Goal: Task Accomplishment & Management: Complete application form

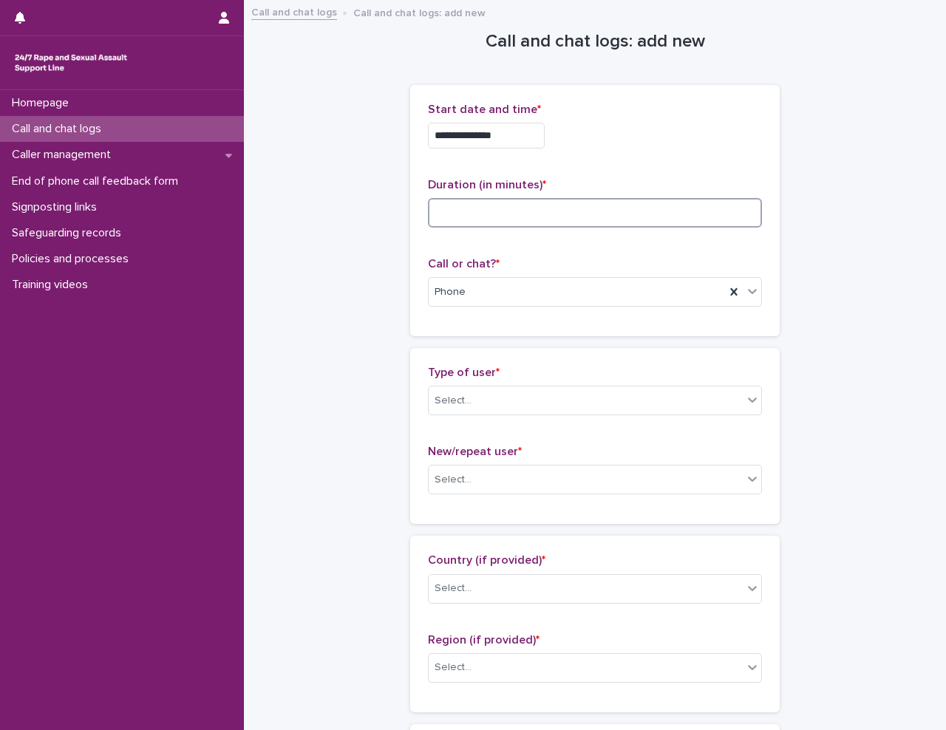
click at [455, 221] on input at bounding box center [595, 213] width 334 height 30
type input "**"
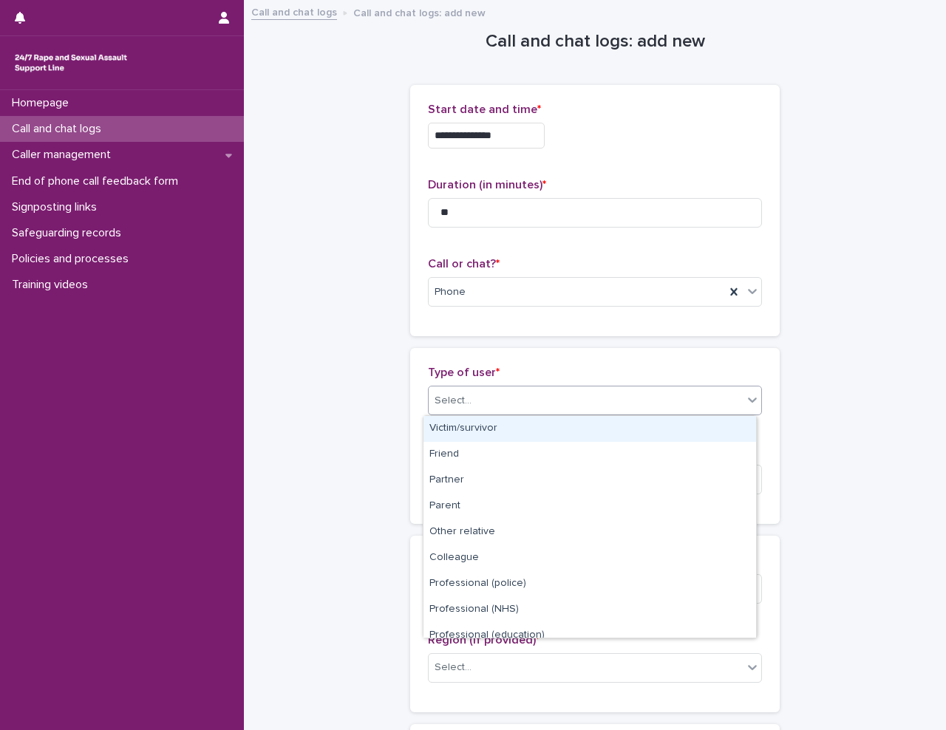
click at [477, 407] on div "Select..." at bounding box center [586, 401] width 314 height 24
click at [486, 421] on div "Victim/survivor" at bounding box center [589, 429] width 333 height 26
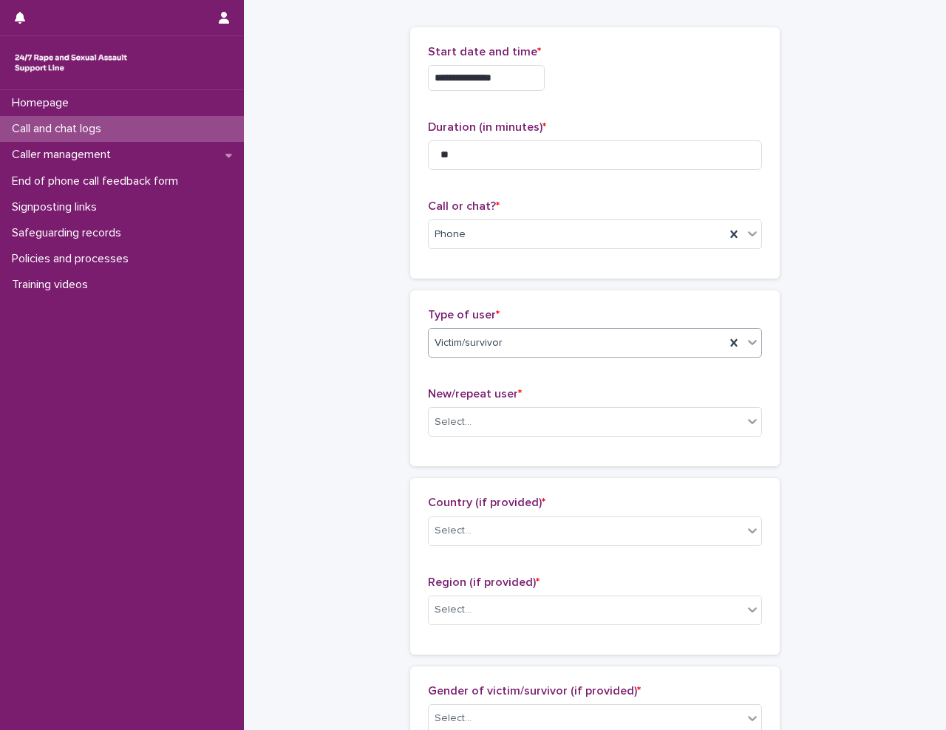
scroll to position [148, 0]
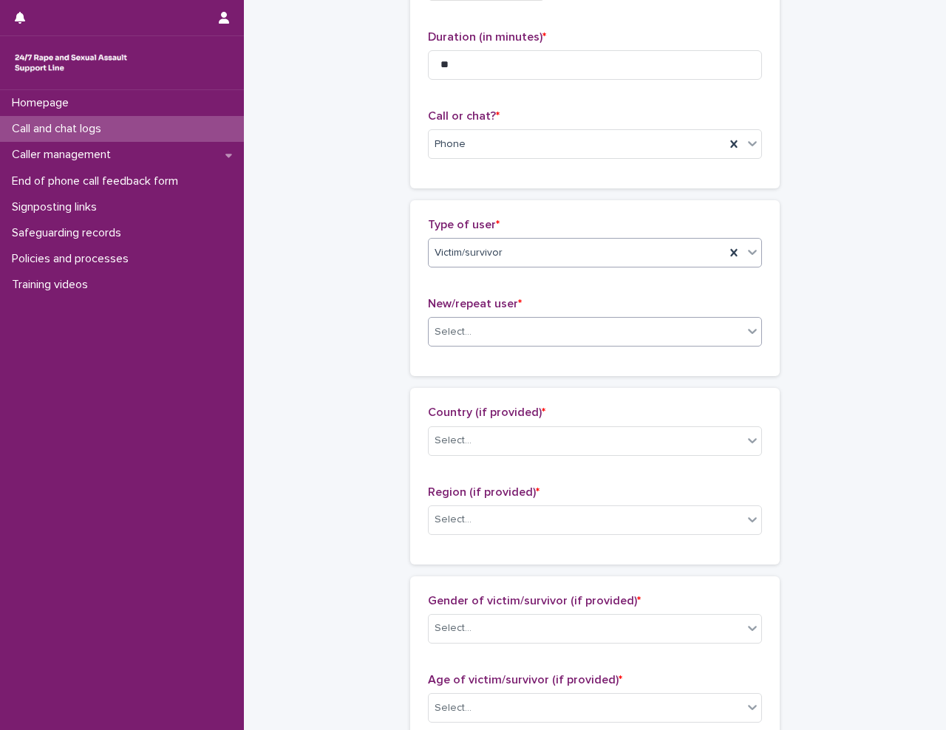
click at [500, 332] on div "Select..." at bounding box center [586, 332] width 314 height 24
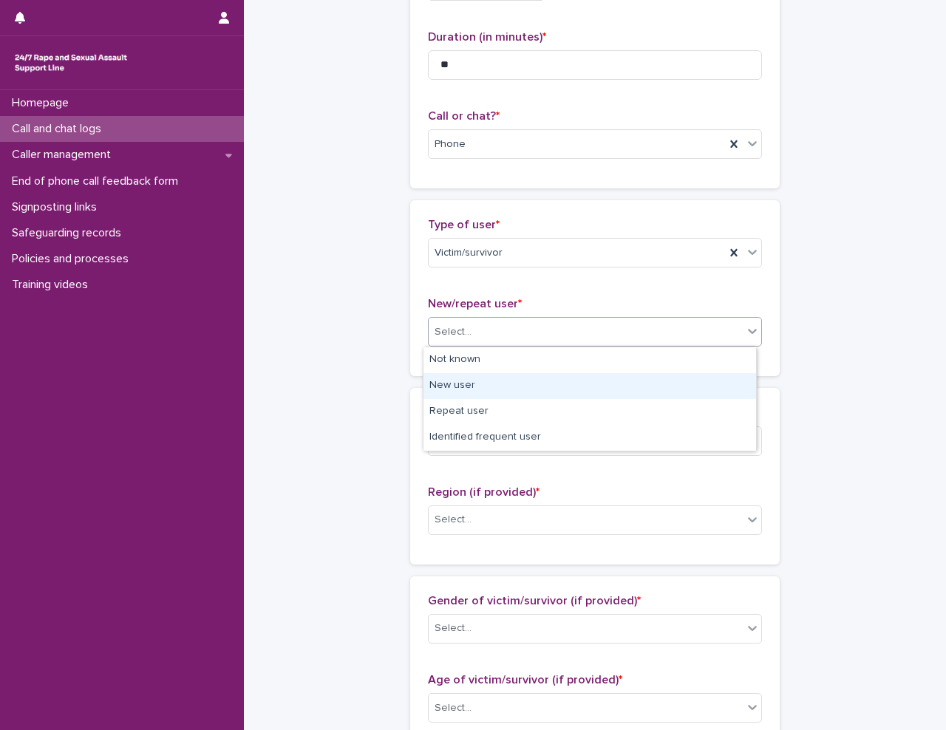
click at [479, 378] on div "New user" at bounding box center [589, 386] width 333 height 26
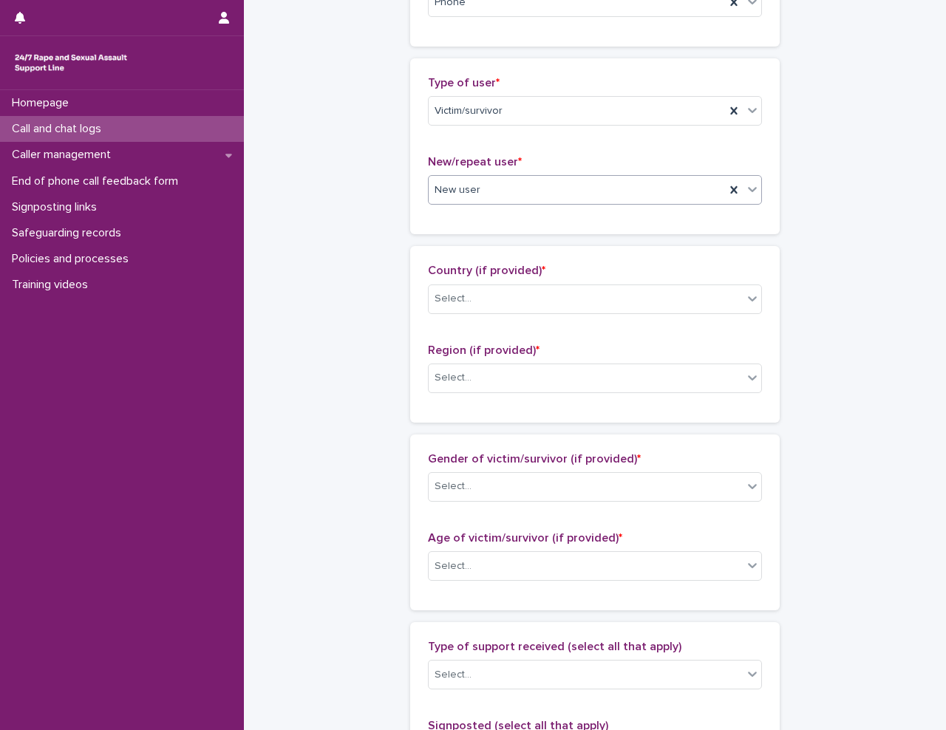
scroll to position [296, 0]
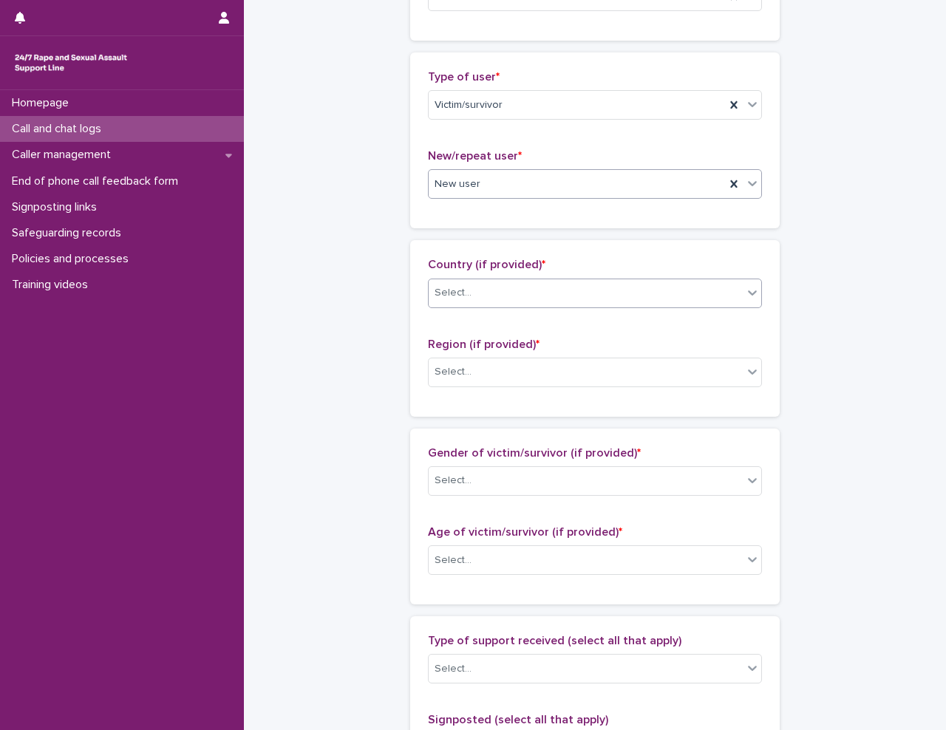
click at [469, 298] on div "Select..." at bounding box center [586, 293] width 314 height 24
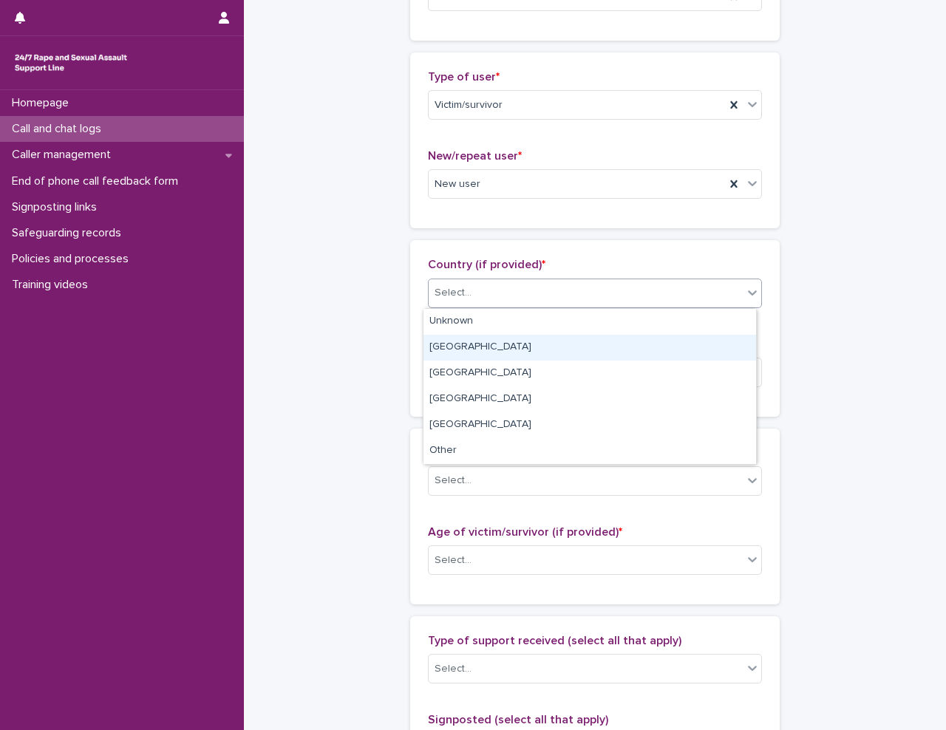
click at [449, 344] on div "[GEOGRAPHIC_DATA]" at bounding box center [589, 348] width 333 height 26
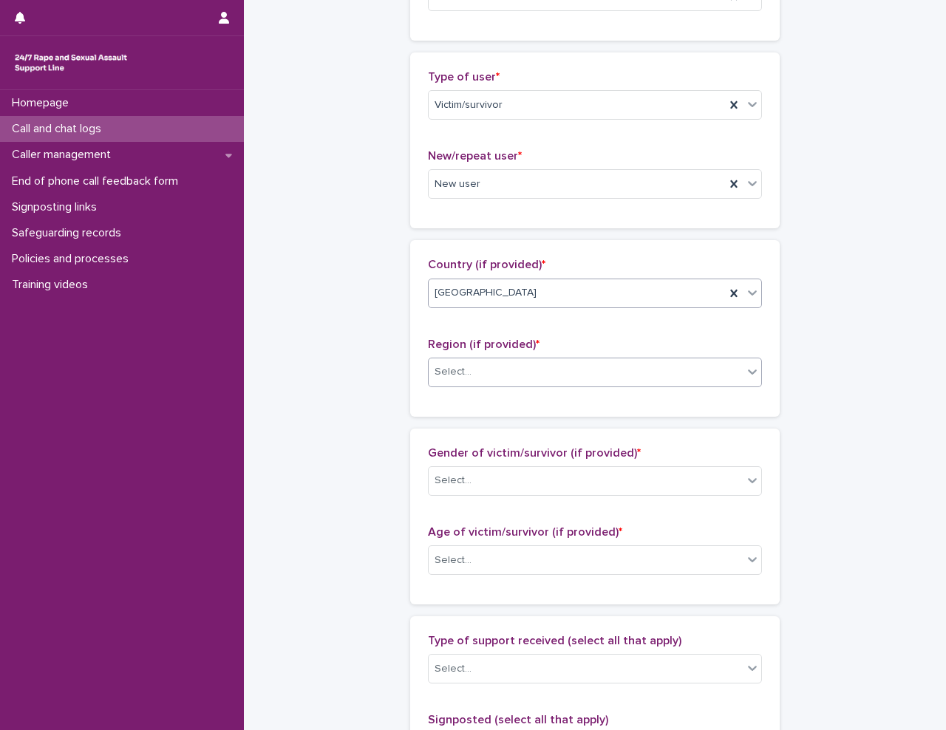
click at [469, 362] on div "Select..." at bounding box center [586, 372] width 314 height 24
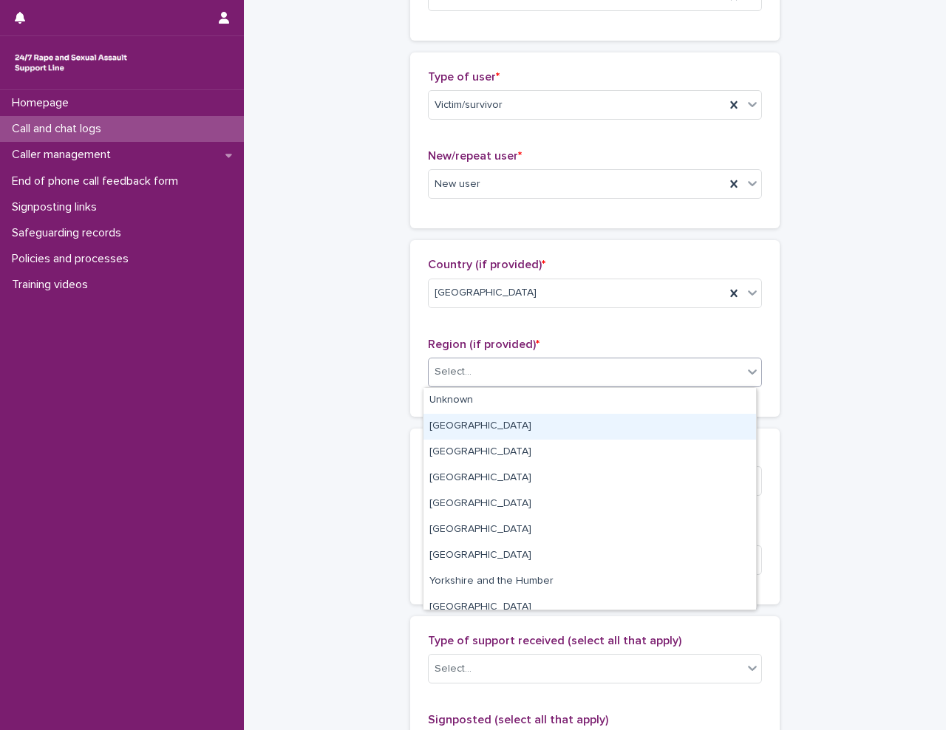
click at [467, 427] on div "[GEOGRAPHIC_DATA]" at bounding box center [589, 427] width 333 height 26
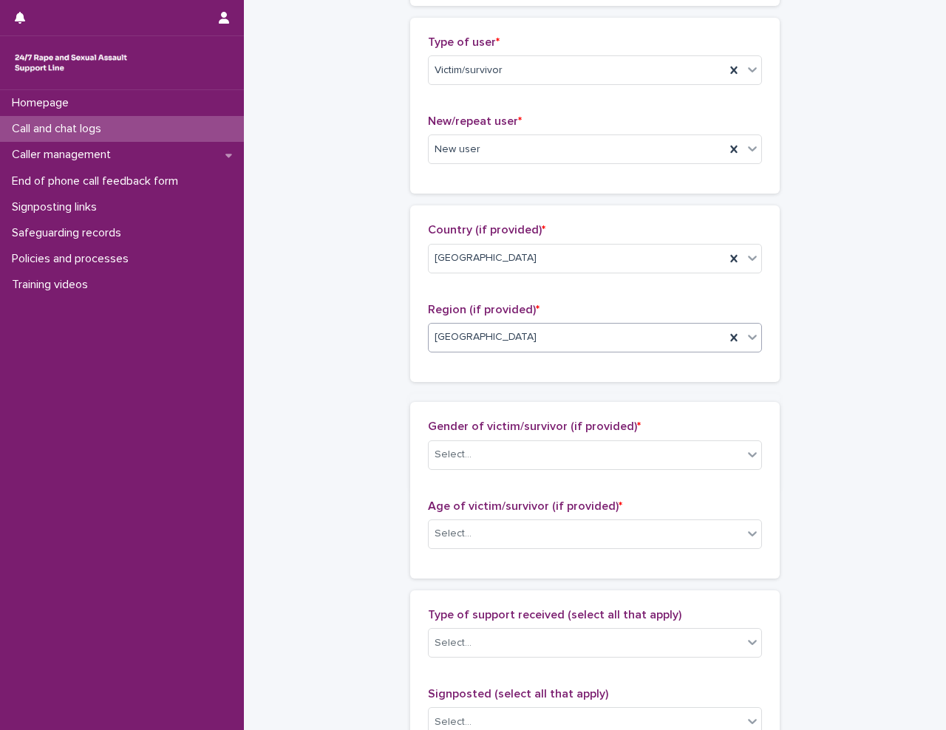
click at [381, 412] on div "**********" at bounding box center [595, 475] width 673 height 1608
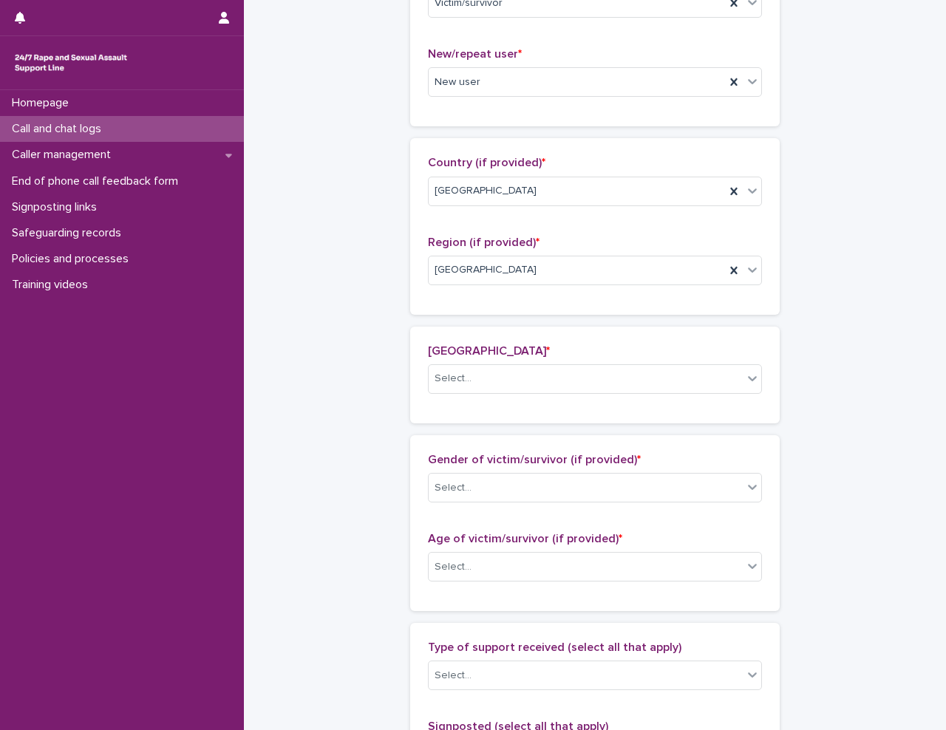
scroll to position [423, 0]
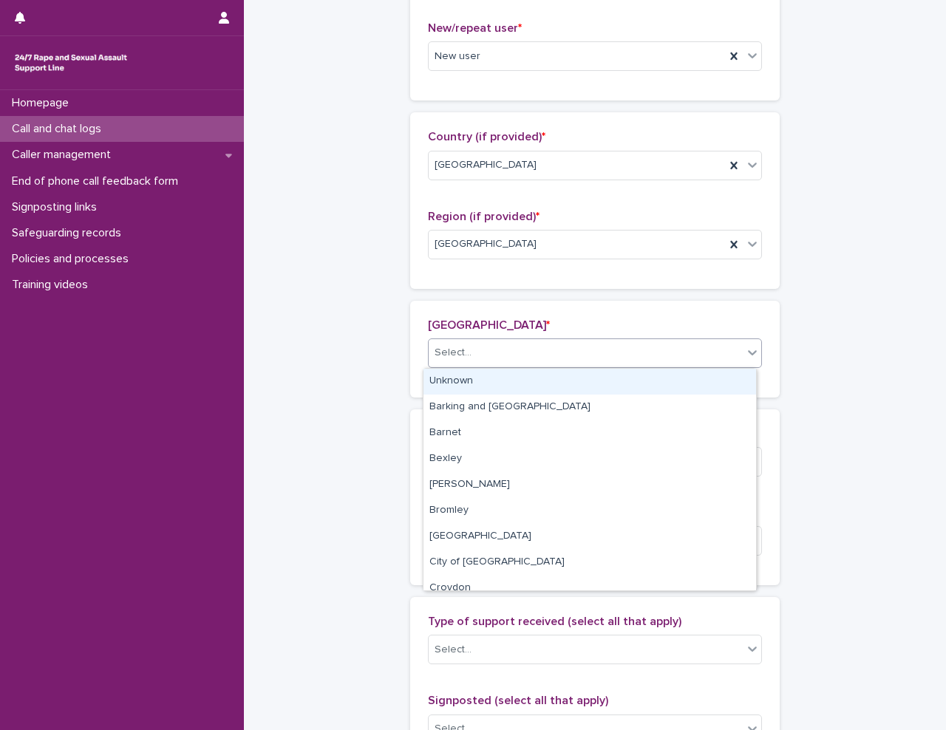
click at [498, 351] on div "Select..." at bounding box center [586, 353] width 314 height 24
click at [463, 382] on div "Unknown" at bounding box center [589, 382] width 333 height 26
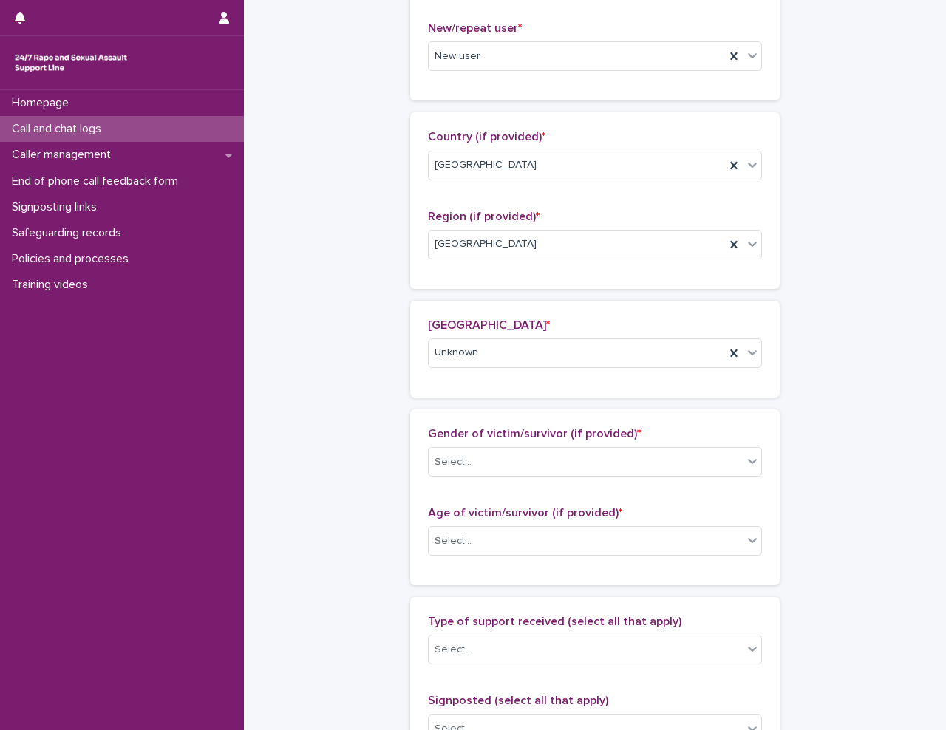
click at [383, 378] on div "**********" at bounding box center [595, 432] width 673 height 1709
click at [471, 455] on div "Select..." at bounding box center [586, 462] width 314 height 24
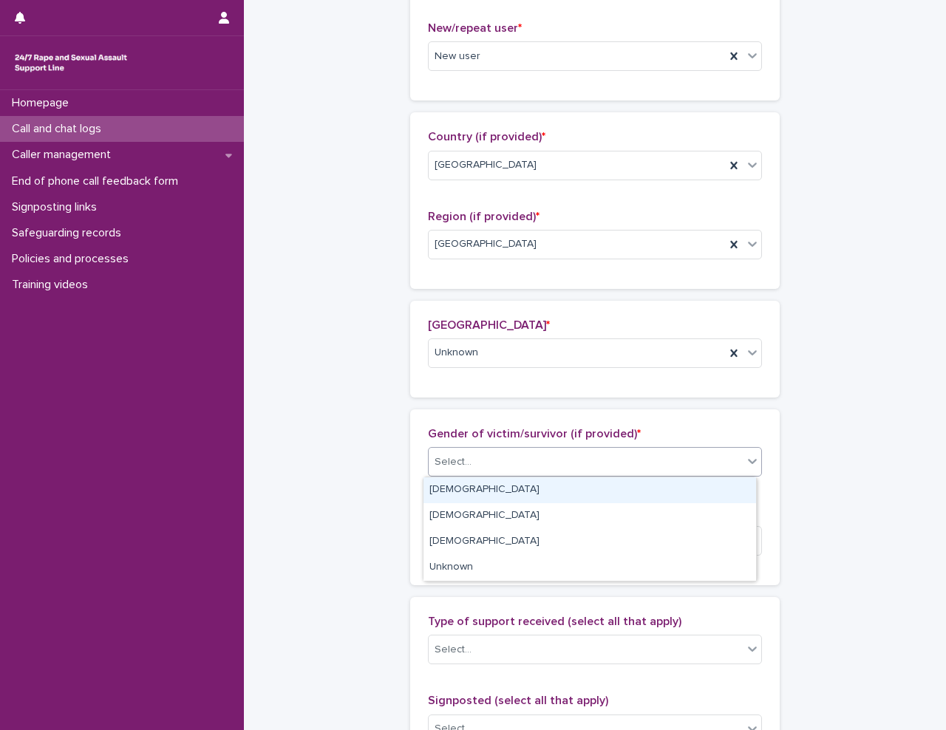
click at [465, 490] on div "[DEMOGRAPHIC_DATA]" at bounding box center [589, 490] width 333 height 26
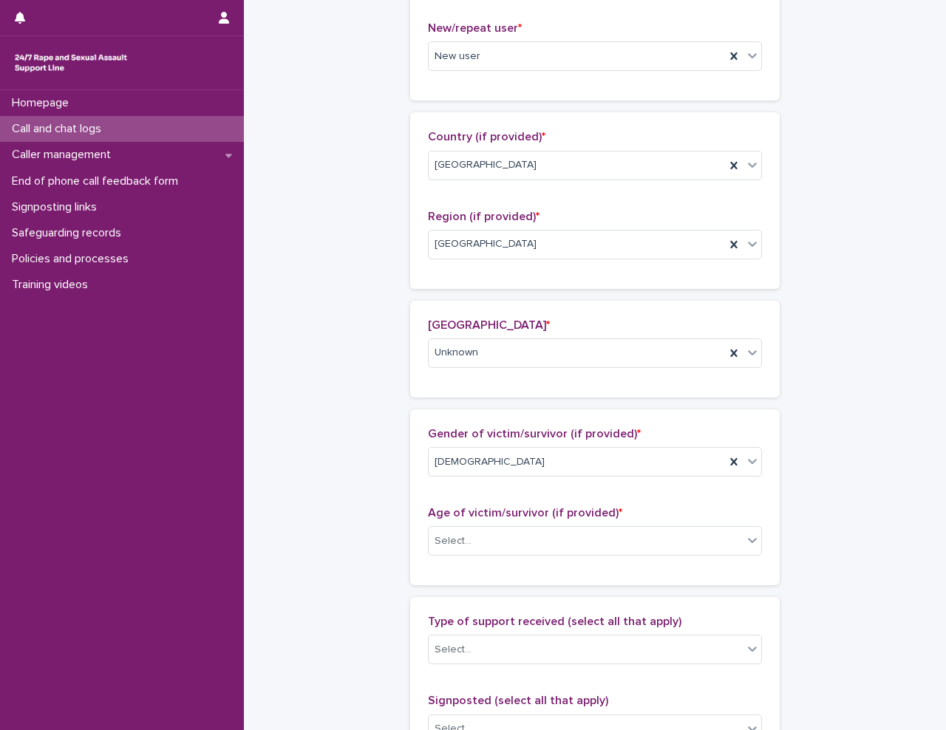
click at [347, 476] on div "**********" at bounding box center [595, 432] width 673 height 1709
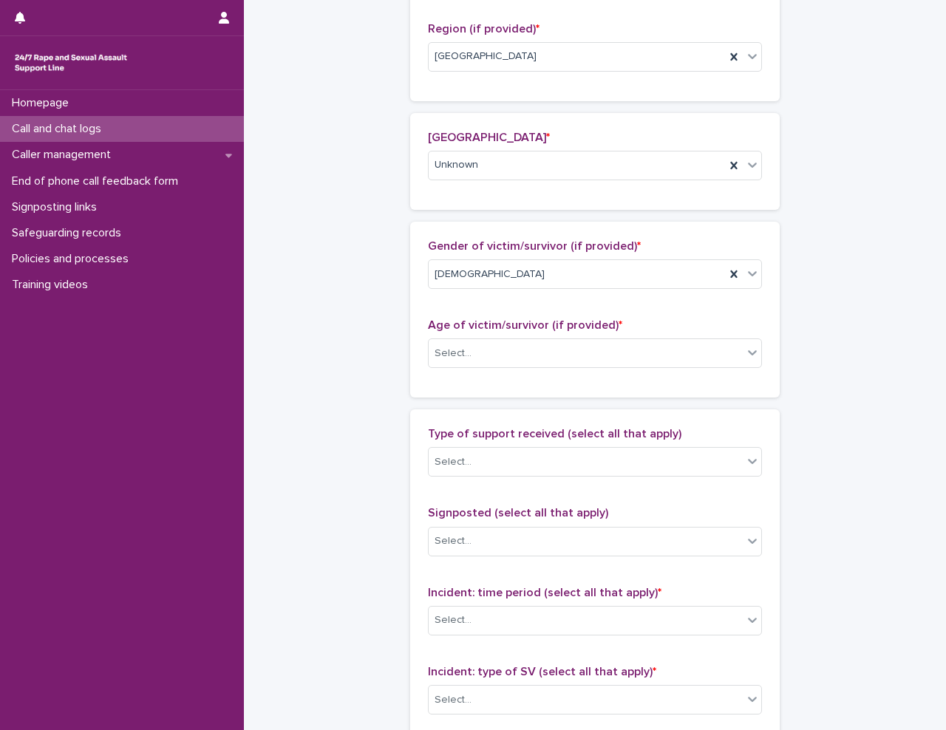
scroll to position [645, 0]
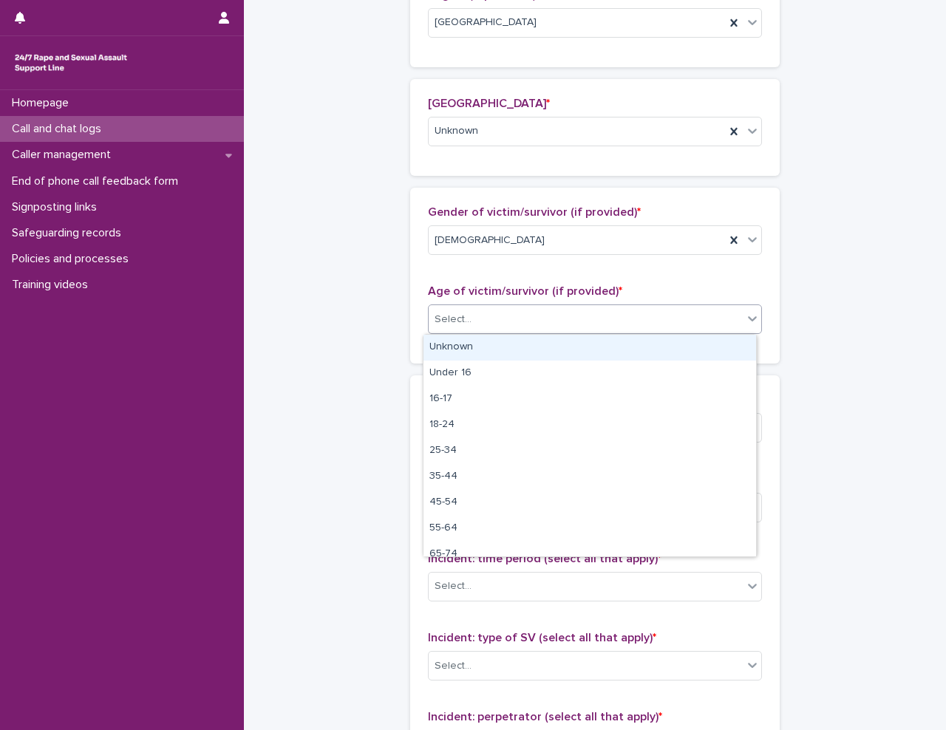
click at [489, 318] on div "Select..." at bounding box center [586, 319] width 314 height 24
click at [477, 348] on div "Unknown" at bounding box center [589, 348] width 333 height 26
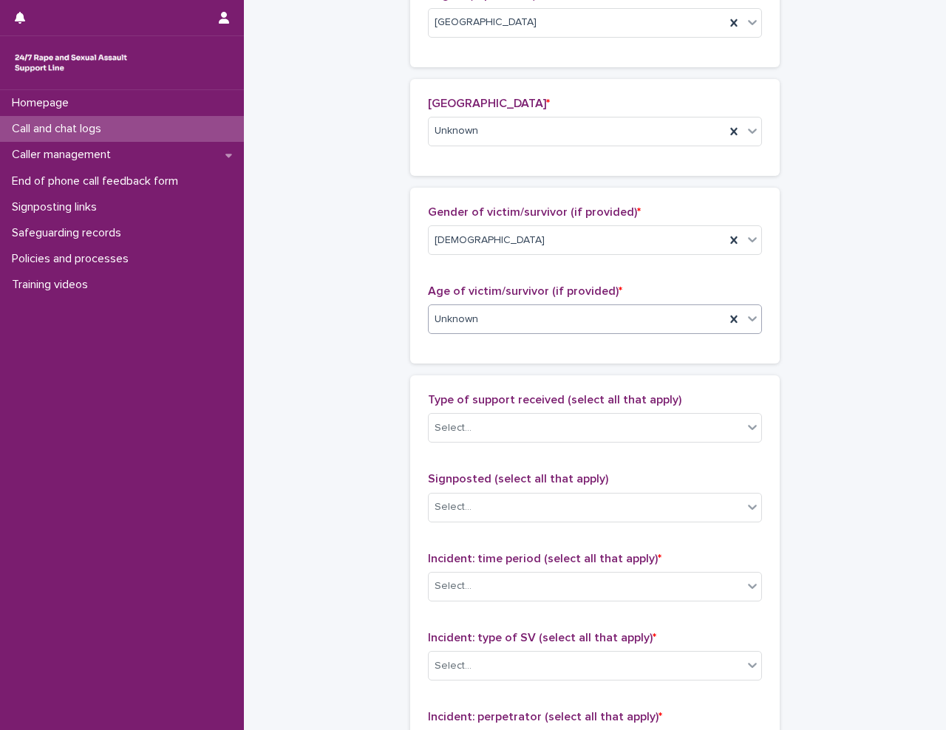
click at [380, 368] on div "**********" at bounding box center [595, 210] width 673 height 1709
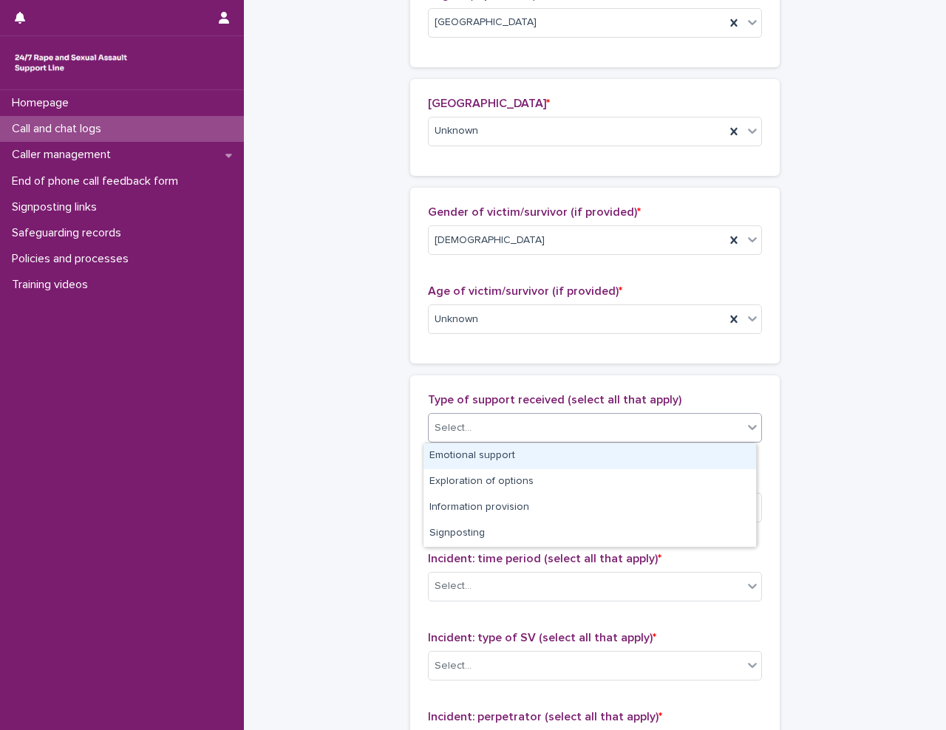
click at [490, 424] on div "Select..." at bounding box center [586, 428] width 314 height 24
click at [485, 449] on div "Emotional support" at bounding box center [589, 456] width 333 height 26
click at [551, 422] on div "Emotional support" at bounding box center [577, 428] width 296 height 26
click at [574, 452] on div "Exploration of options" at bounding box center [589, 456] width 333 height 26
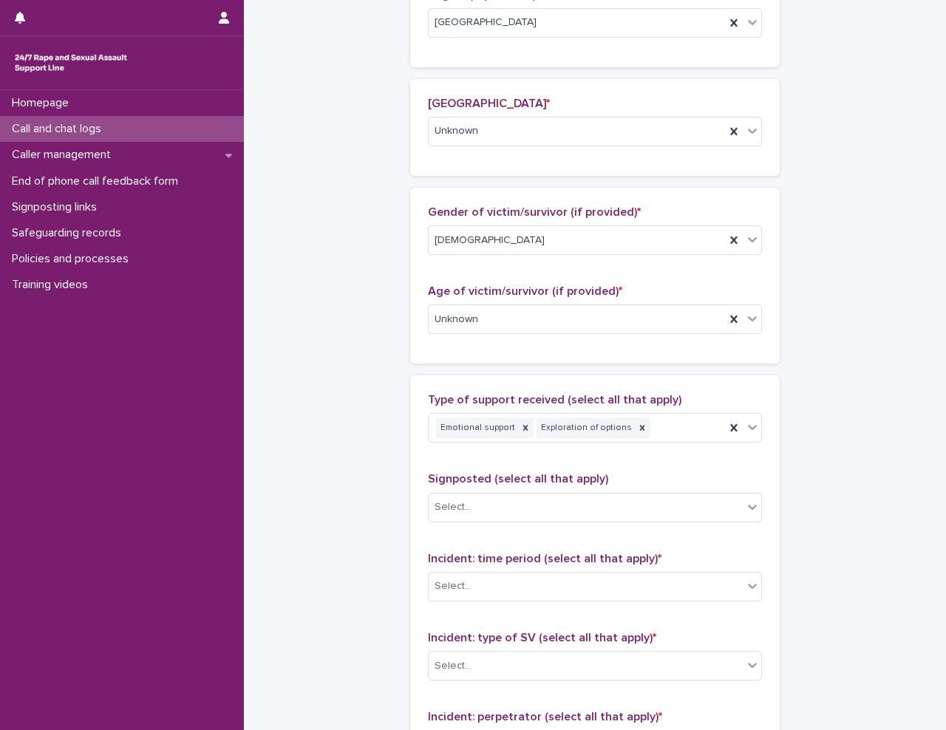
click at [333, 438] on div "**********" at bounding box center [595, 210] width 673 height 1709
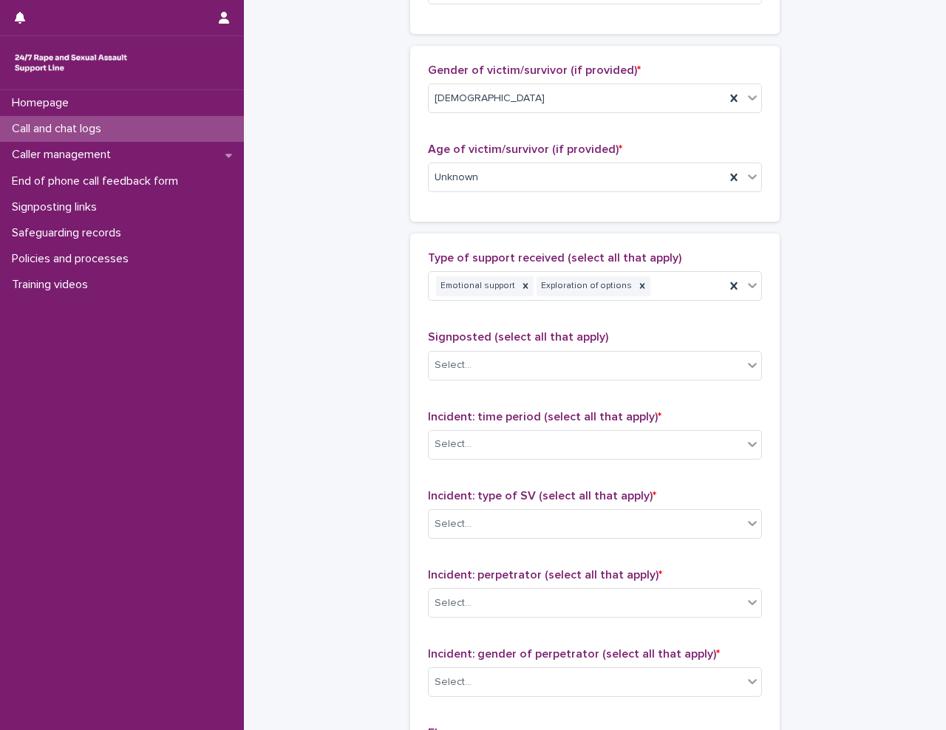
scroll to position [793, 0]
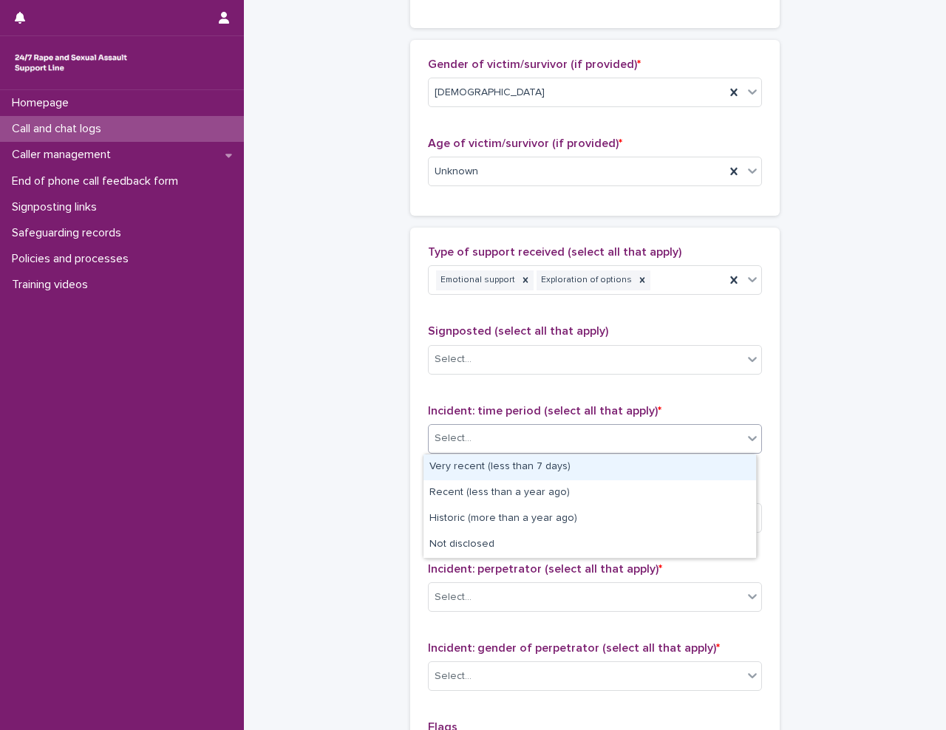
click at [449, 441] on div "Select..." at bounding box center [453, 439] width 37 height 16
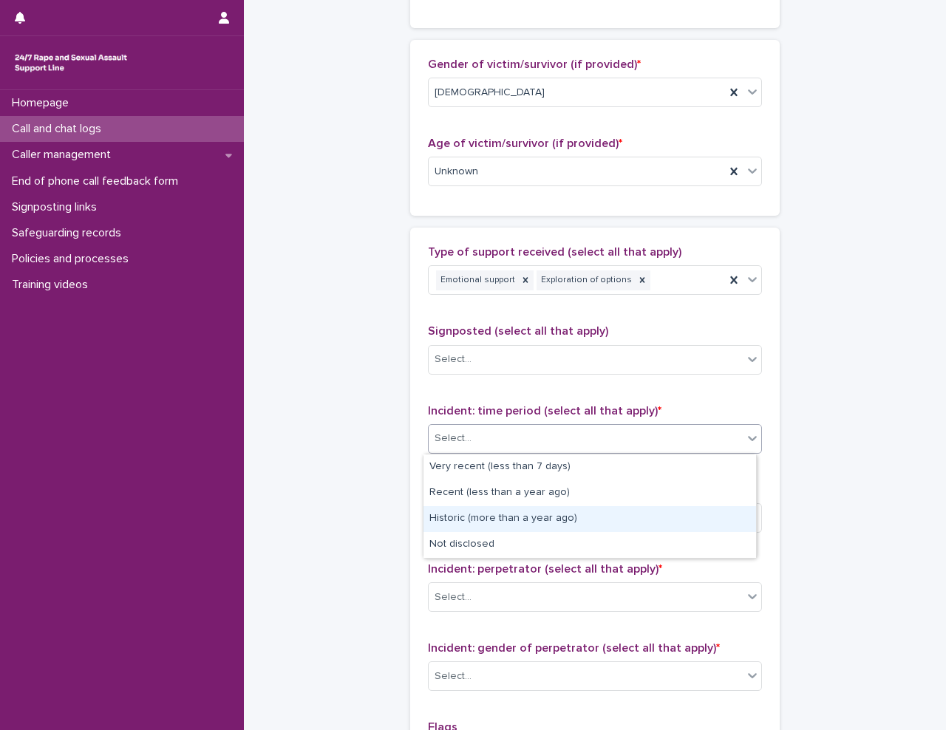
click at [503, 520] on div "Historic (more than a year ago)" at bounding box center [589, 519] width 333 height 26
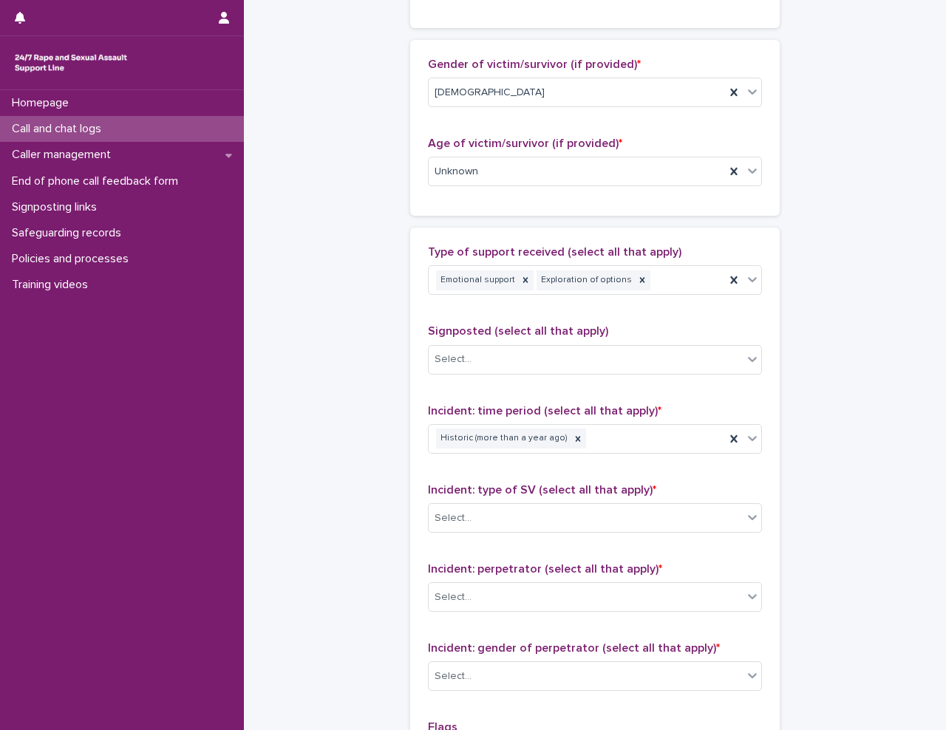
click at [282, 494] on div "**********" at bounding box center [595, 62] width 673 height 1709
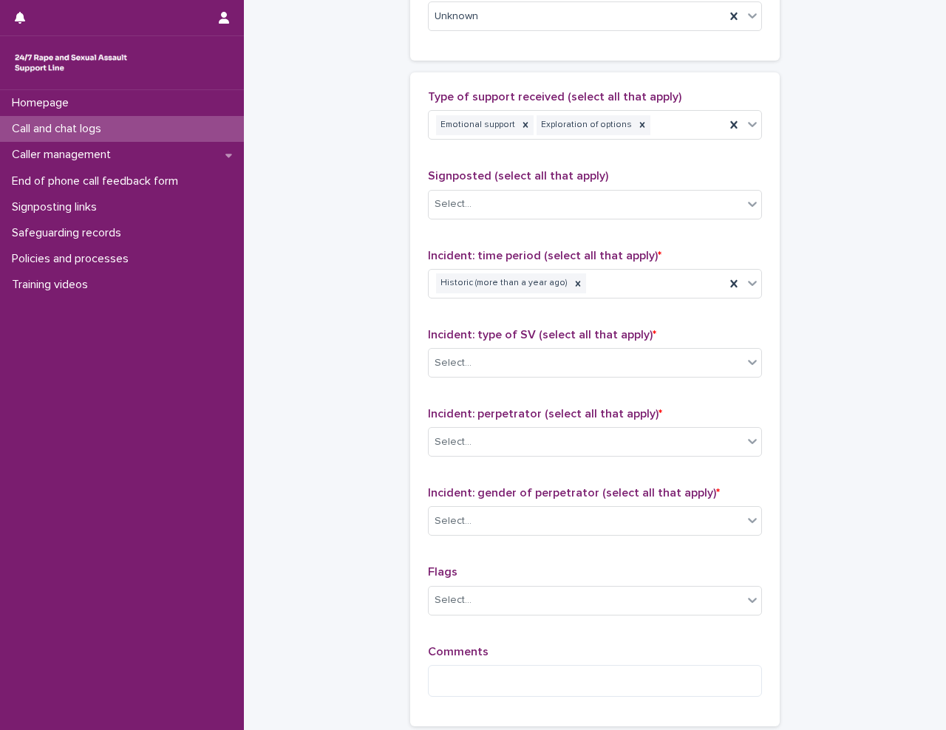
scroll to position [1015, 0]
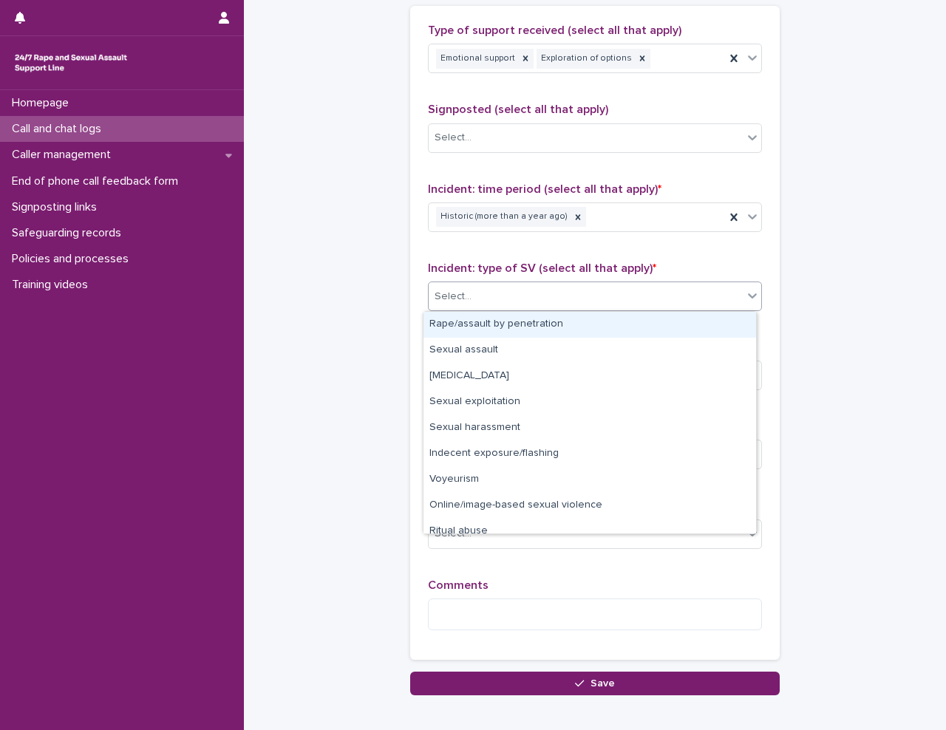
click at [515, 299] on div "Select..." at bounding box center [586, 297] width 314 height 24
click at [514, 321] on div "Rape/assault by penetration" at bounding box center [589, 325] width 333 height 26
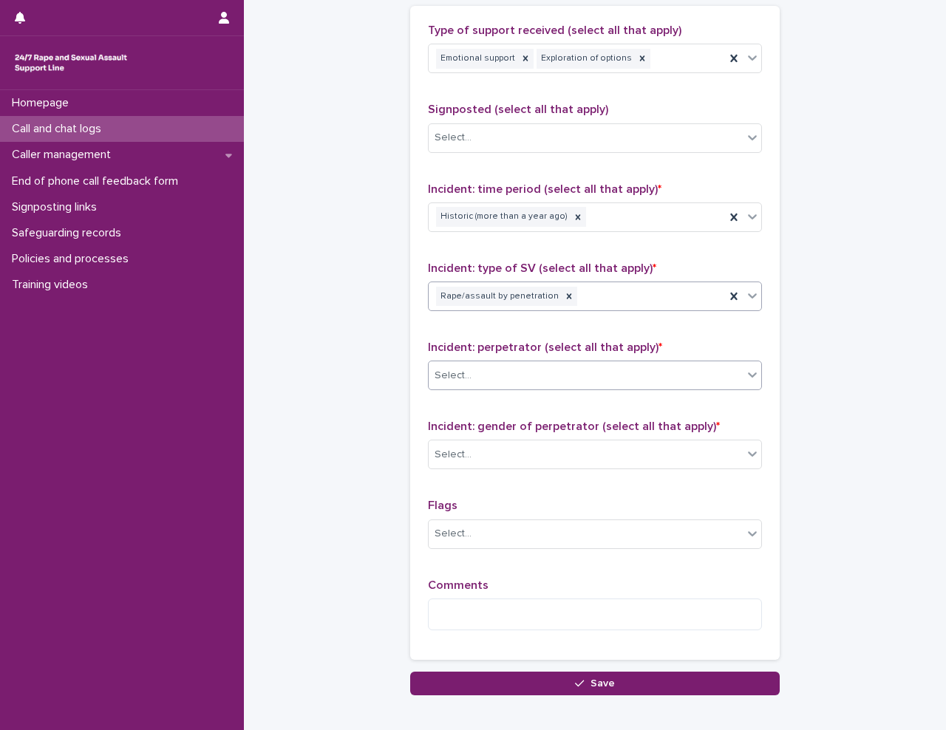
click at [517, 367] on div "Select..." at bounding box center [586, 376] width 314 height 24
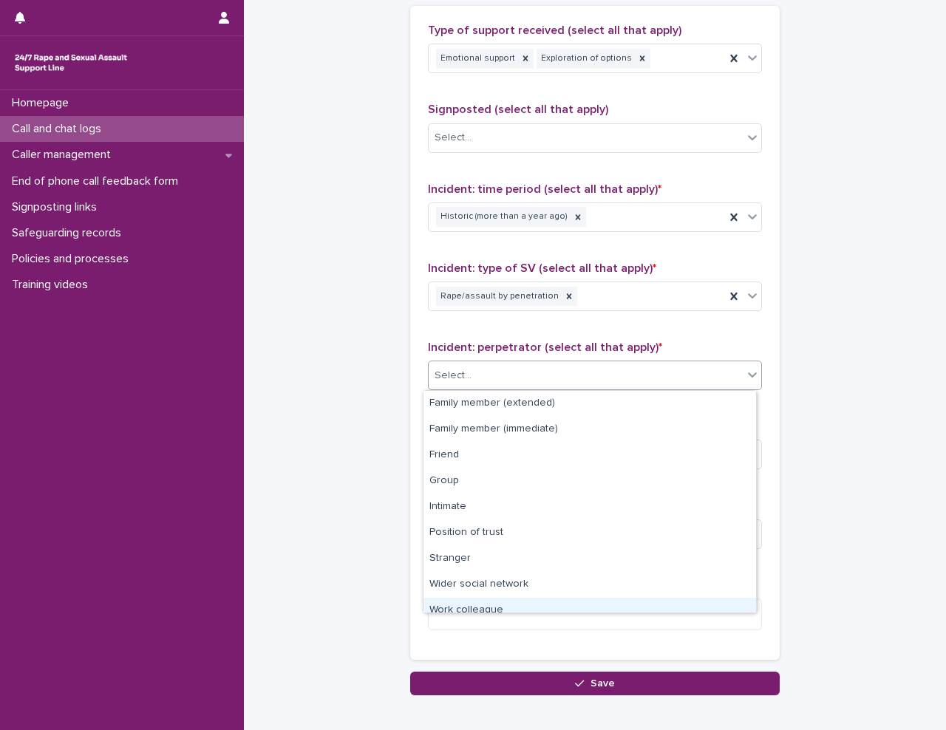
scroll to position [63, 0]
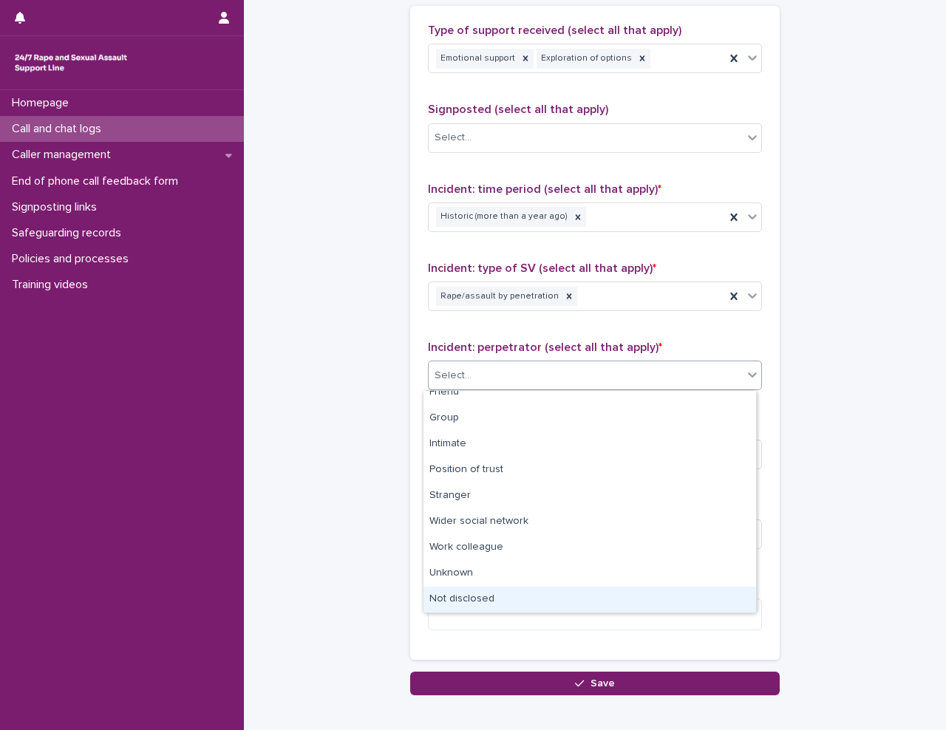
click at [515, 594] on div "Not disclosed" at bounding box center [589, 600] width 333 height 26
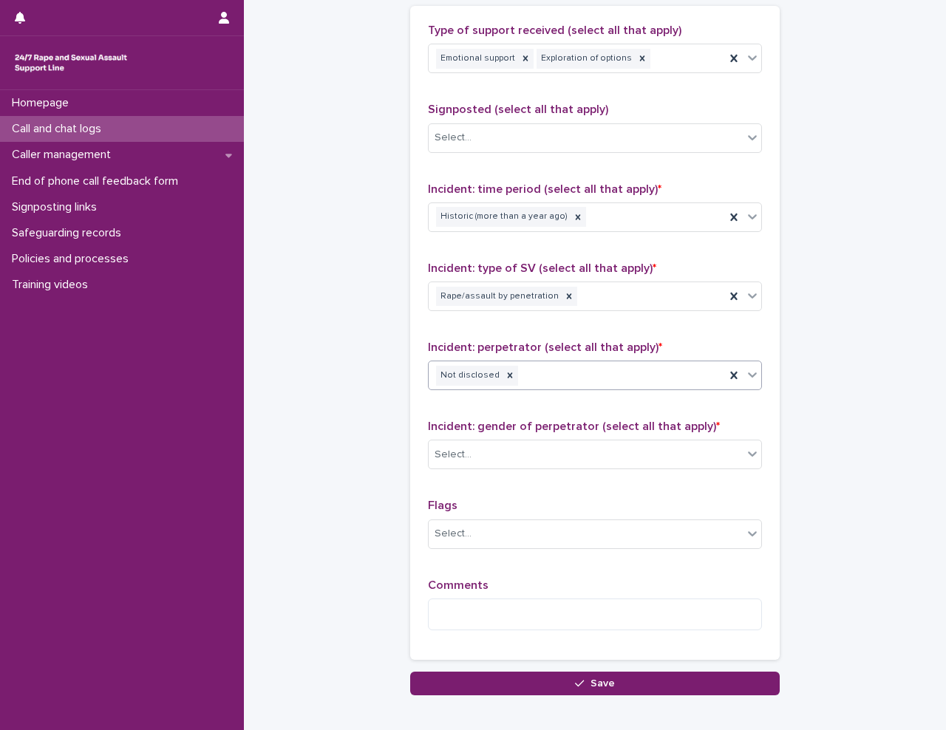
click at [546, 453] on div "Select..." at bounding box center [586, 455] width 314 height 24
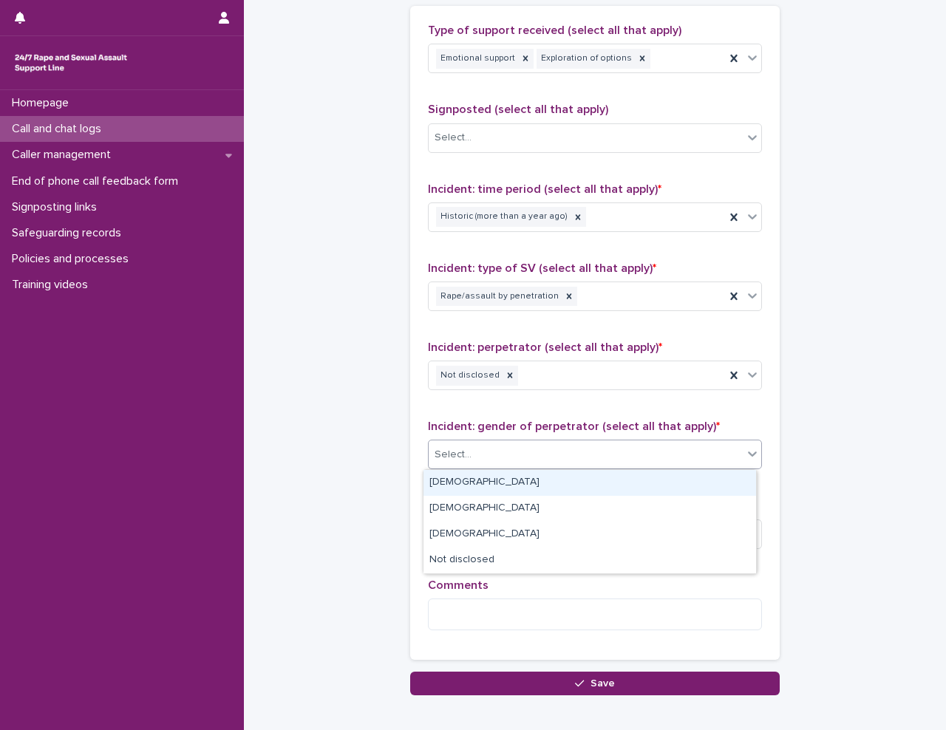
click at [517, 484] on div "[DEMOGRAPHIC_DATA]" at bounding box center [589, 483] width 333 height 26
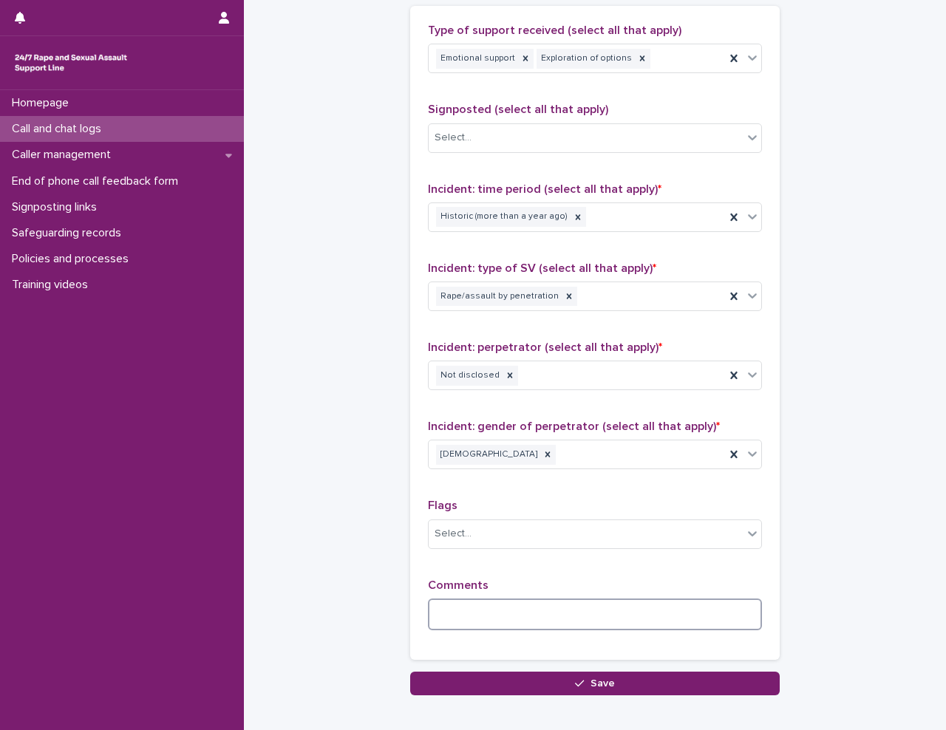
click at [492, 611] on textarea at bounding box center [595, 615] width 334 height 32
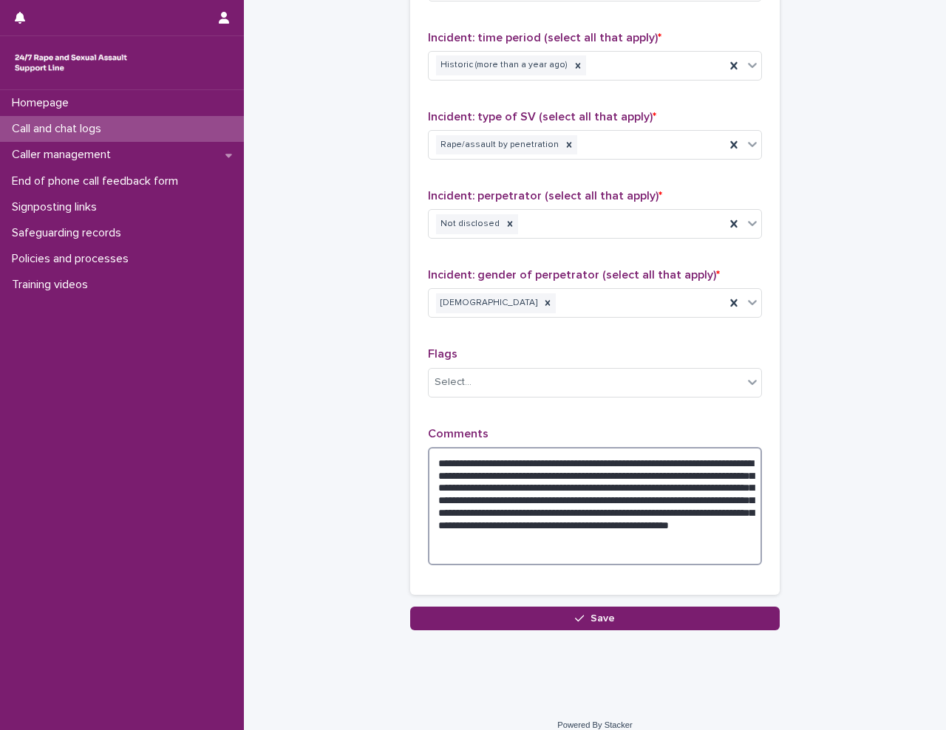
scroll to position [1182, 0]
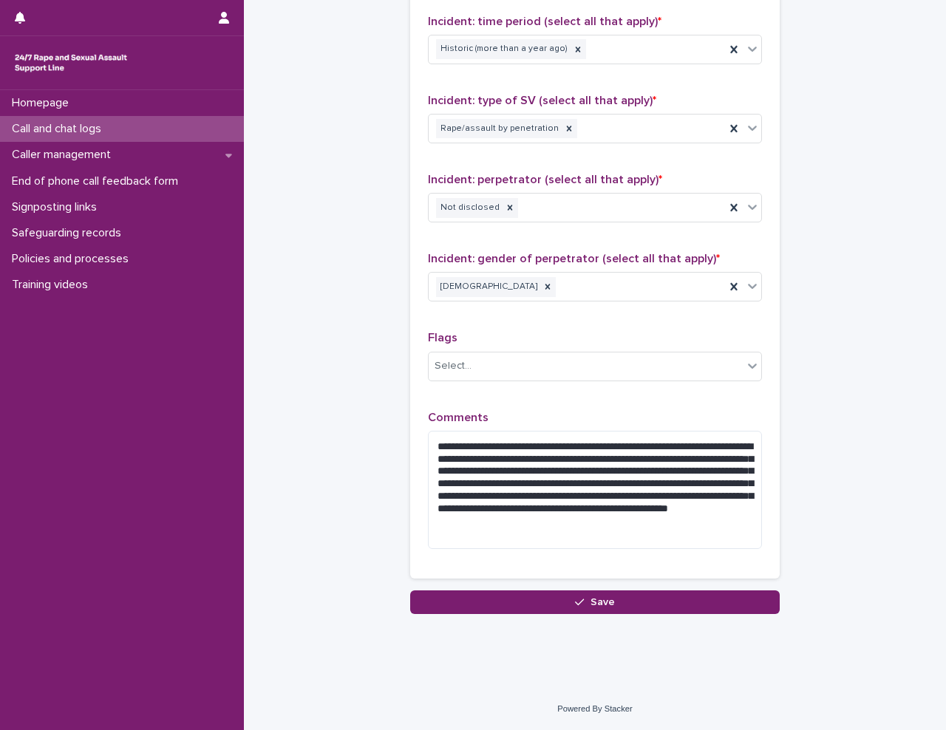
drag, startPoint x: 684, startPoint y: 449, endPoint x: 851, endPoint y: 454, distance: 167.8
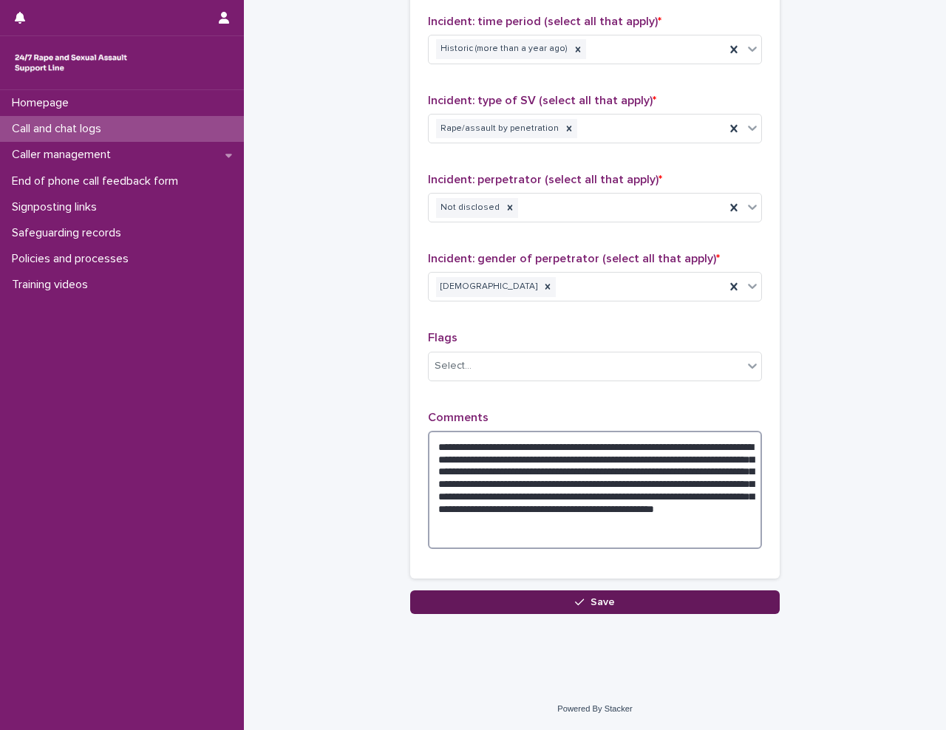
type textarea "**********"
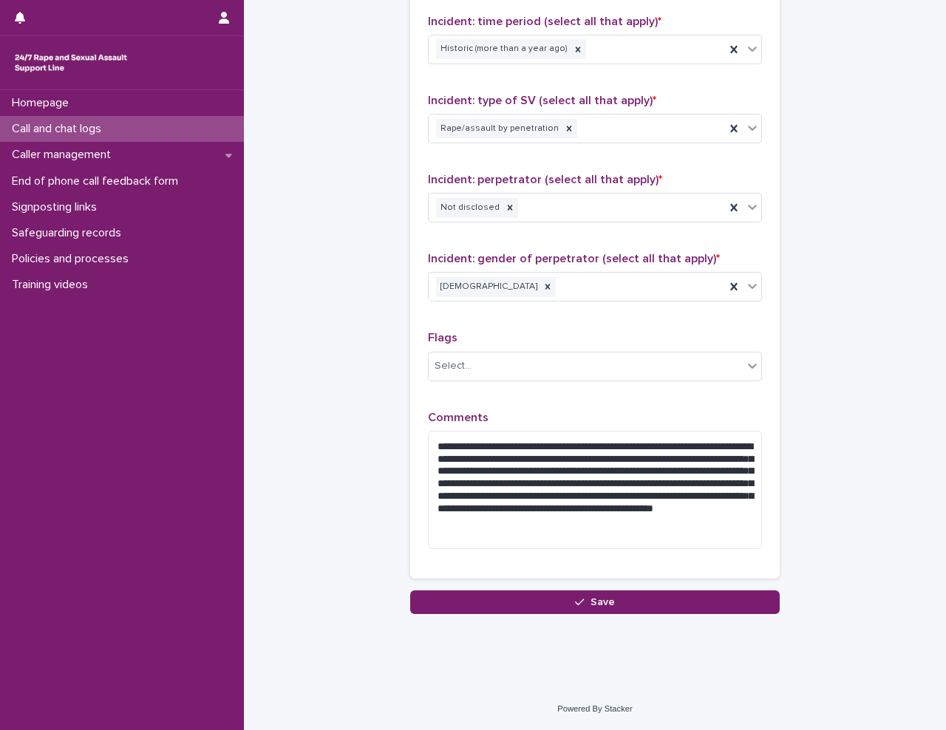
click at [677, 607] on button "Save" at bounding box center [595, 603] width 370 height 24
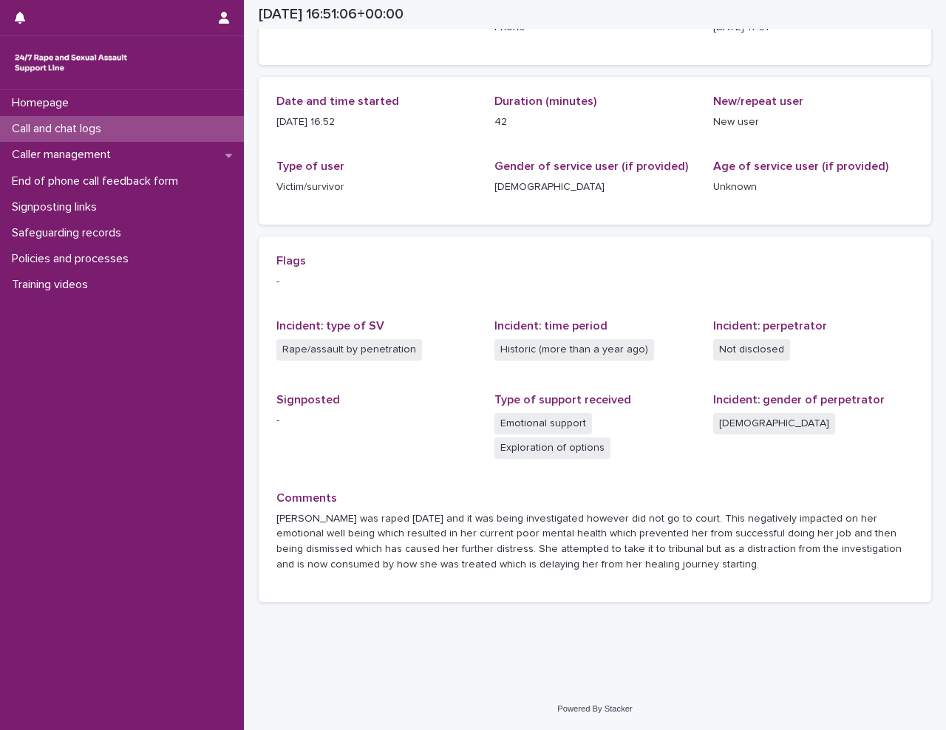
scroll to position [126, 0]
click at [86, 126] on p "Call and chat logs" at bounding box center [59, 129] width 107 height 14
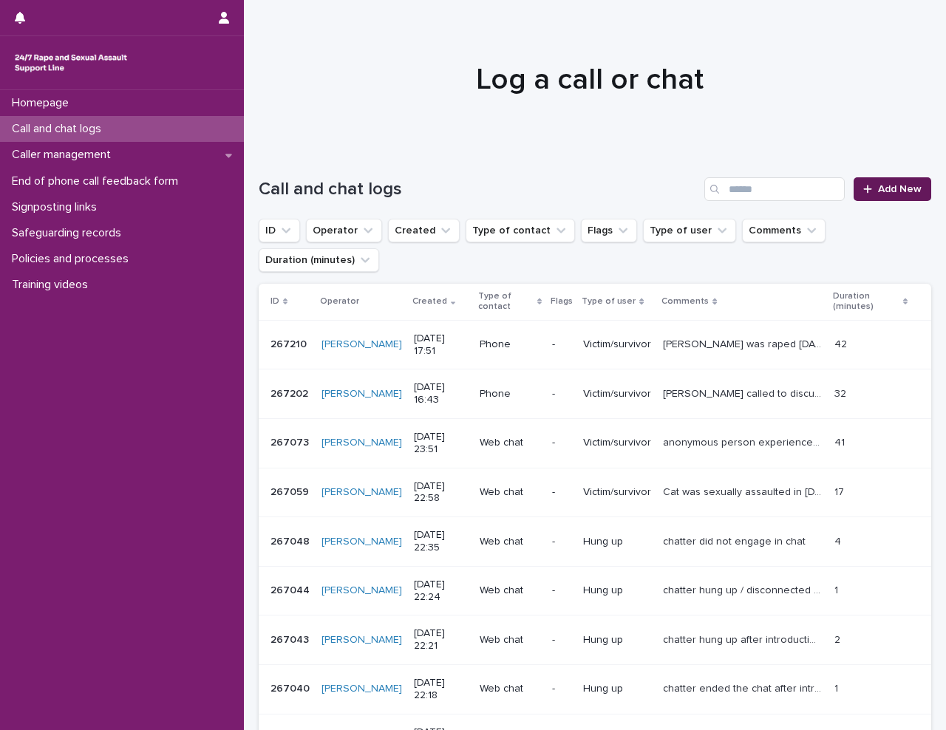
click at [887, 197] on link "Add New" at bounding box center [893, 189] width 78 height 24
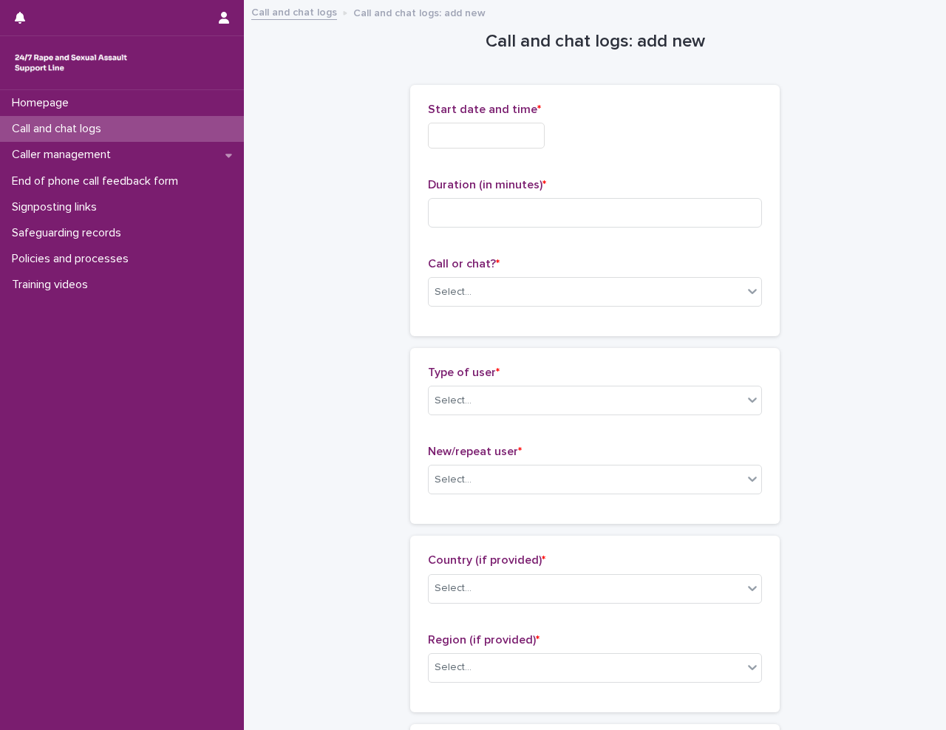
click at [505, 140] on input "text" at bounding box center [486, 136] width 117 height 26
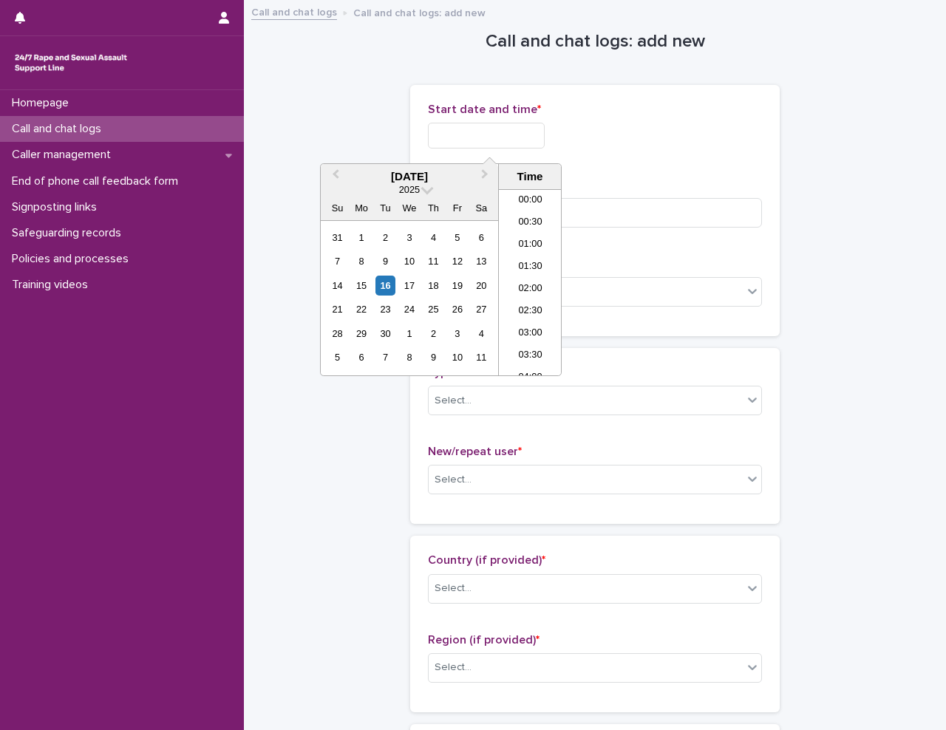
scroll to position [695, 0]
click at [529, 279] on li "17:30" at bounding box center [530, 282] width 63 height 22
click at [528, 135] on input "**********" at bounding box center [486, 136] width 117 height 26
click at [630, 143] on div "**********" at bounding box center [595, 136] width 334 height 26
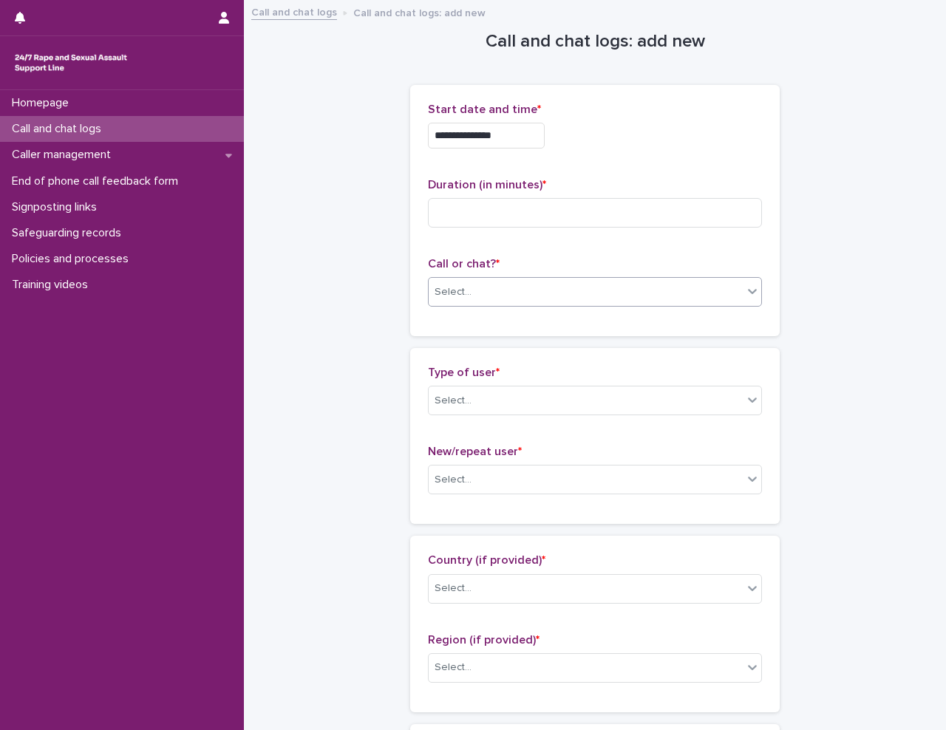
click at [486, 295] on div "Select..." at bounding box center [586, 292] width 314 height 24
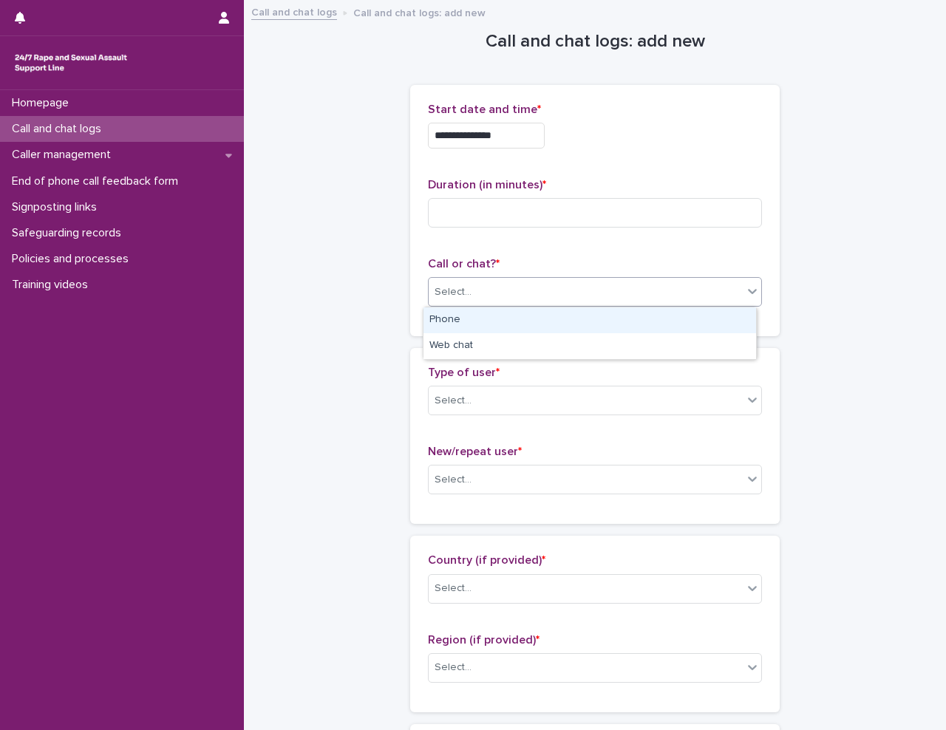
click at [496, 321] on div "Phone" at bounding box center [589, 320] width 333 height 26
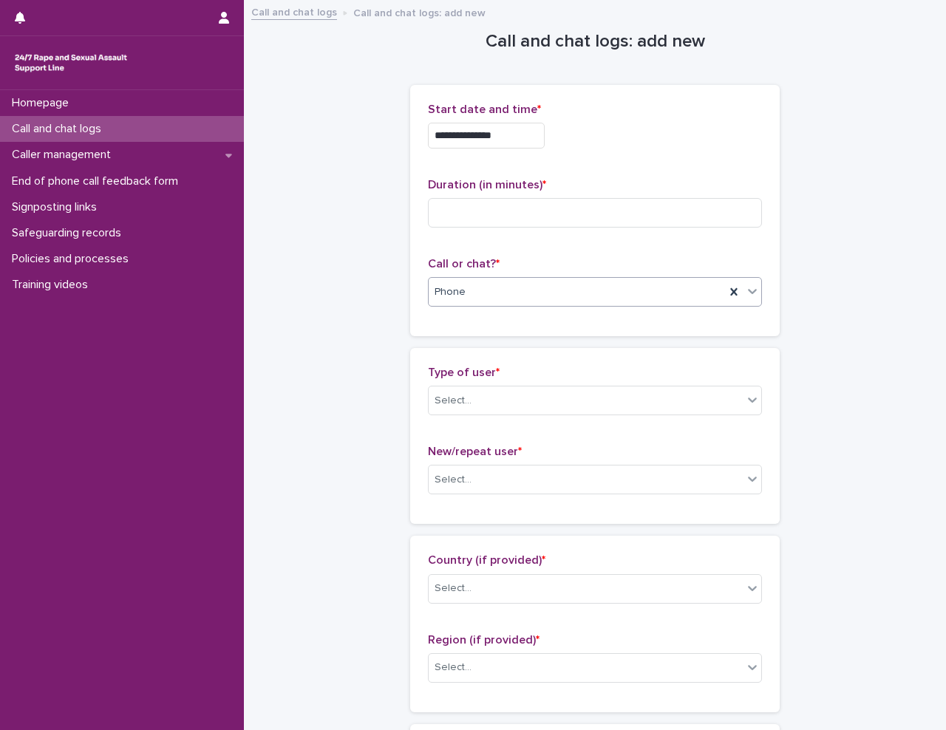
click at [510, 129] on input "**********" at bounding box center [486, 136] width 117 height 26
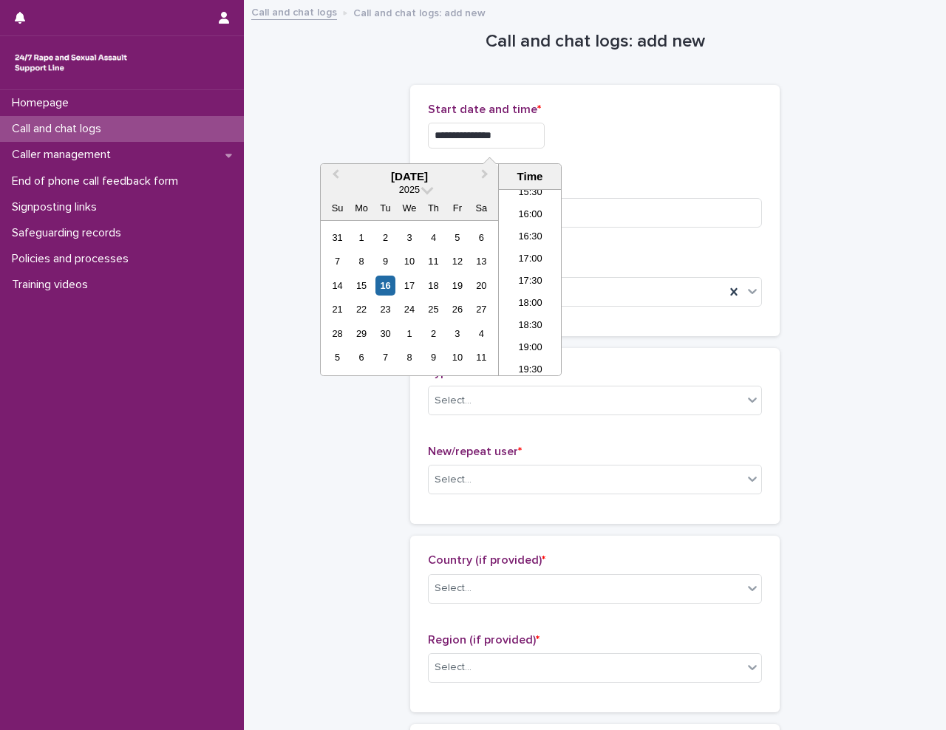
type input "**********"
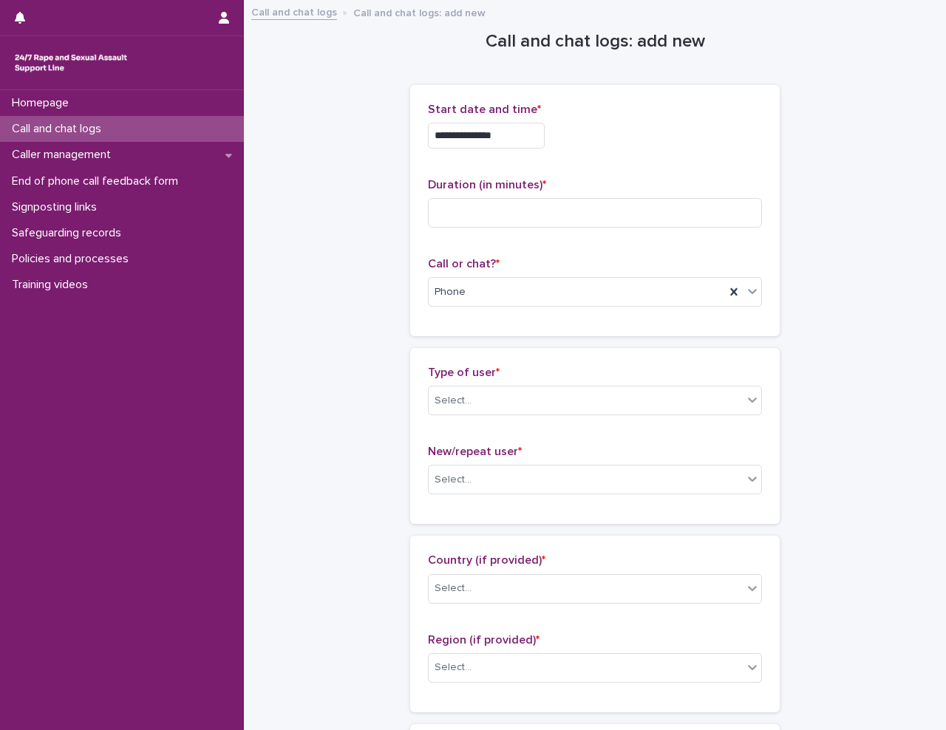
click at [593, 118] on div "**********" at bounding box center [595, 132] width 334 height 58
click at [478, 203] on input at bounding box center [595, 213] width 334 height 30
type input "*"
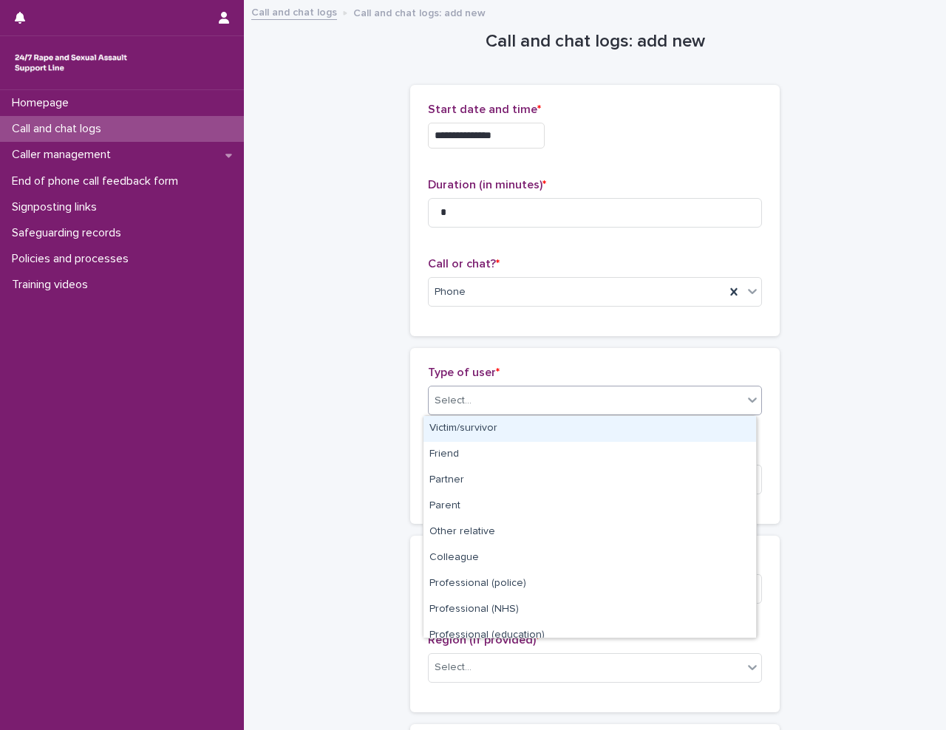
click at [452, 399] on div "Select..." at bounding box center [453, 401] width 37 height 16
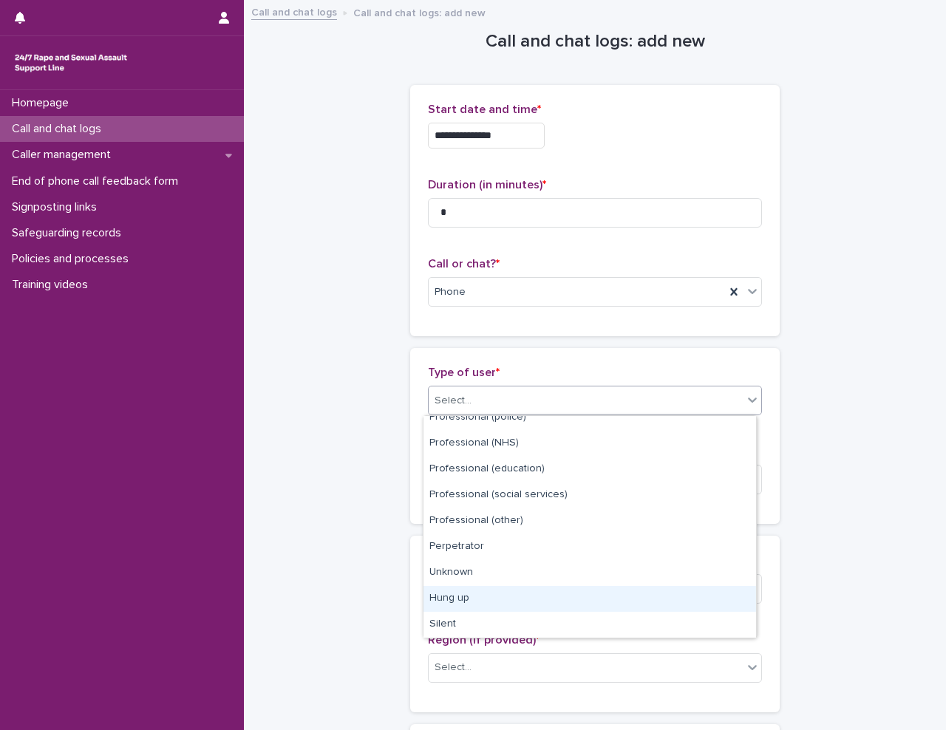
click at [508, 599] on div "Hung up" at bounding box center [589, 599] width 333 height 26
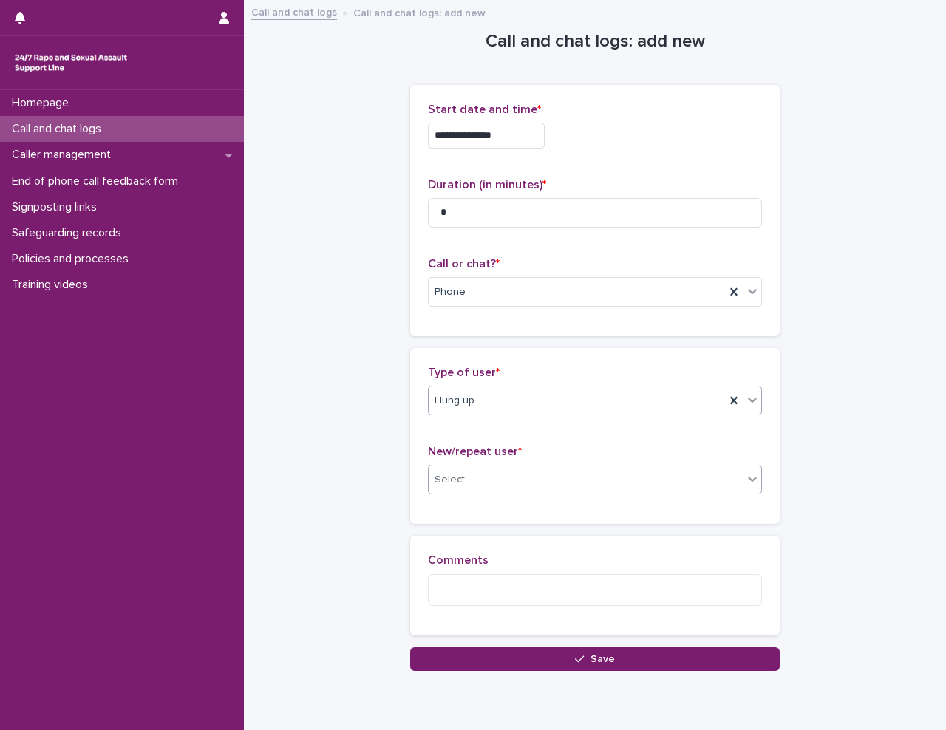
click at [486, 478] on div "Select..." at bounding box center [586, 480] width 314 height 24
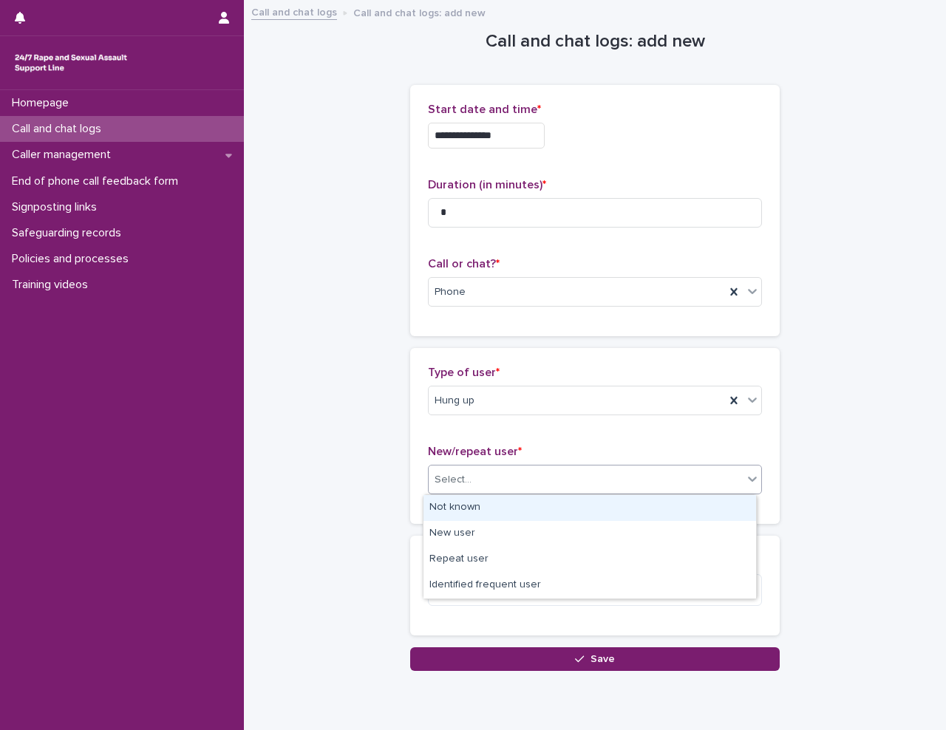
click at [481, 506] on div "Not known" at bounding box center [589, 508] width 333 height 26
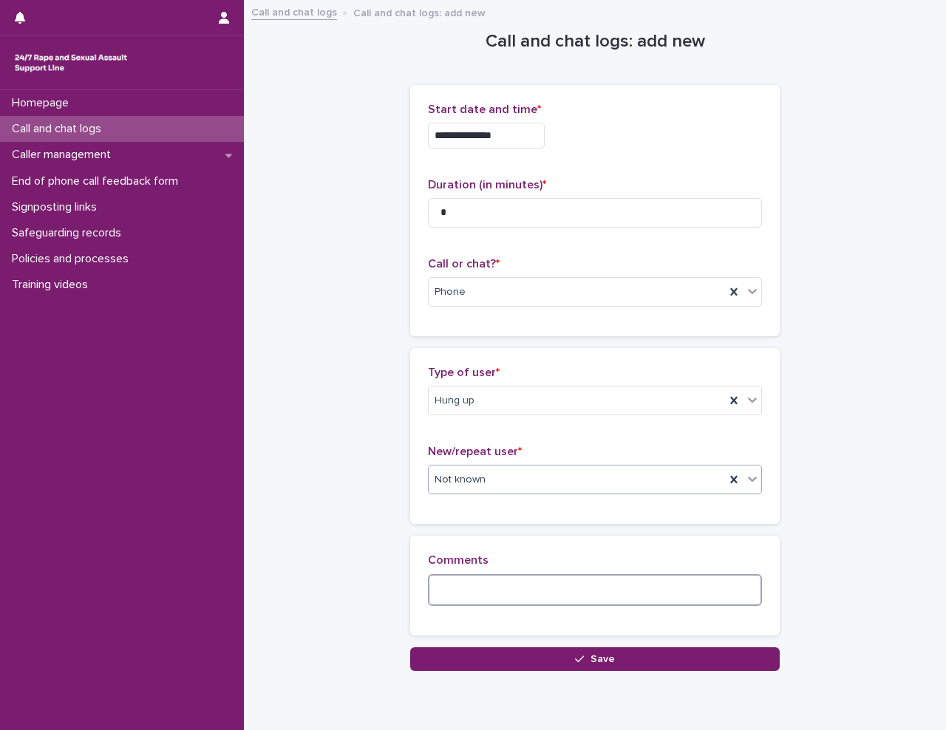
click at [459, 586] on textarea at bounding box center [595, 590] width 334 height 32
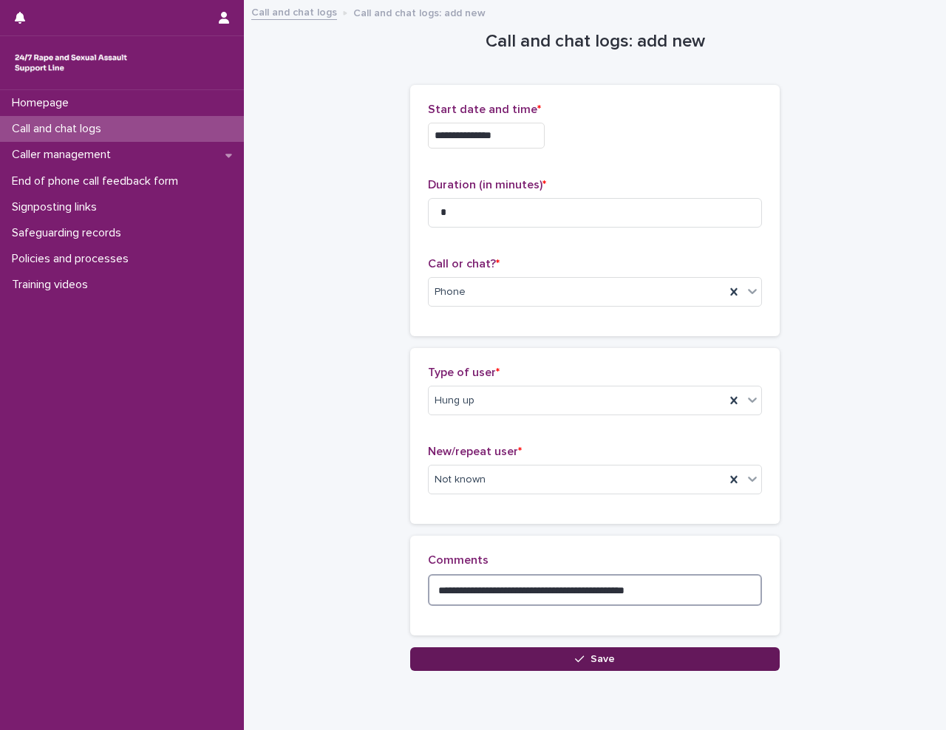
type textarea "**********"
click at [514, 656] on button "Save" at bounding box center [595, 659] width 370 height 24
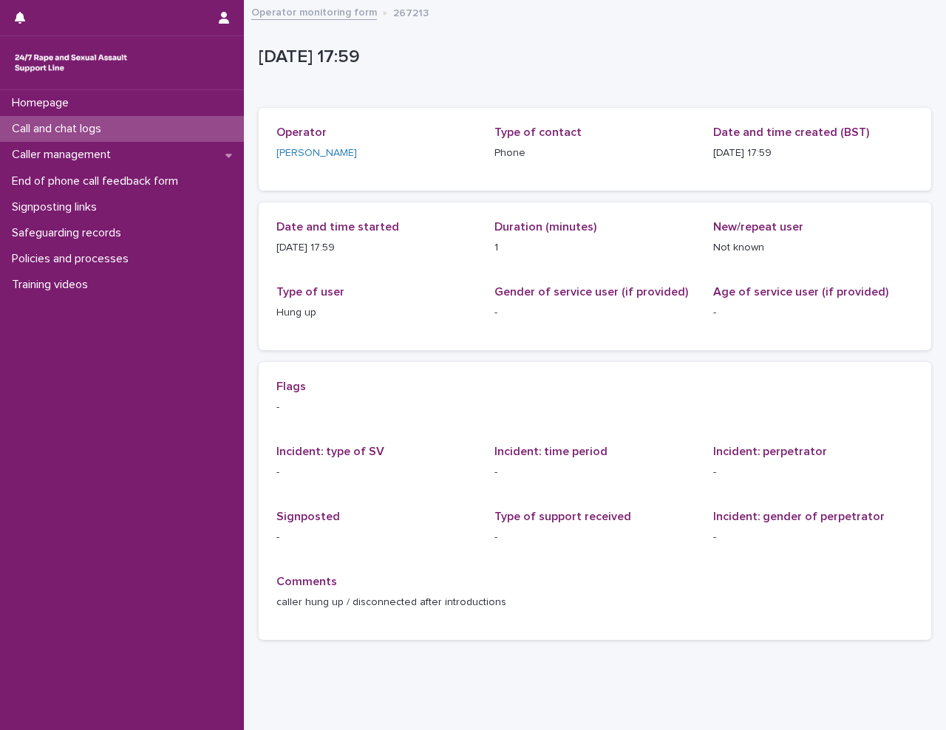
click at [113, 129] on p "Call and chat logs" at bounding box center [59, 129] width 107 height 14
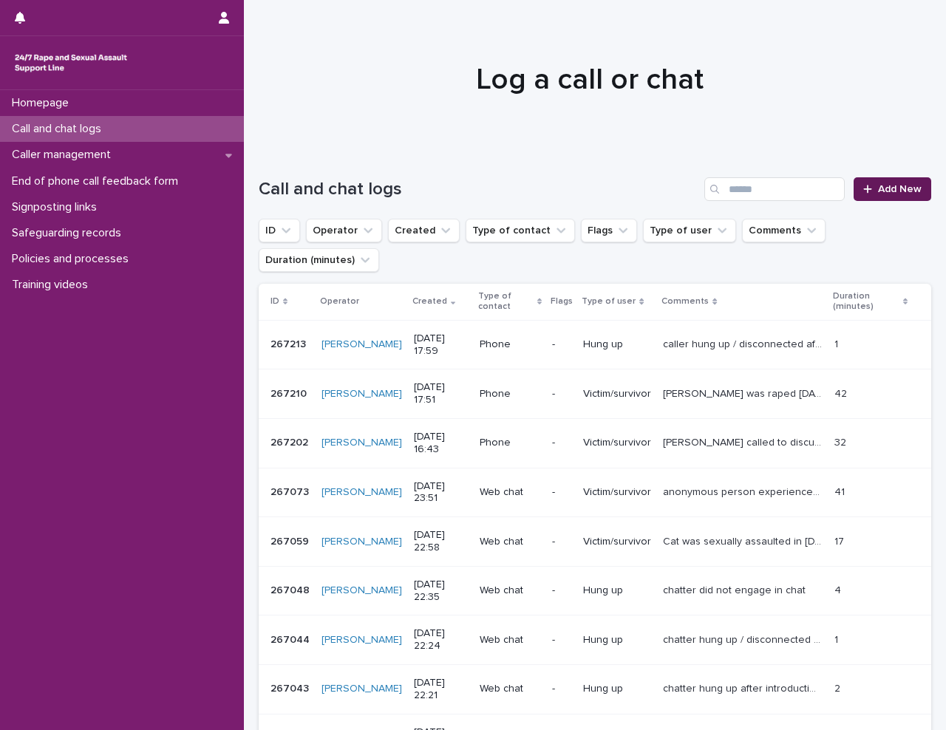
click at [913, 190] on link "Add New" at bounding box center [893, 189] width 78 height 24
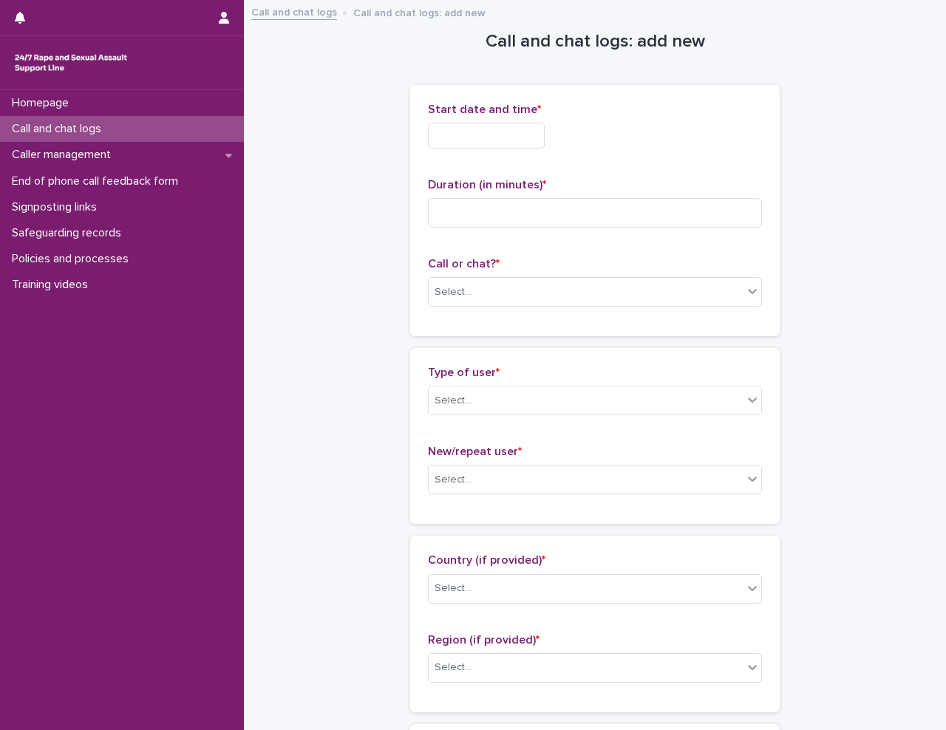
click at [446, 132] on input "text" at bounding box center [486, 136] width 117 height 26
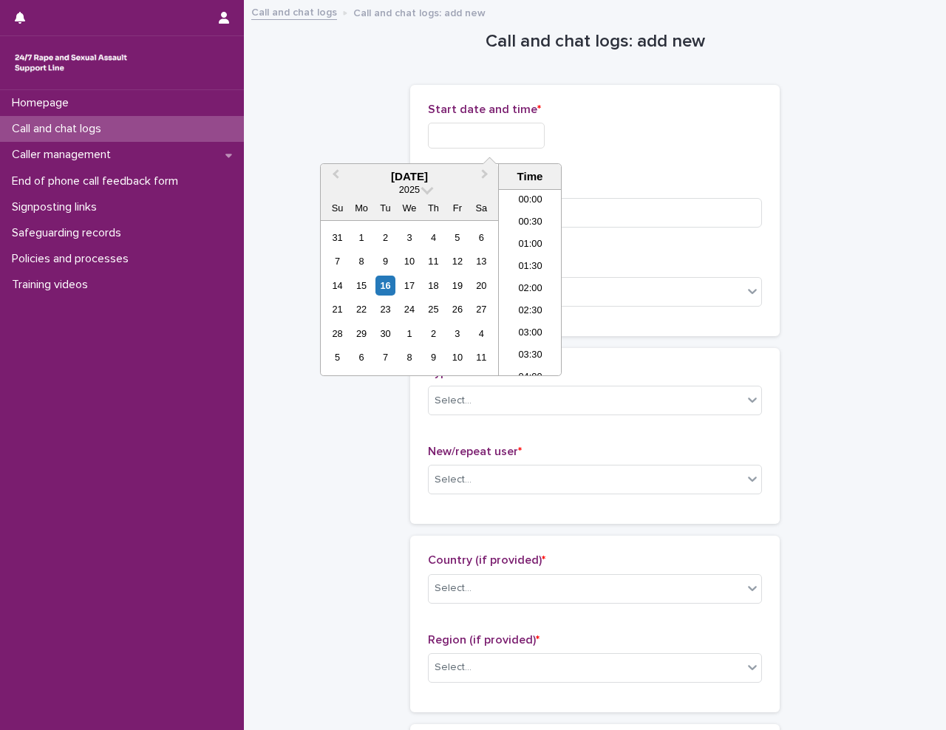
scroll to position [717, 0]
click at [543, 276] on li "18:00" at bounding box center [530, 282] width 63 height 22
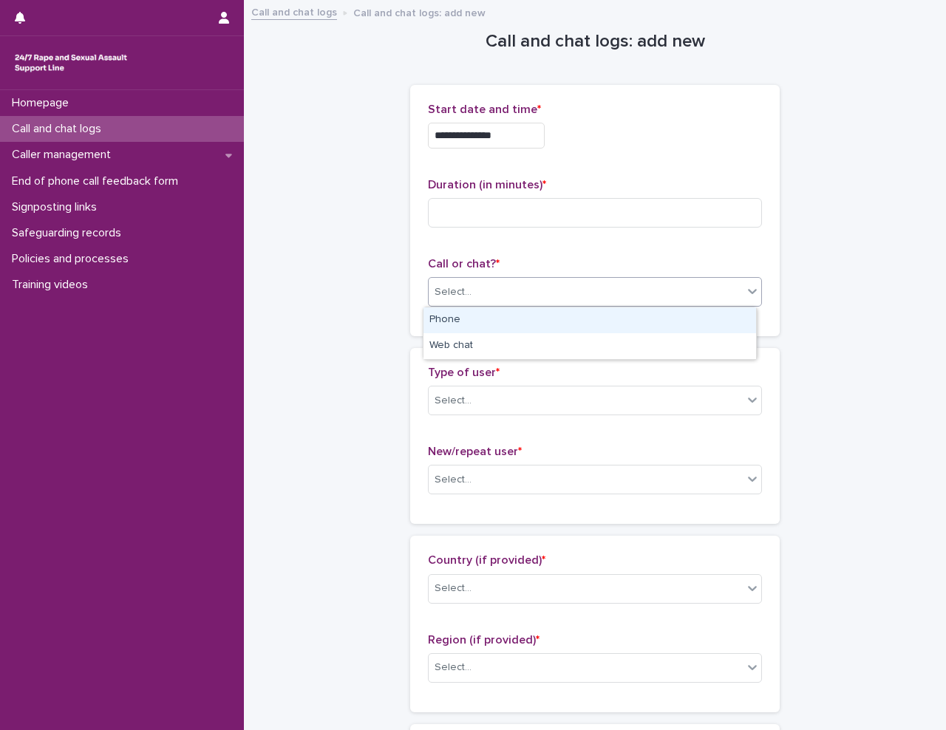
click at [543, 277] on div "Select..." at bounding box center [595, 292] width 334 height 30
click at [547, 313] on div "Phone" at bounding box center [589, 320] width 333 height 26
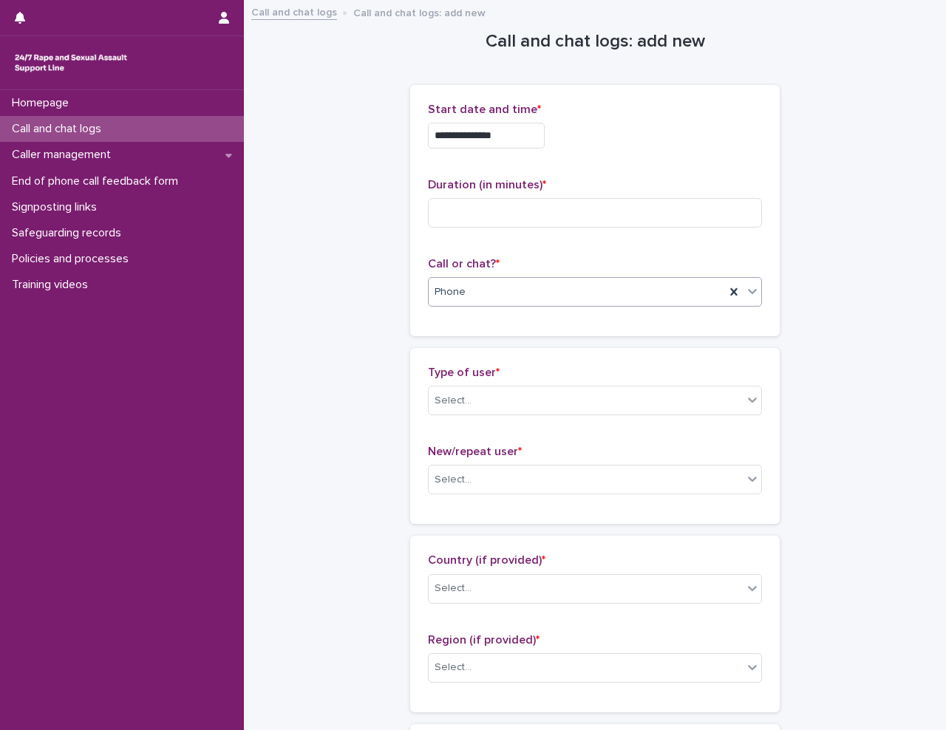
click at [531, 123] on input "**********" at bounding box center [486, 136] width 117 height 26
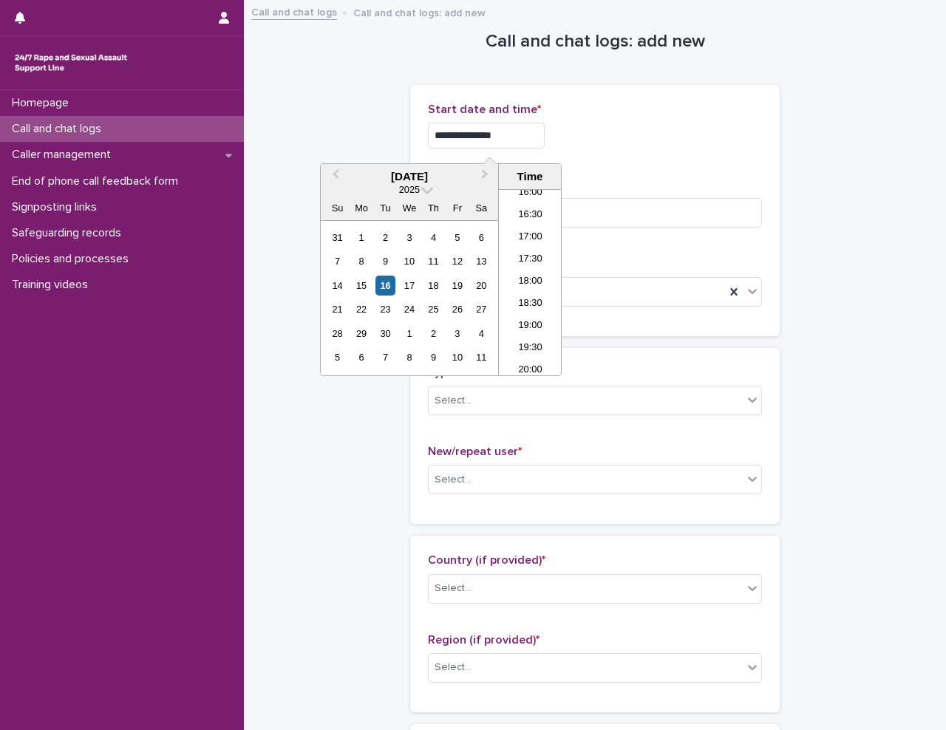
type input "**********"
click at [626, 143] on div "**********" at bounding box center [595, 136] width 334 height 26
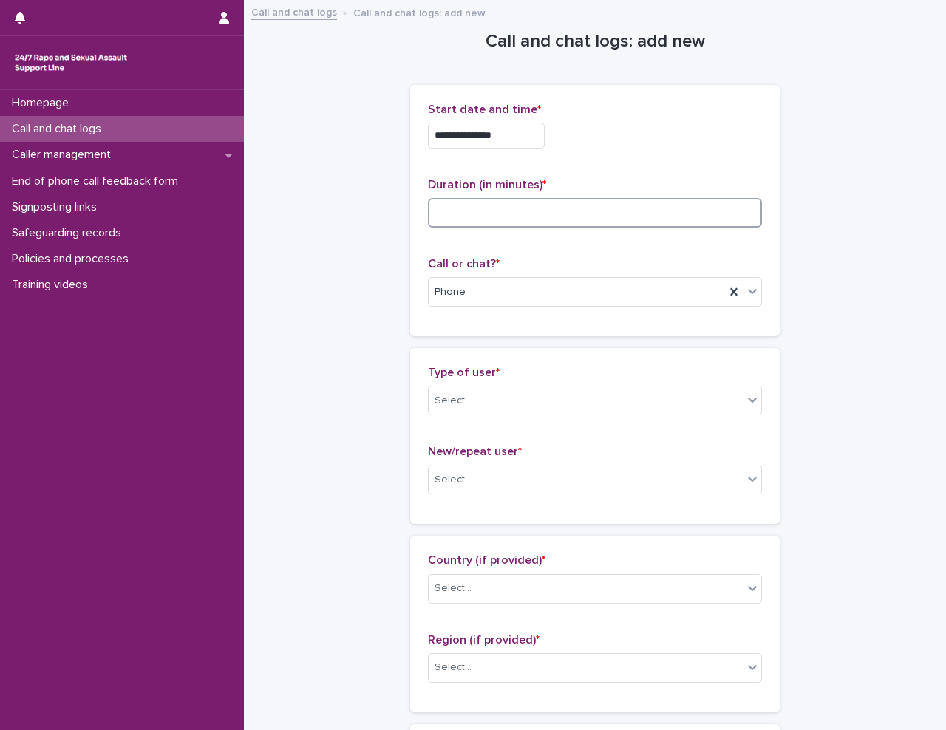
click at [482, 200] on input at bounding box center [595, 213] width 334 height 30
click at [499, 208] on input at bounding box center [595, 213] width 334 height 30
type input "*"
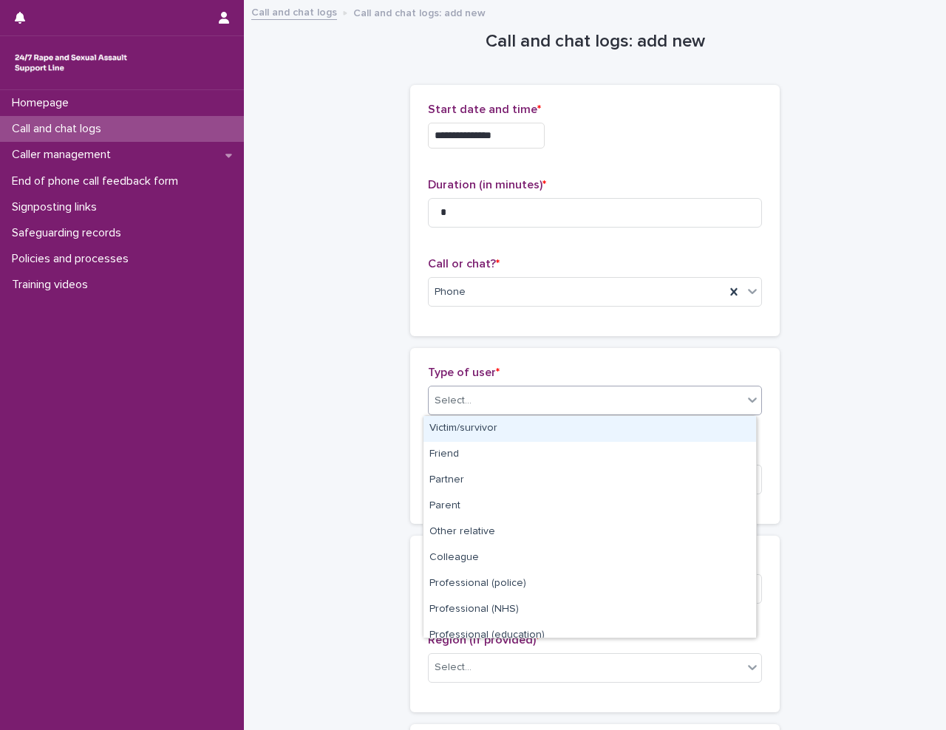
click at [548, 400] on div "Select..." at bounding box center [586, 401] width 314 height 24
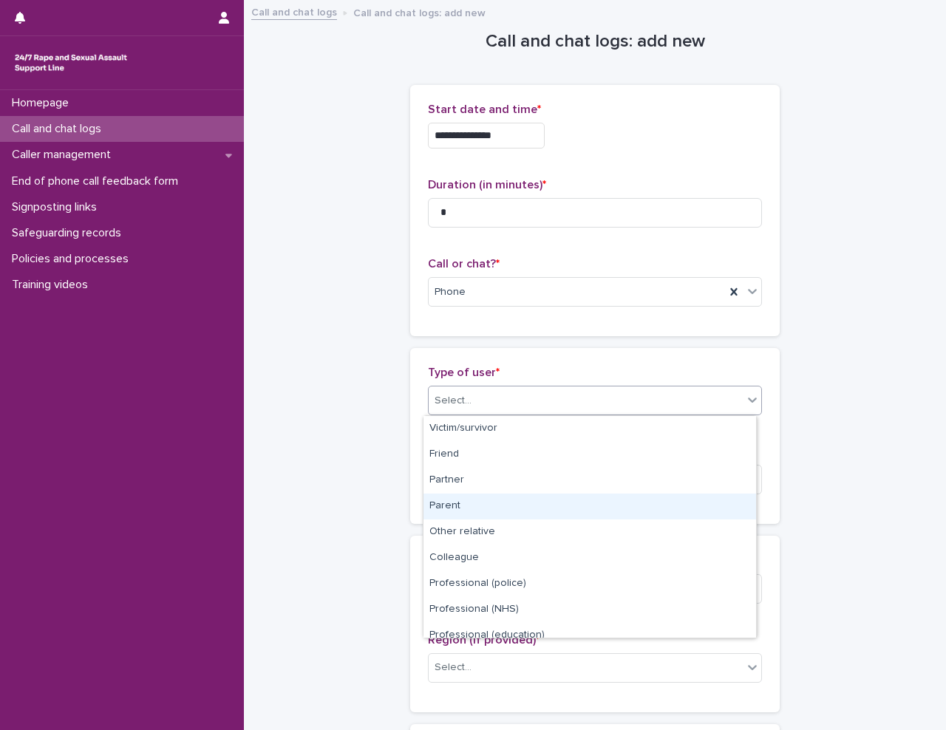
scroll to position [166, 0]
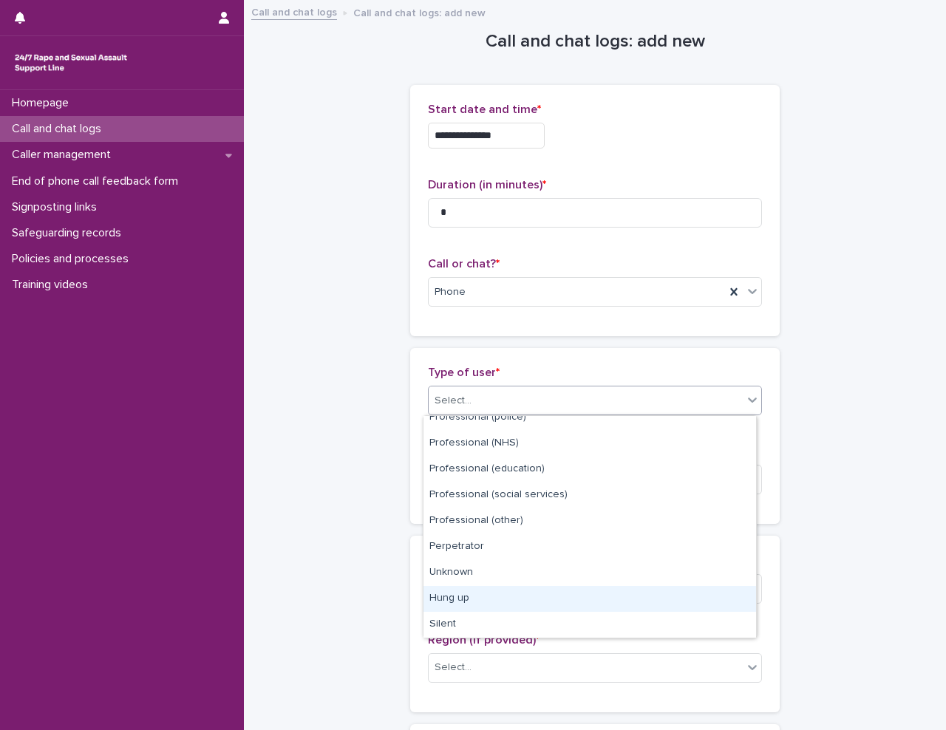
click at [544, 596] on div "Hung up" at bounding box center [589, 599] width 333 height 26
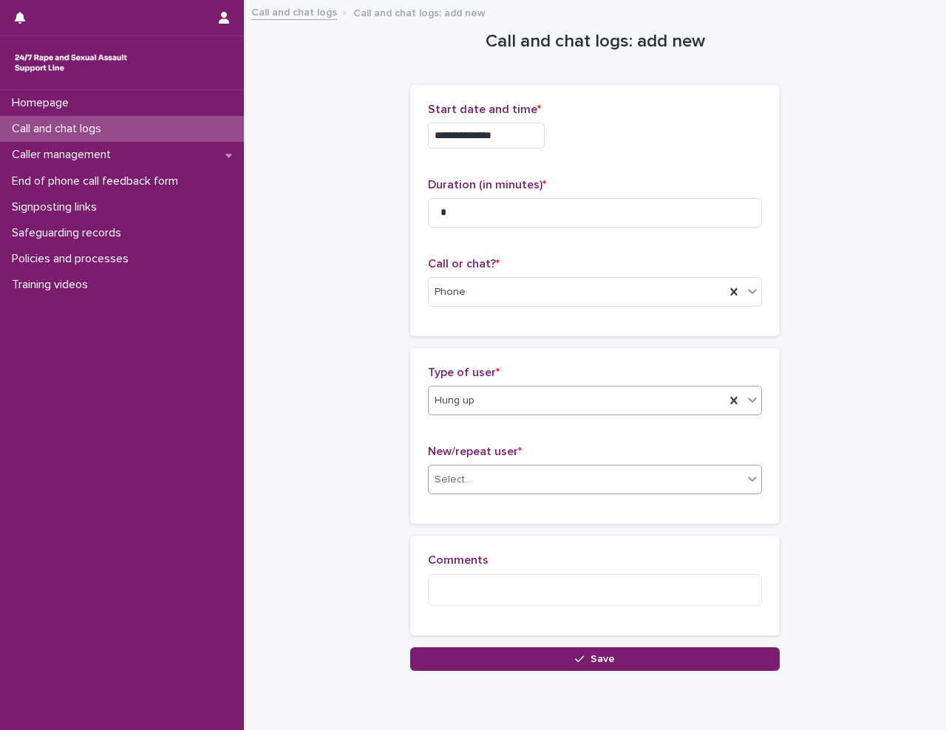
click at [500, 480] on div "Select..." at bounding box center [586, 480] width 314 height 24
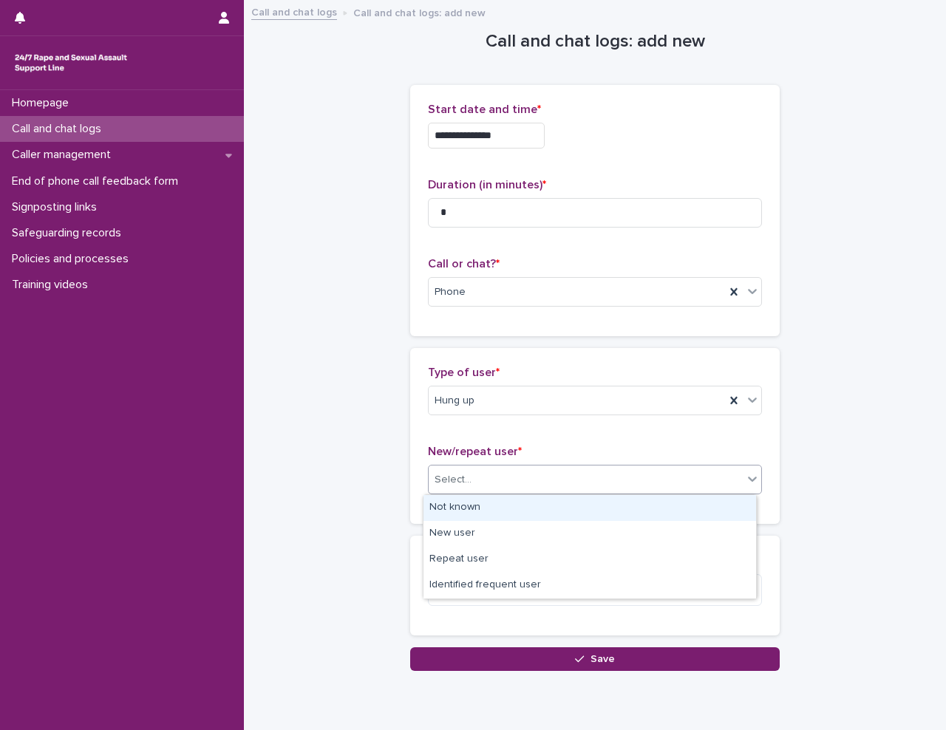
click at [491, 514] on div "Not known" at bounding box center [589, 508] width 333 height 26
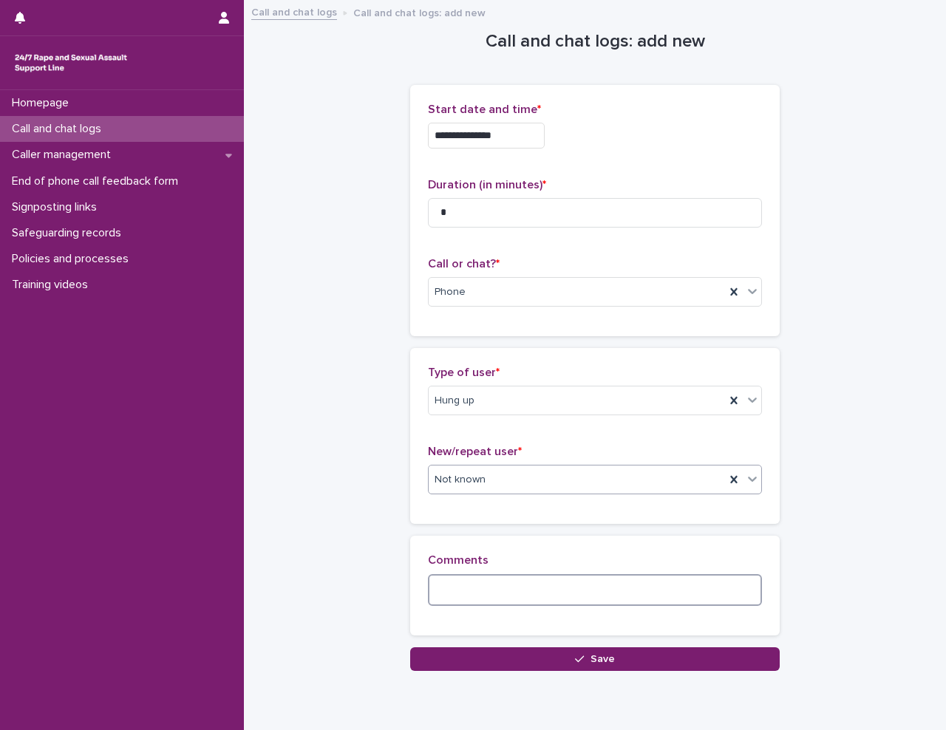
click at [468, 582] on textarea at bounding box center [595, 590] width 334 height 32
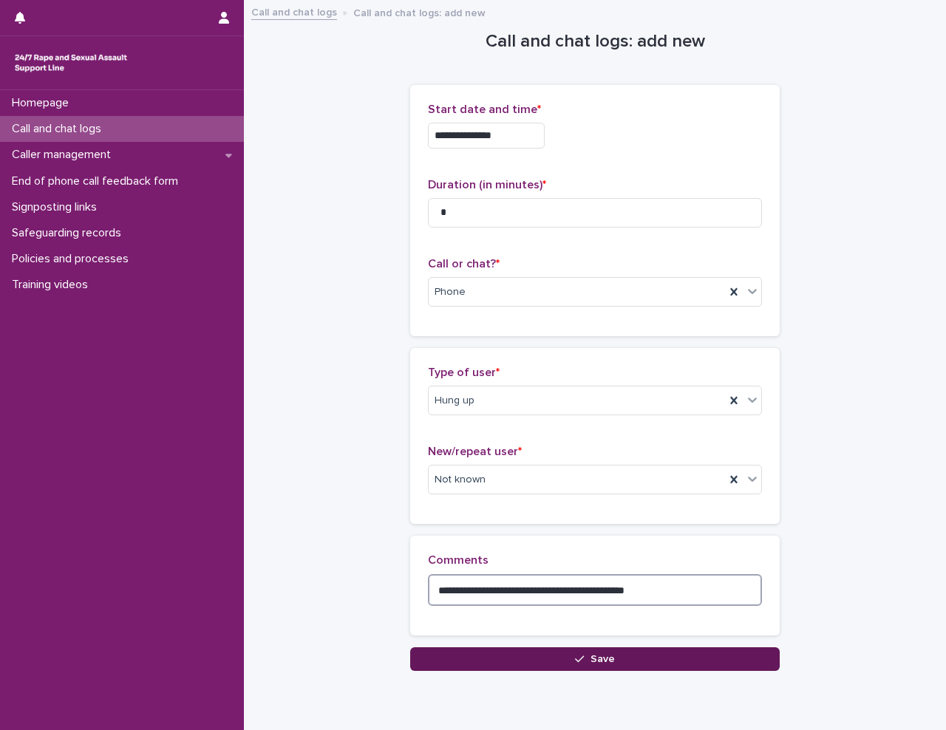
type textarea "**********"
click at [594, 652] on button "Save" at bounding box center [595, 659] width 370 height 24
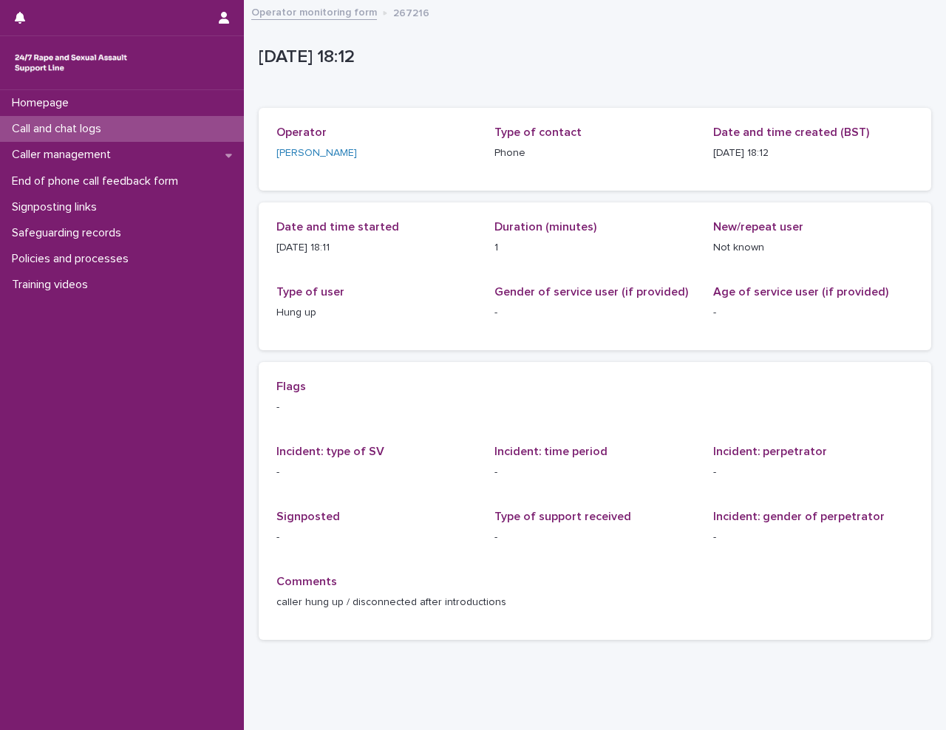
click at [111, 121] on div "Call and chat logs" at bounding box center [122, 129] width 244 height 26
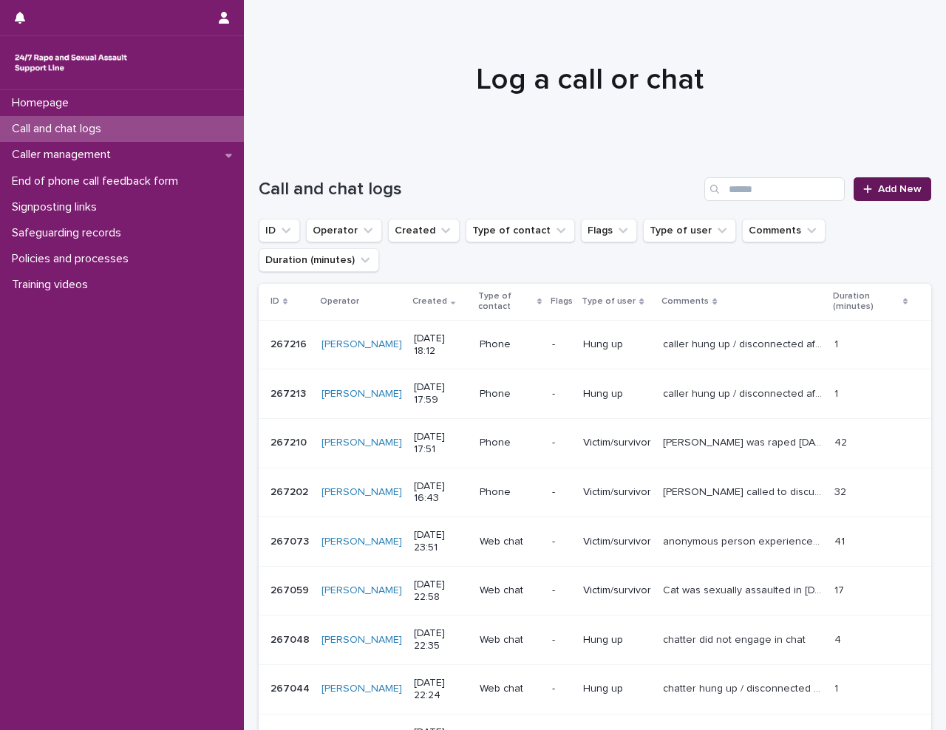
click at [879, 193] on span "Add New" at bounding box center [900, 189] width 44 height 10
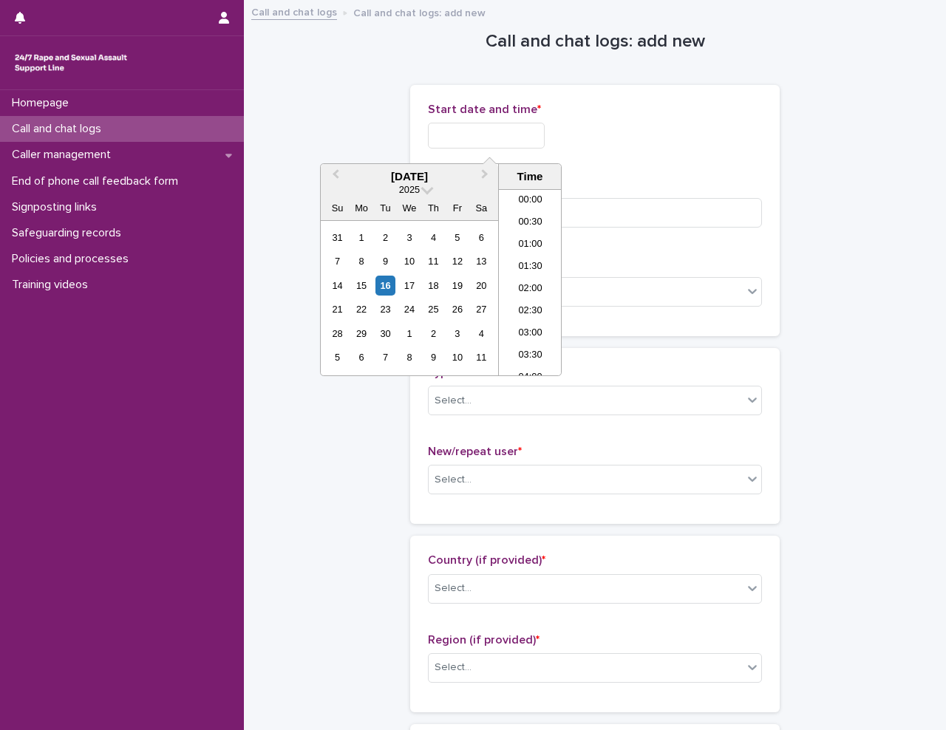
click at [475, 132] on input "text" at bounding box center [486, 136] width 117 height 26
click at [532, 285] on li "18:00" at bounding box center [530, 282] width 63 height 22
click at [514, 133] on input "**********" at bounding box center [486, 136] width 117 height 26
type input "**********"
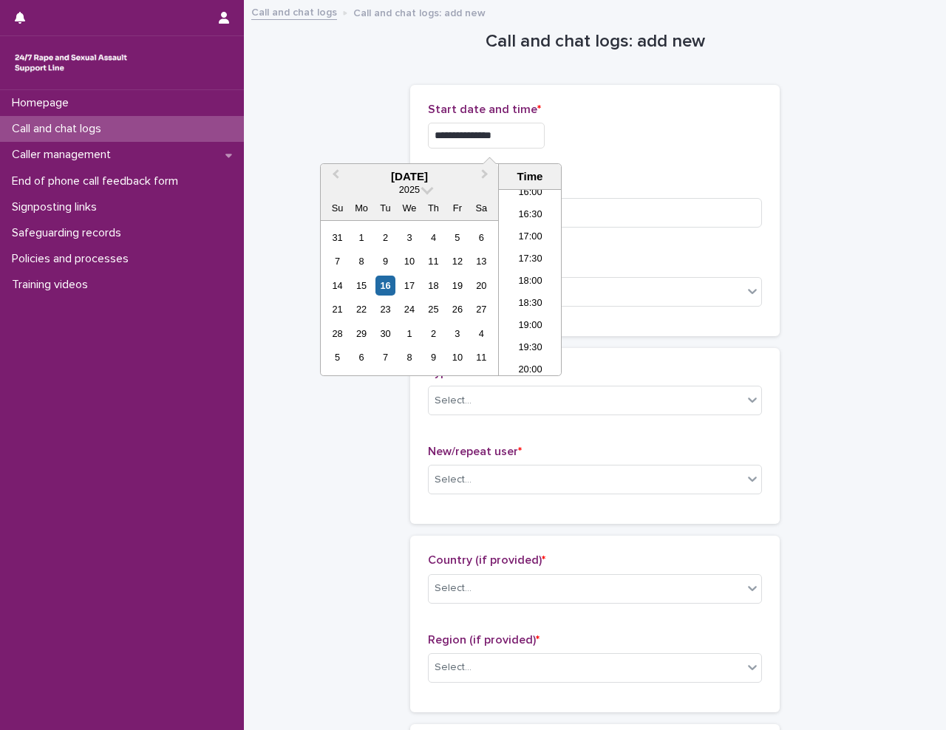
click at [659, 132] on div "**********" at bounding box center [595, 136] width 334 height 26
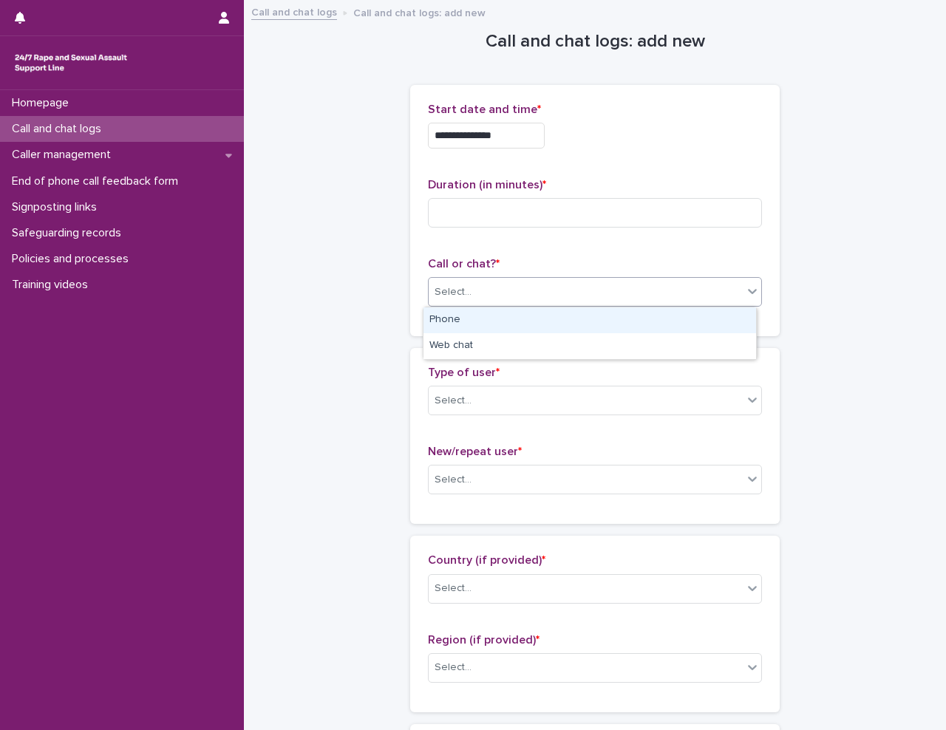
click at [476, 290] on div "Select..." at bounding box center [586, 292] width 314 height 24
click at [480, 324] on div "Phone" at bounding box center [589, 320] width 333 height 26
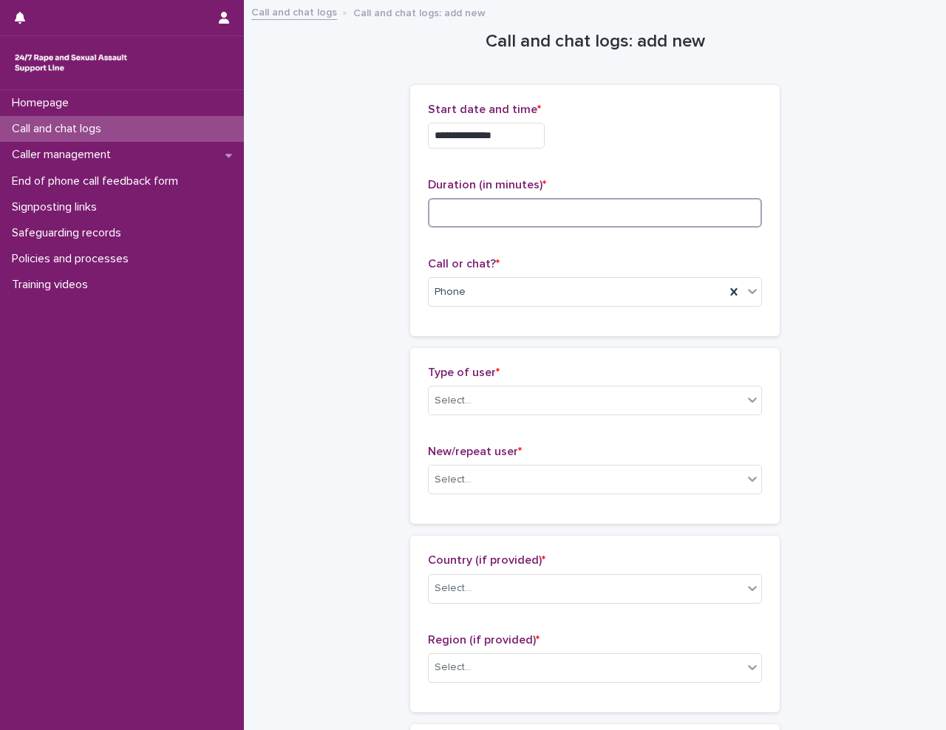
click at [485, 205] on input at bounding box center [595, 213] width 334 height 30
type input "**"
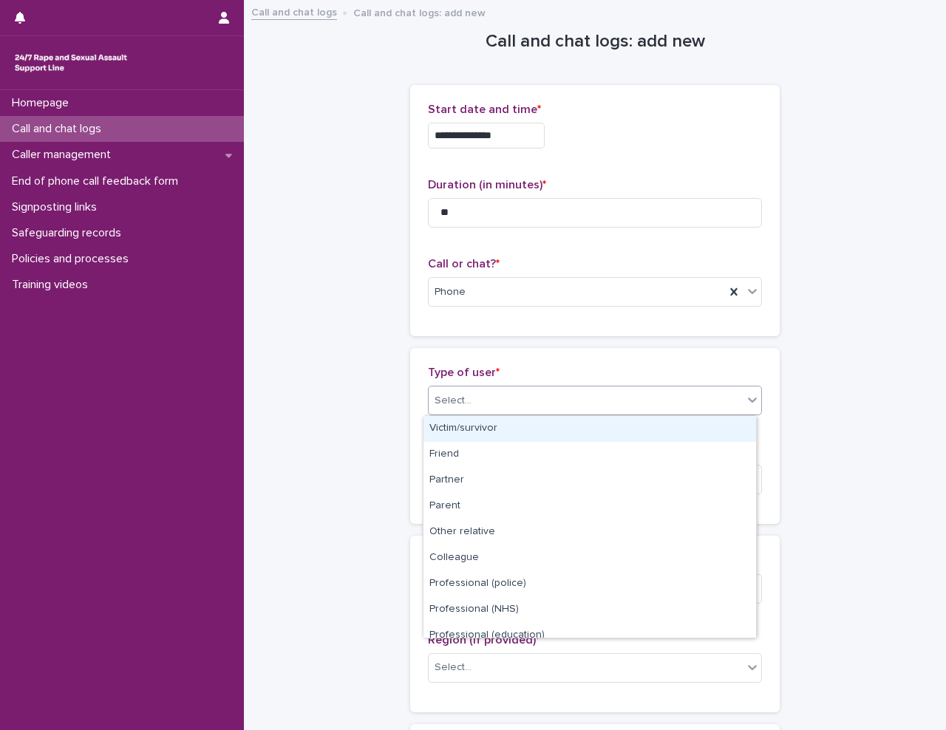
click at [468, 399] on div "Select..." at bounding box center [586, 401] width 314 height 24
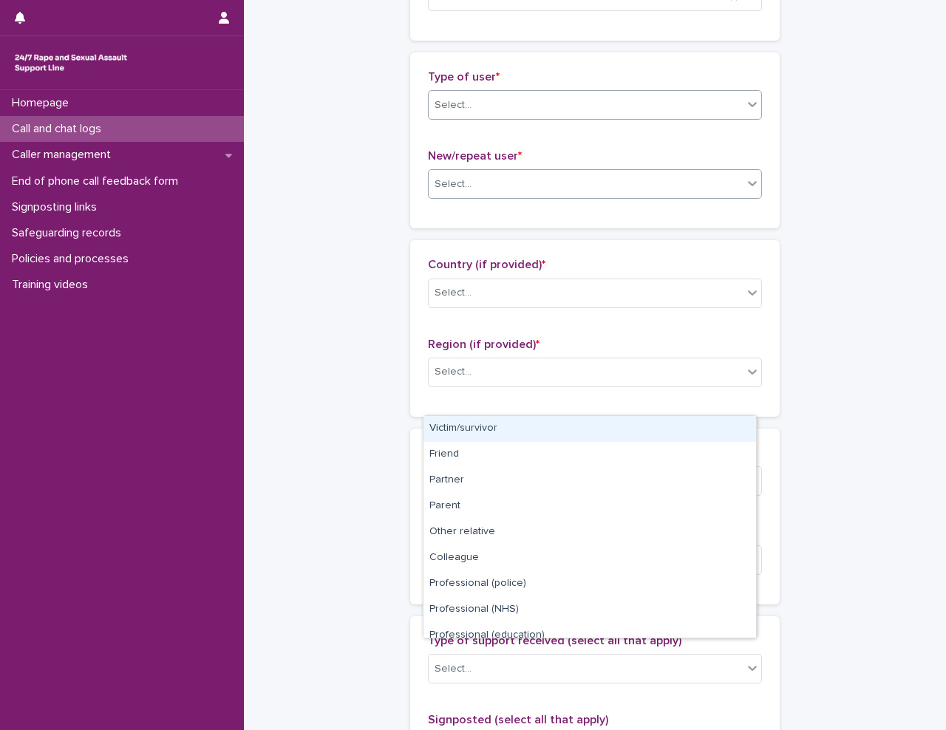
click at [523, 181] on div "Select..." at bounding box center [586, 184] width 314 height 24
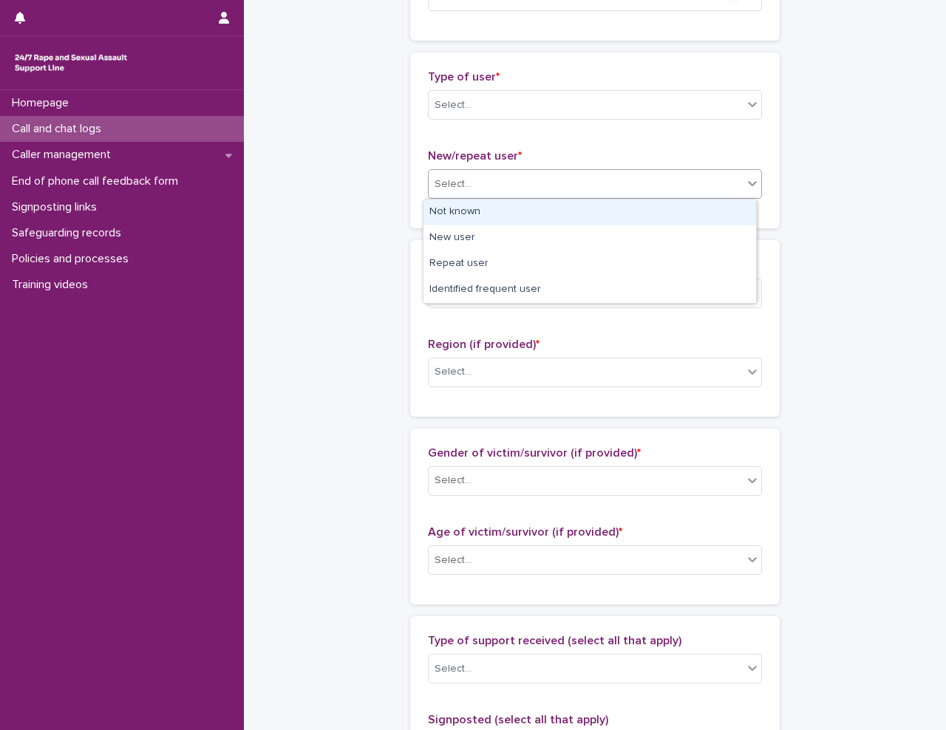
click at [520, 205] on div "Not known" at bounding box center [589, 213] width 333 height 26
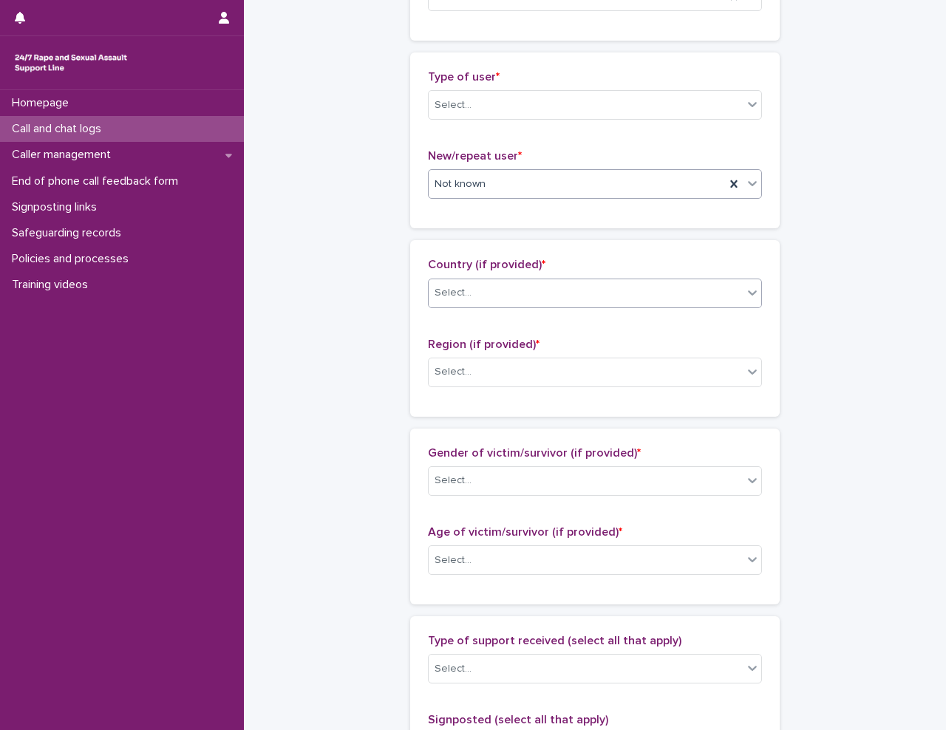
click at [503, 292] on div "Select..." at bounding box center [586, 293] width 314 height 24
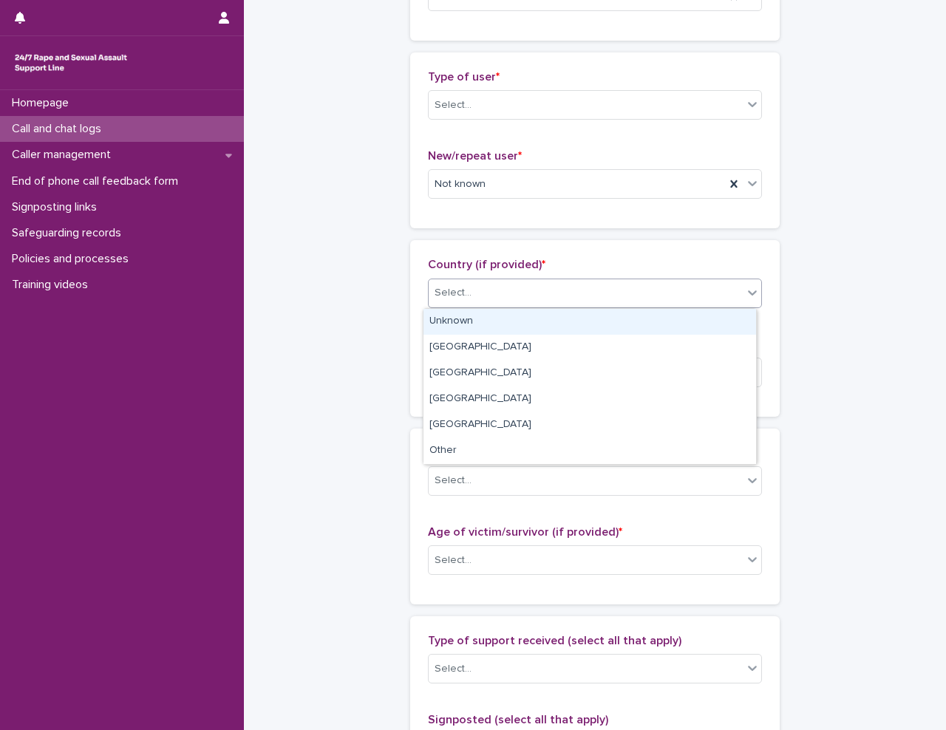
click at [500, 321] on div "Unknown" at bounding box center [589, 322] width 333 height 26
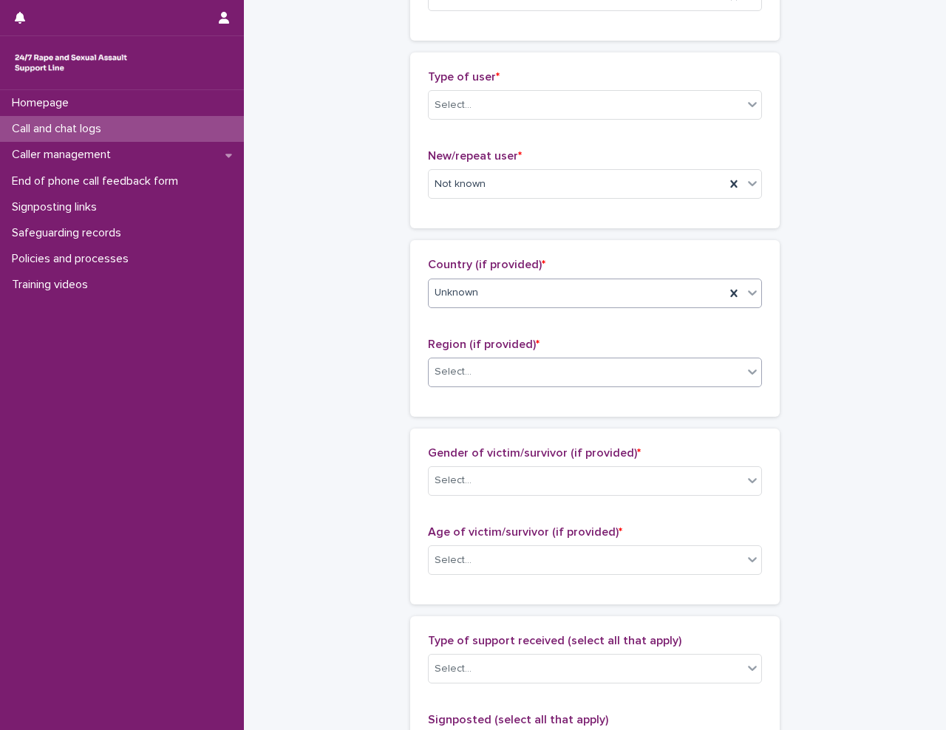
click at [472, 372] on div "Select..." at bounding box center [586, 372] width 314 height 24
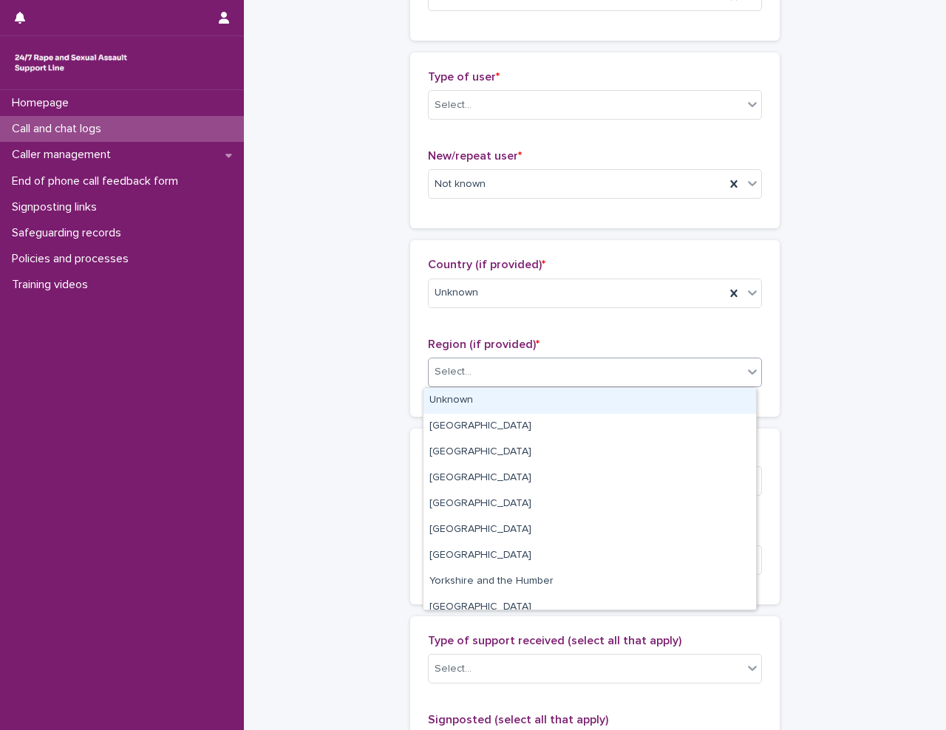
click at [477, 398] on div "Unknown" at bounding box center [589, 401] width 333 height 26
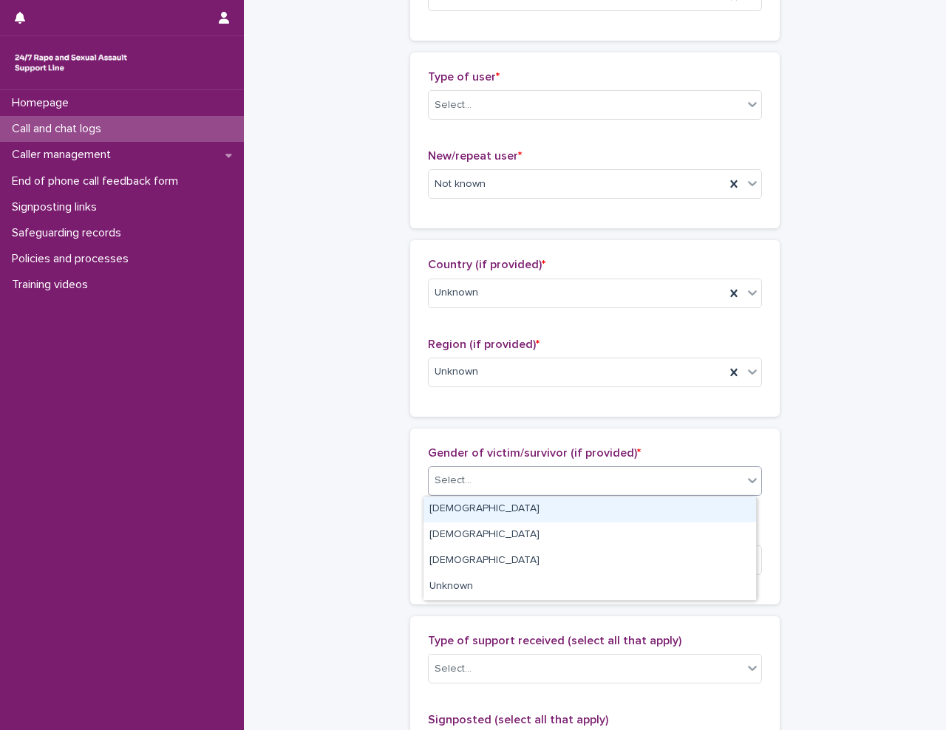
click at [506, 469] on div "Select..." at bounding box center [586, 481] width 314 height 24
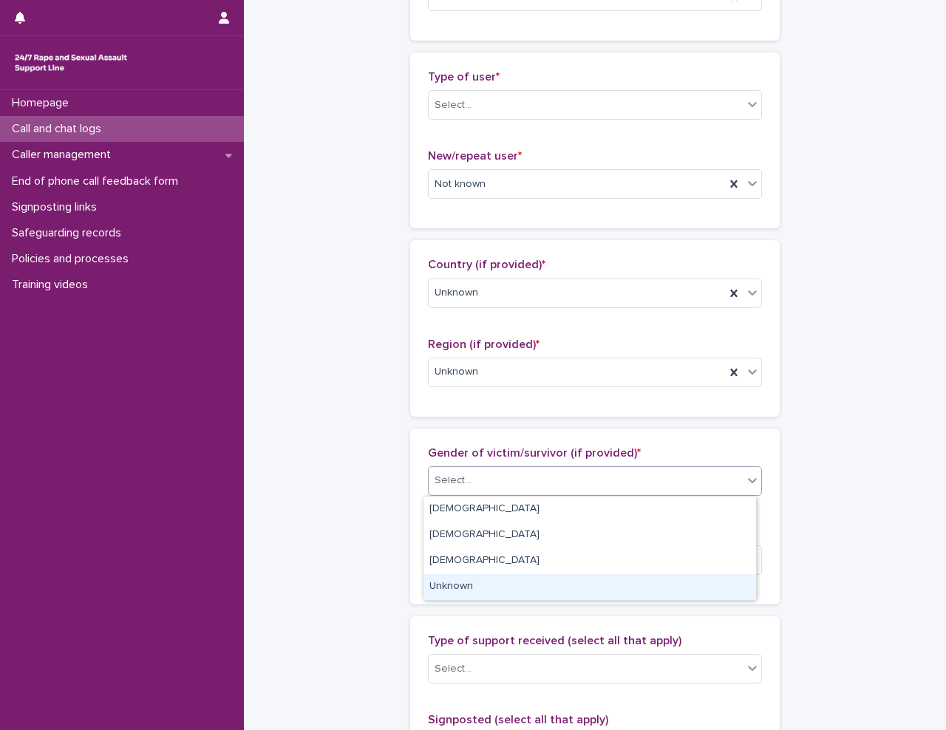
click at [497, 588] on div "Unknown" at bounding box center [589, 587] width 333 height 26
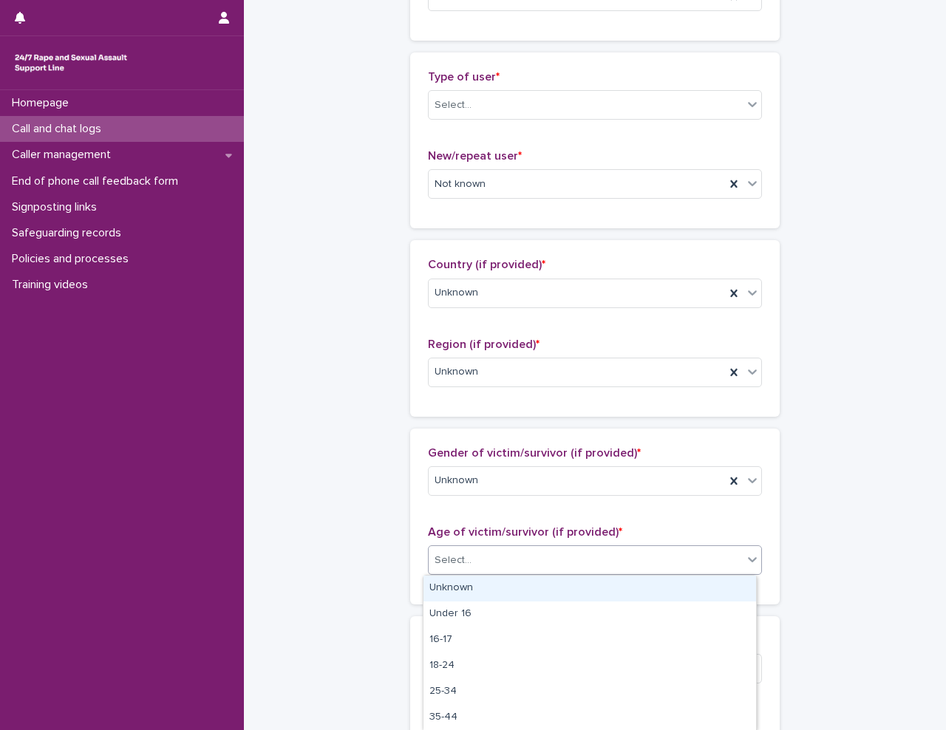
click at [523, 559] on div "Select..." at bounding box center [586, 560] width 314 height 24
click at [520, 584] on div "Unknown" at bounding box center [589, 589] width 333 height 26
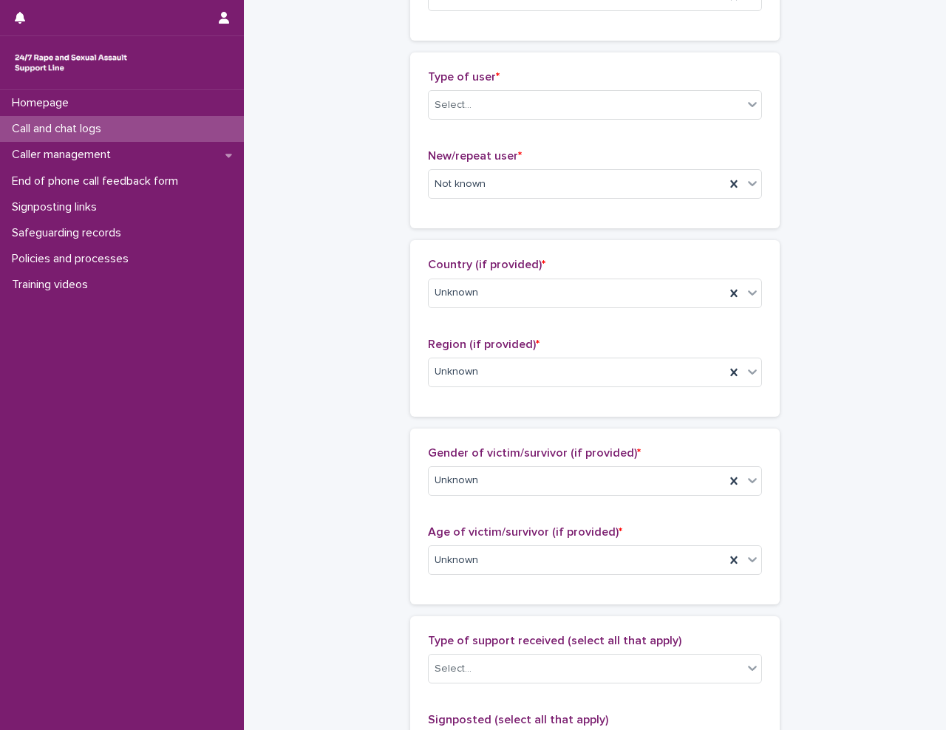
click at [293, 532] on div "**********" at bounding box center [595, 506] width 673 height 1600
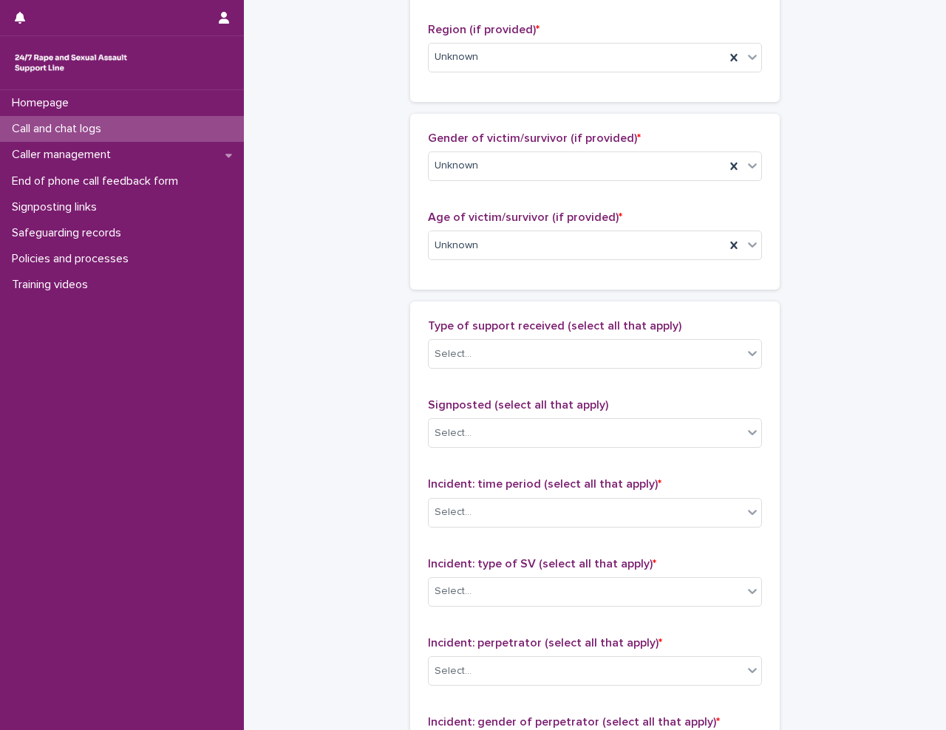
scroll to position [739, 0]
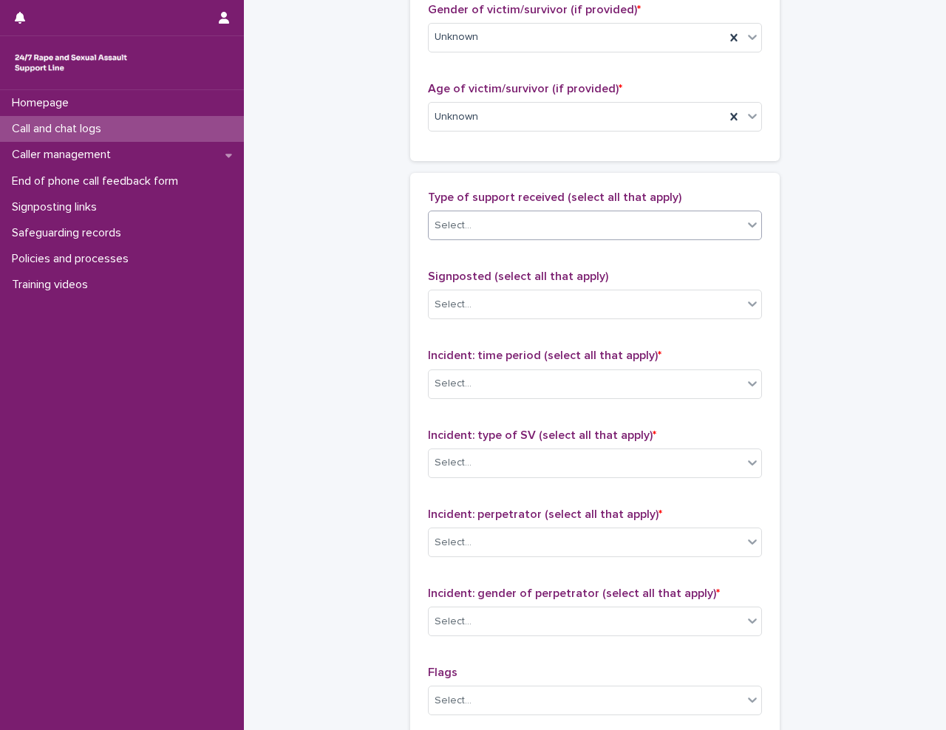
click at [446, 226] on div "Select..." at bounding box center [453, 226] width 37 height 16
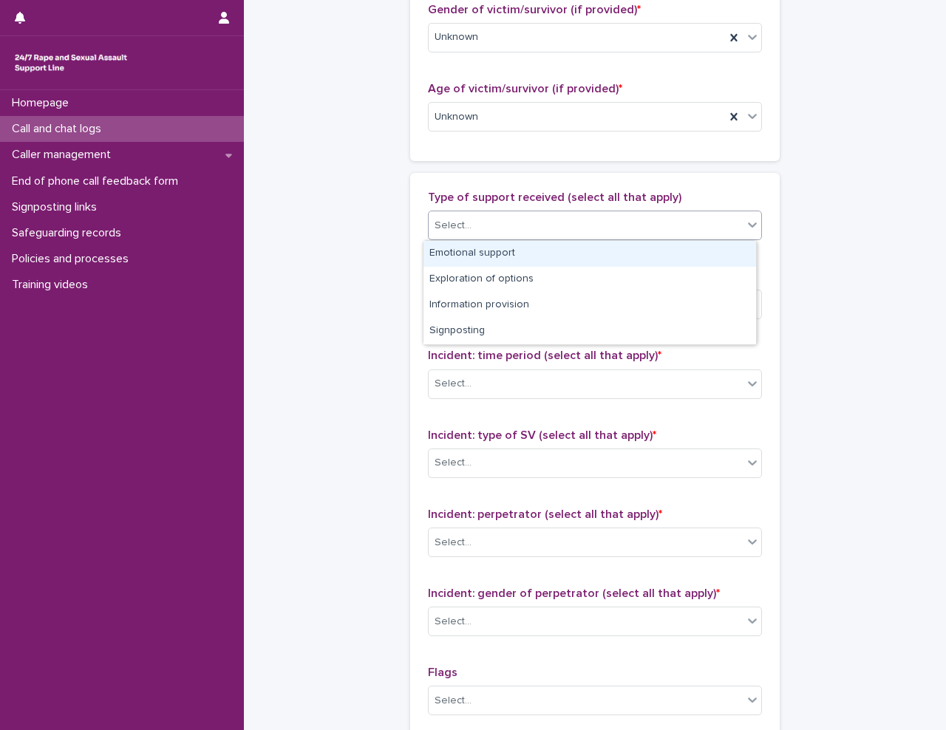
click at [466, 259] on div "Emotional support" at bounding box center [589, 254] width 333 height 26
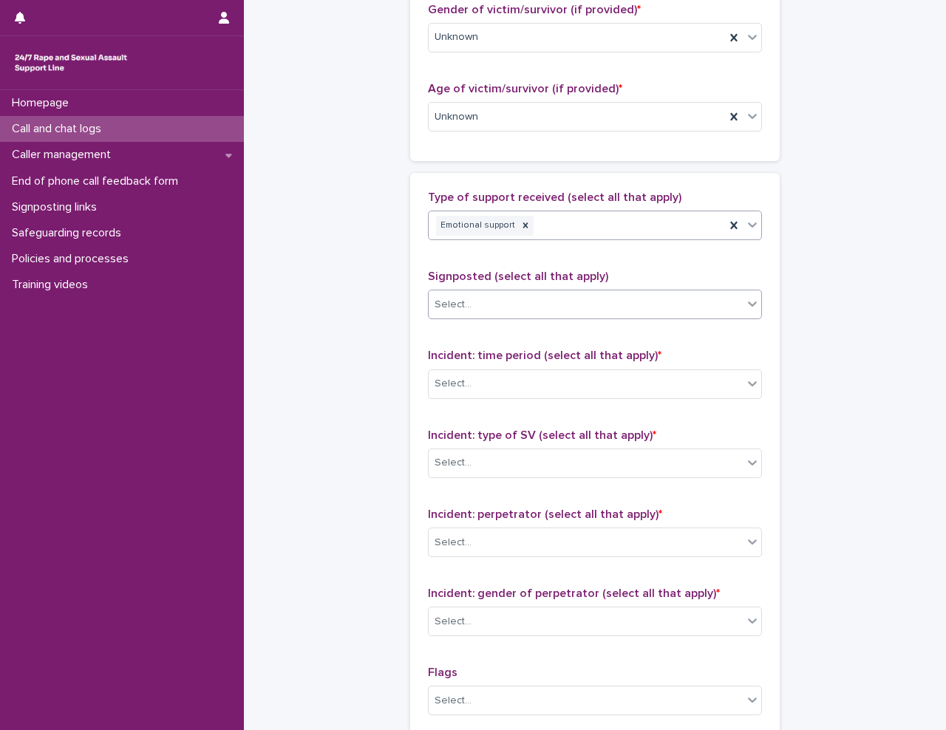
click at [483, 302] on div "Select..." at bounding box center [586, 305] width 314 height 24
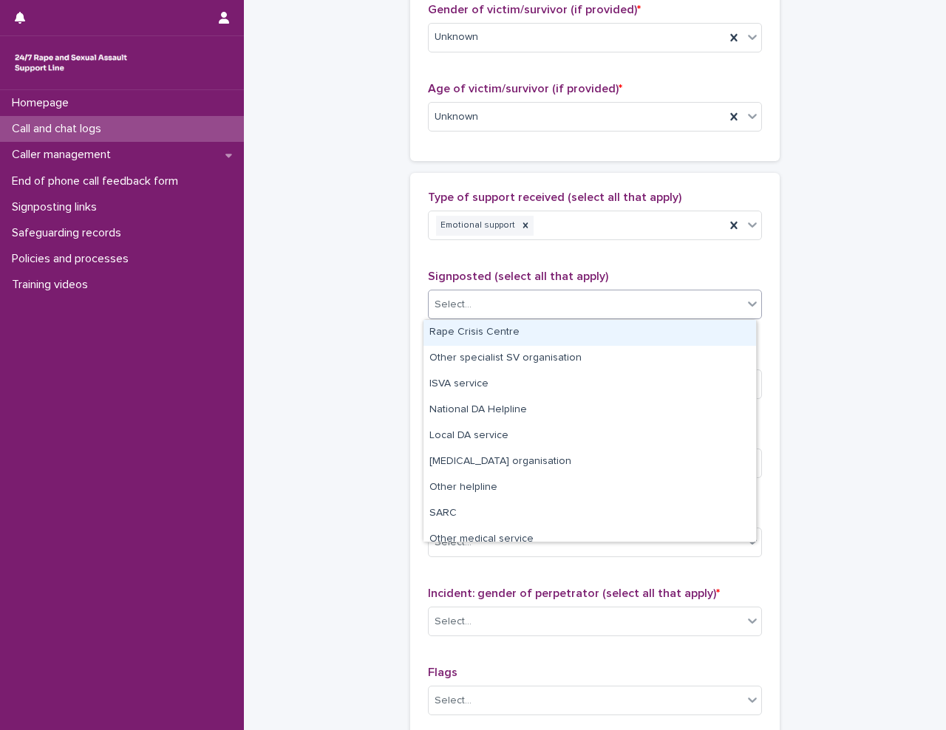
click at [483, 302] on div "Select..." at bounding box center [586, 305] width 314 height 24
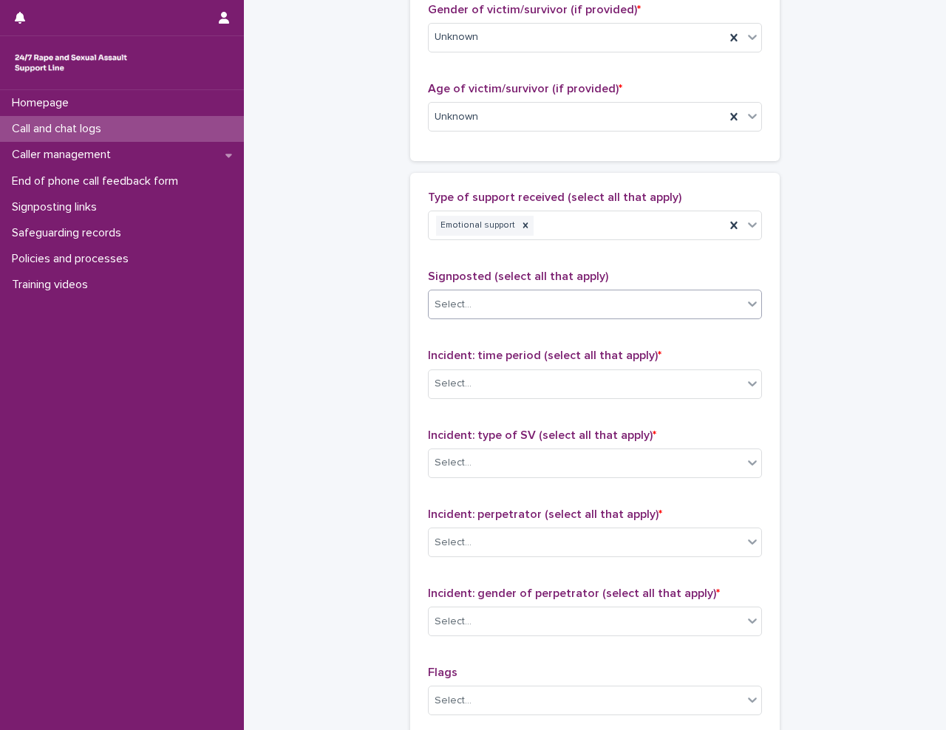
click at [361, 319] on div "**********" at bounding box center [595, 62] width 673 height 1600
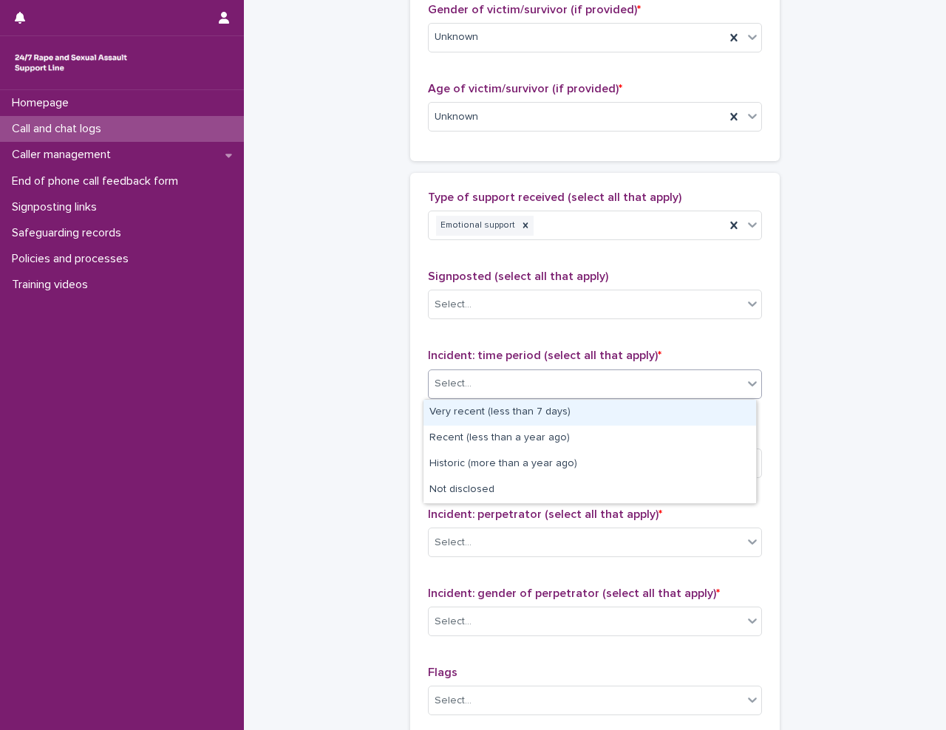
click at [503, 375] on div "Select..." at bounding box center [586, 384] width 314 height 24
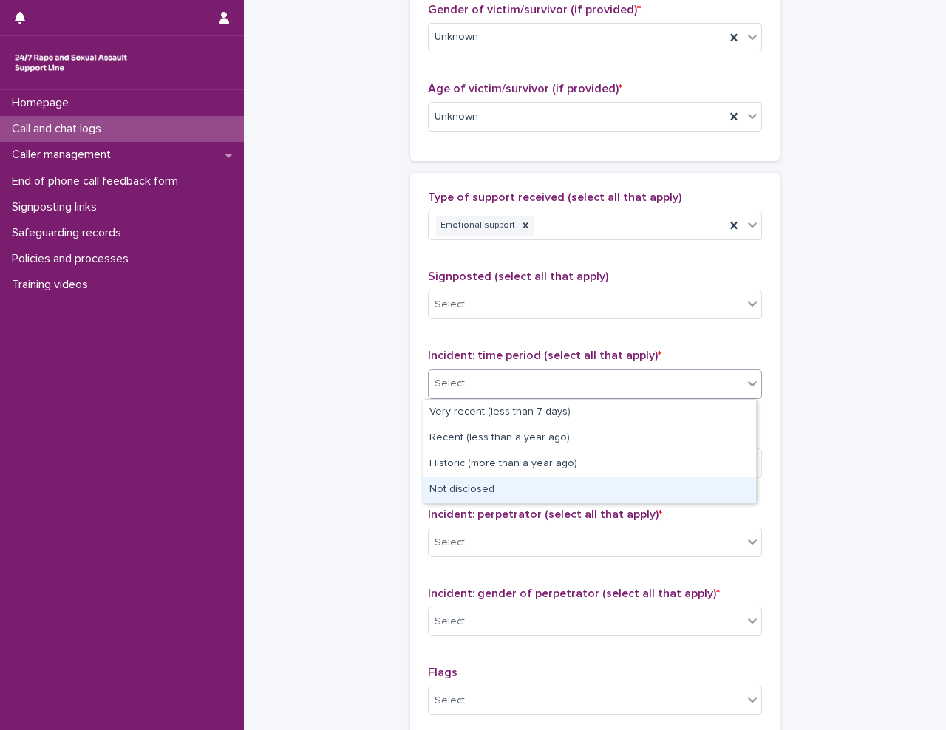
click at [506, 490] on div "Not disclosed" at bounding box center [589, 490] width 333 height 26
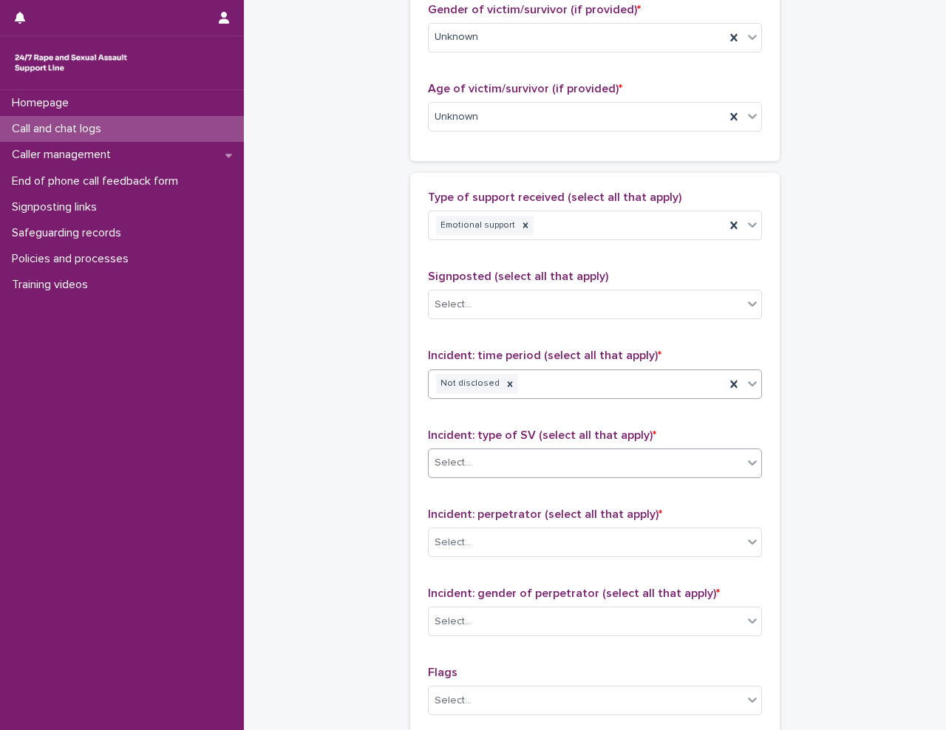
click at [518, 471] on div "Select..." at bounding box center [586, 463] width 314 height 24
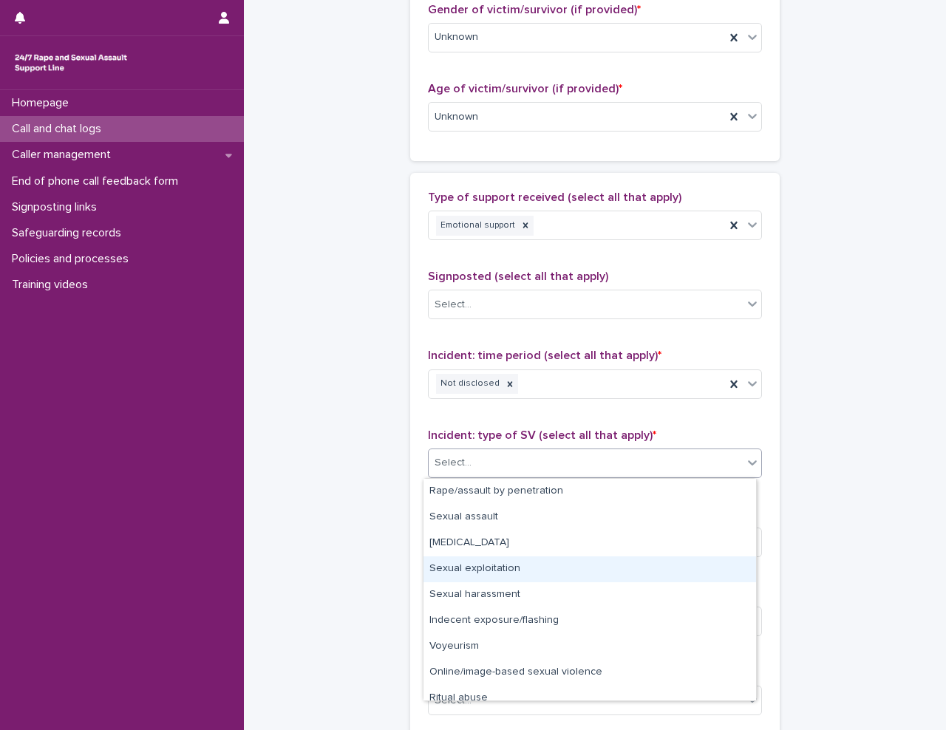
scroll to position [37, 0]
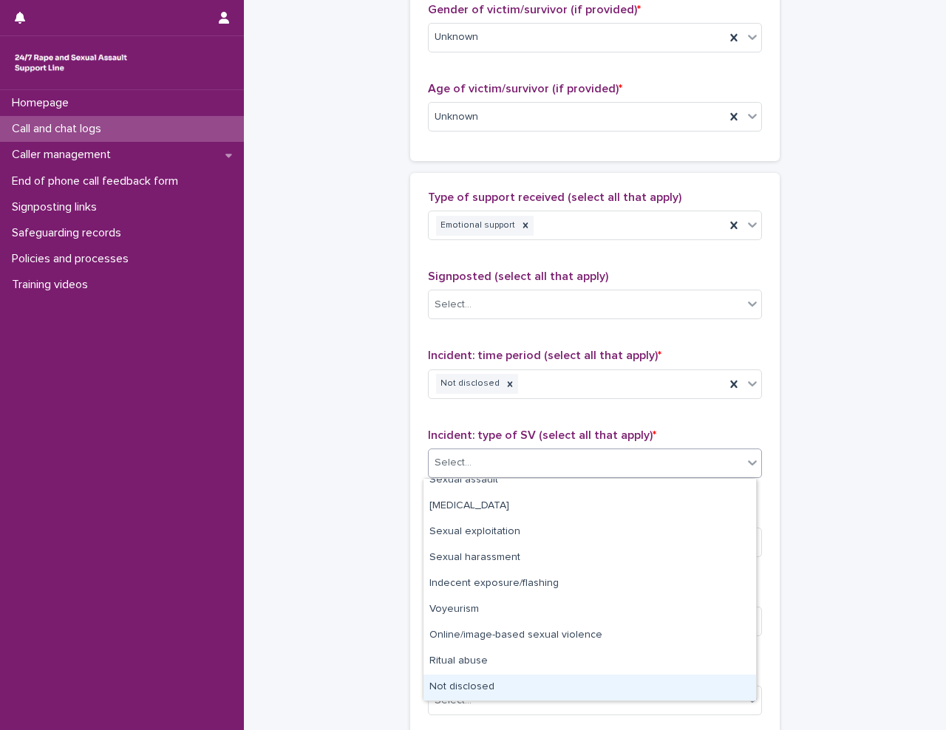
click at [514, 681] on div "Not disclosed" at bounding box center [589, 688] width 333 height 26
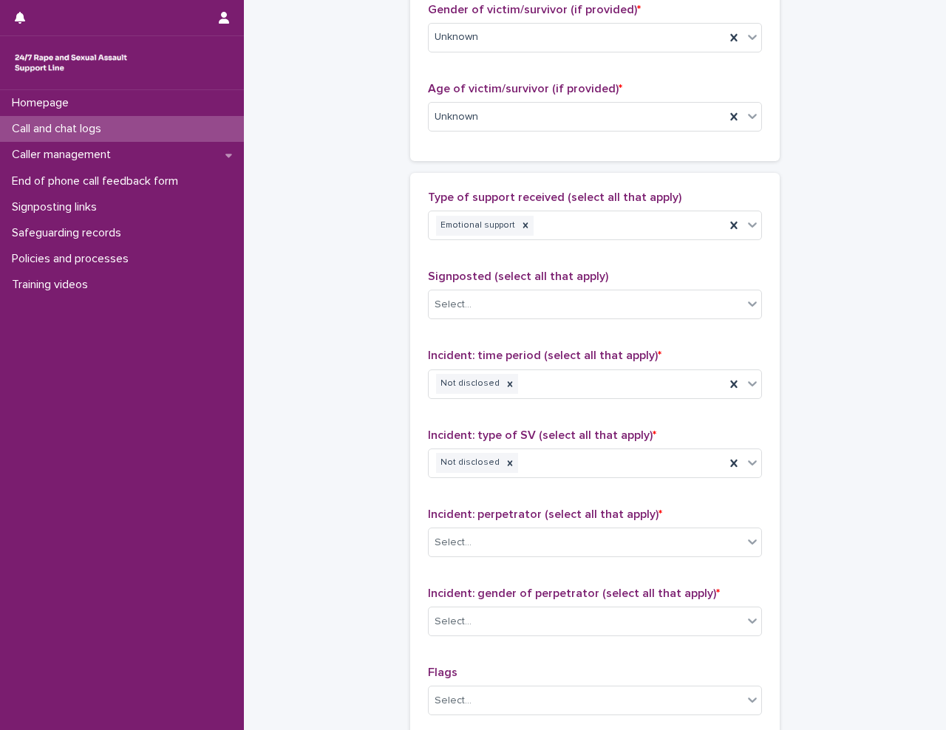
click at [315, 472] on div "**********" at bounding box center [595, 62] width 673 height 1600
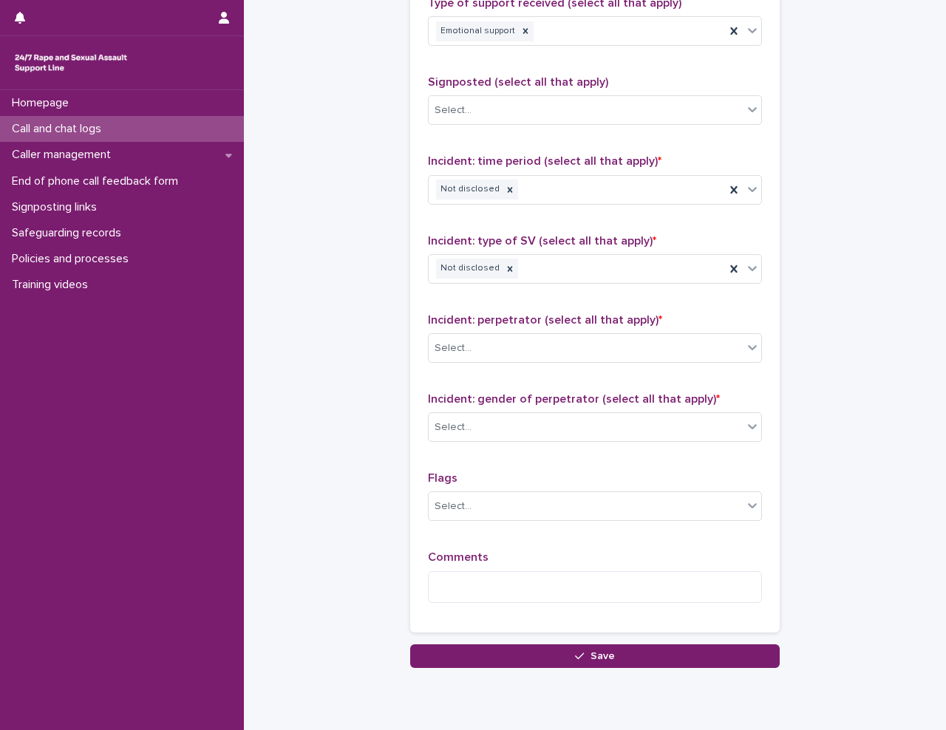
scroll to position [987, 0]
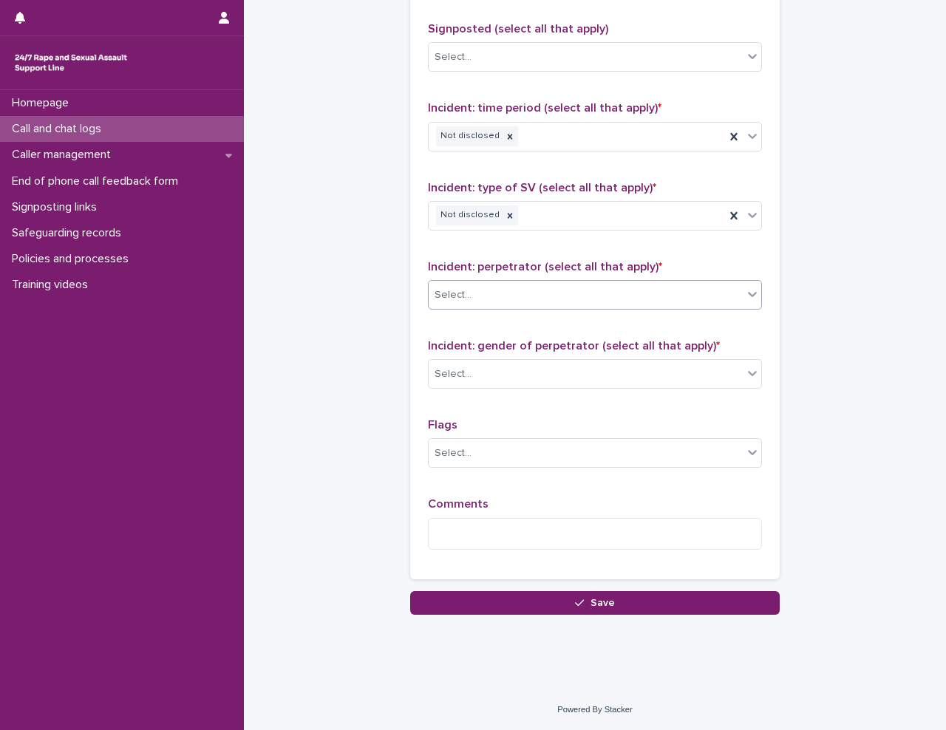
click at [477, 297] on div "Select..." at bounding box center [586, 295] width 314 height 24
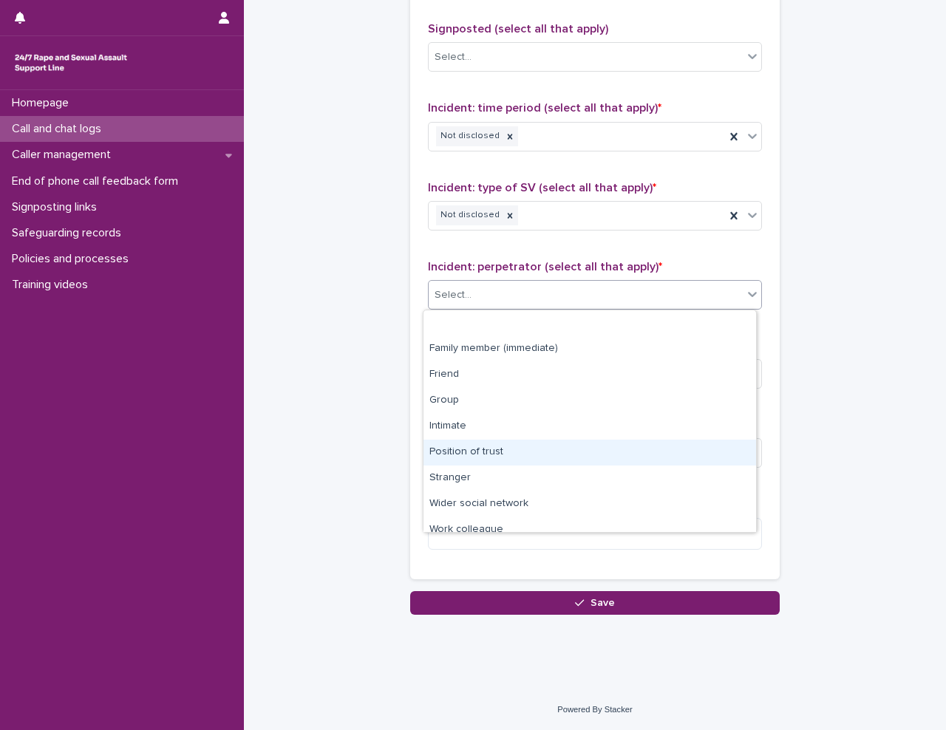
scroll to position [63, 0]
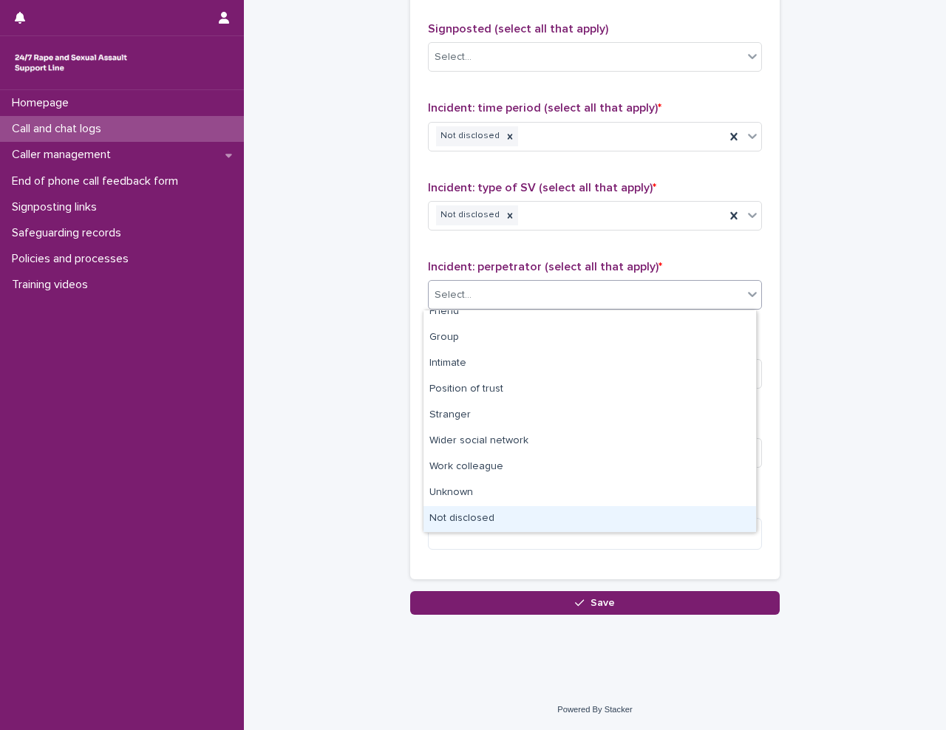
click at [503, 526] on div "Not disclosed" at bounding box center [589, 519] width 333 height 26
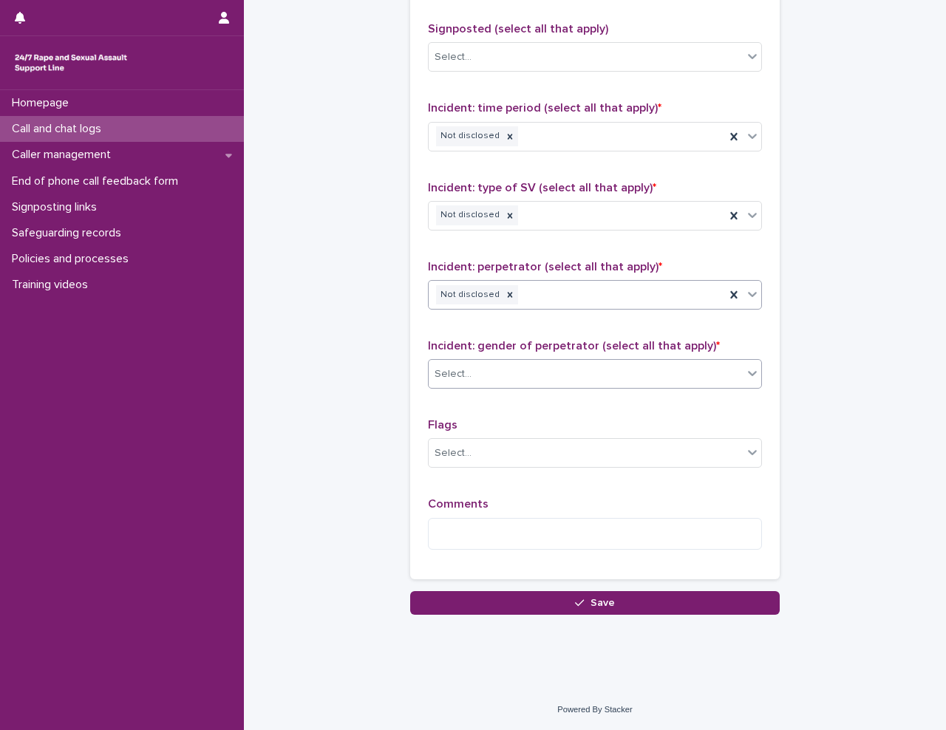
click at [489, 366] on div "Select..." at bounding box center [586, 374] width 314 height 24
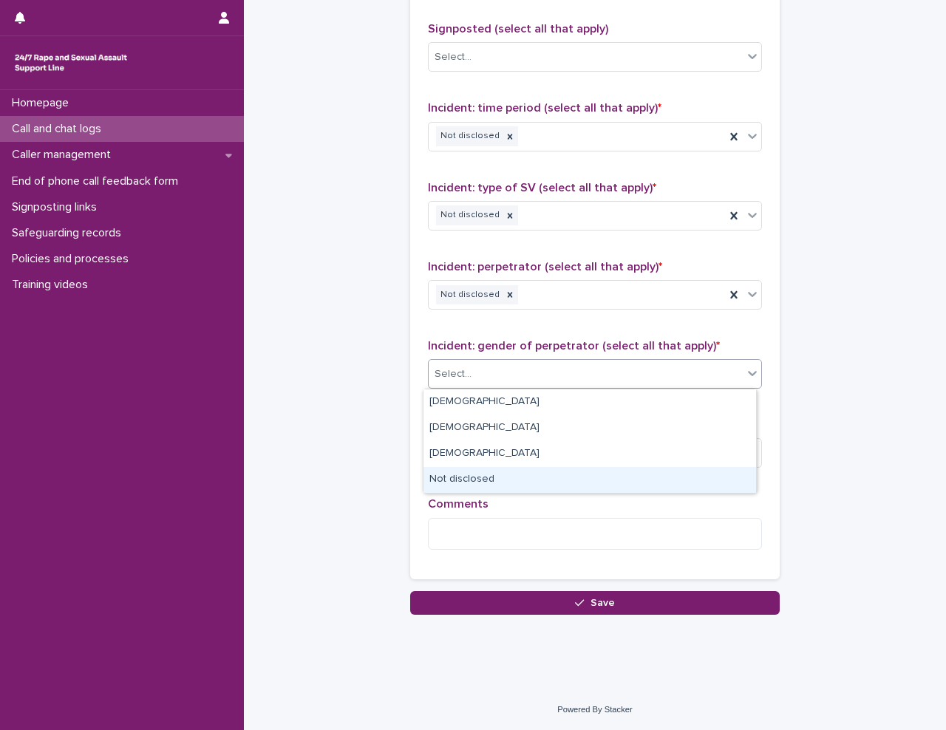
click at [488, 481] on div "Not disclosed" at bounding box center [589, 480] width 333 height 26
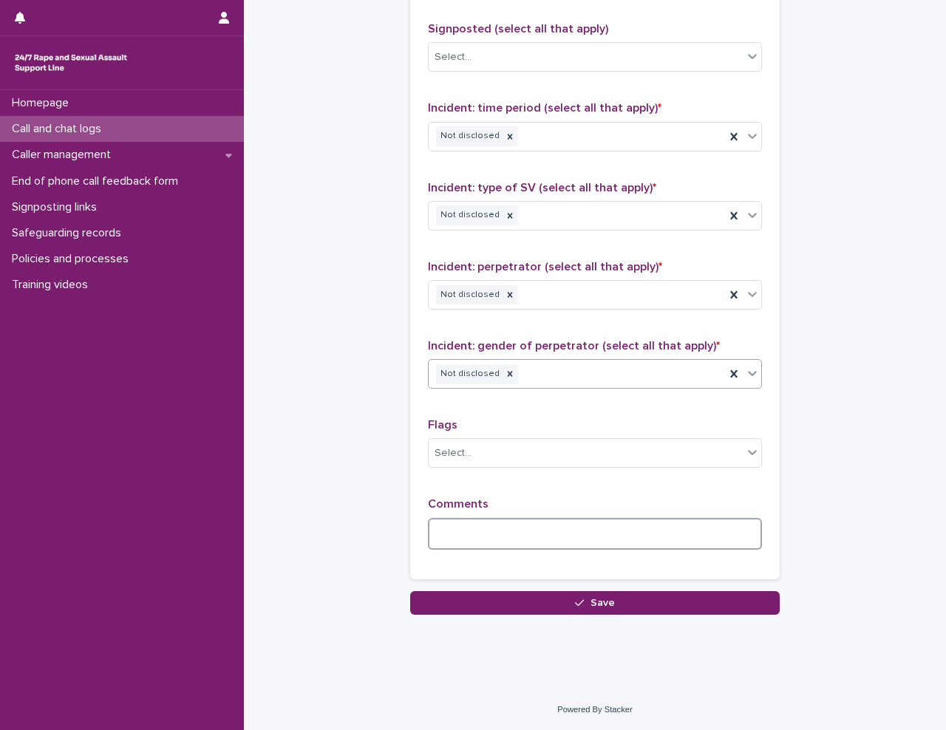
click at [463, 531] on textarea at bounding box center [595, 534] width 334 height 32
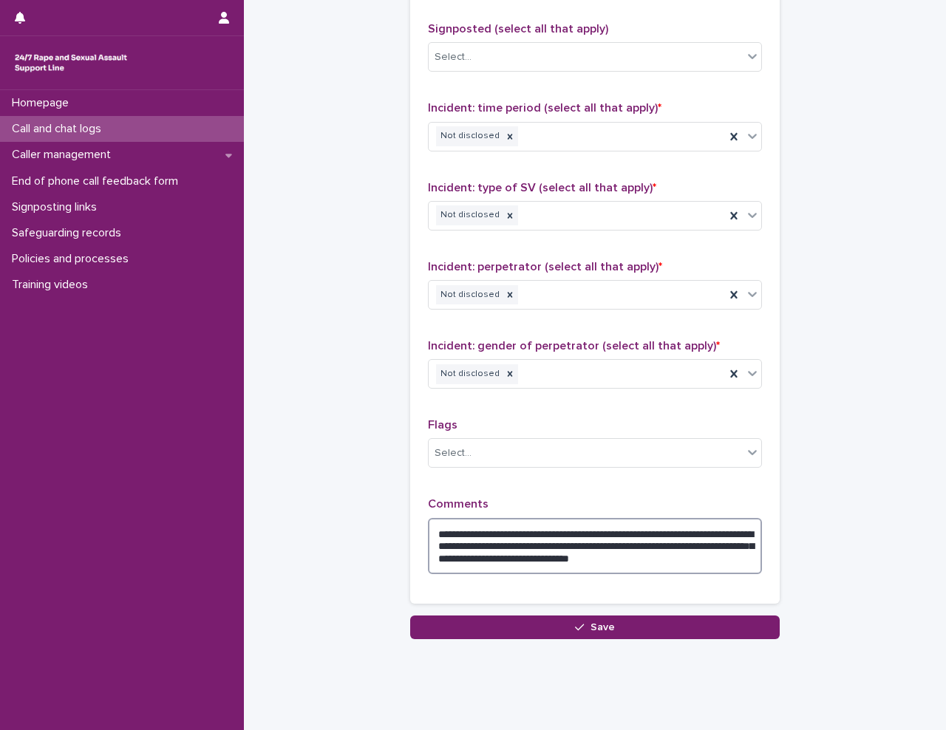
drag, startPoint x: 515, startPoint y: 540, endPoint x: 528, endPoint y: 563, distance: 26.8
click at [528, 563] on textarea "**********" at bounding box center [595, 546] width 334 height 56
click at [608, 561] on textarea "**********" at bounding box center [595, 546] width 334 height 56
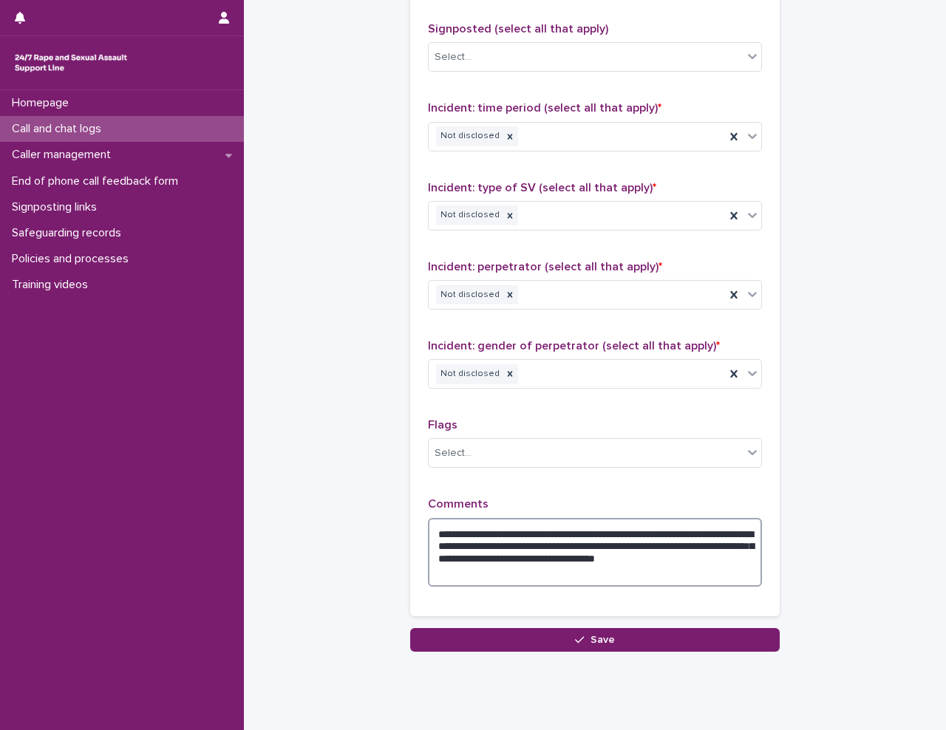
click at [506, 579] on textarea "**********" at bounding box center [595, 552] width 334 height 69
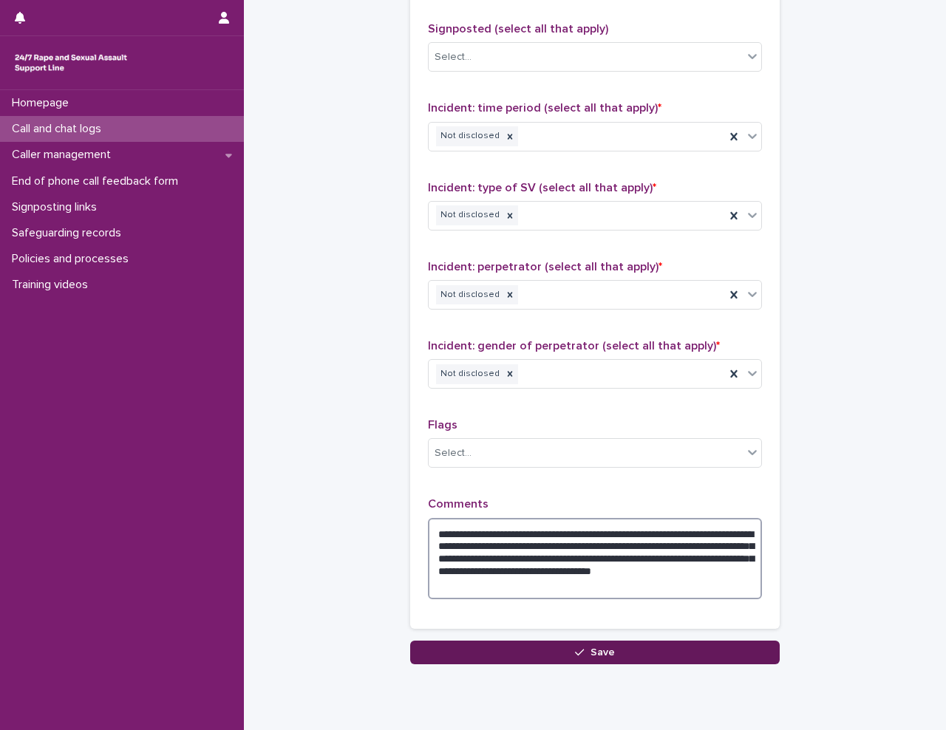
type textarea "**********"
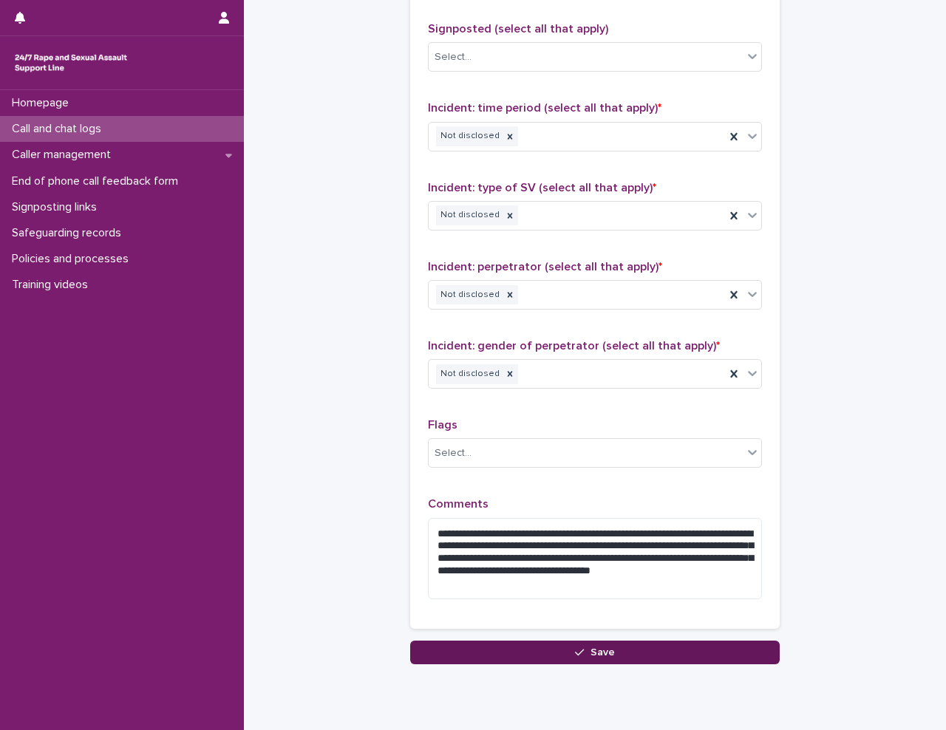
click at [598, 656] on span "Save" at bounding box center [603, 652] width 24 height 10
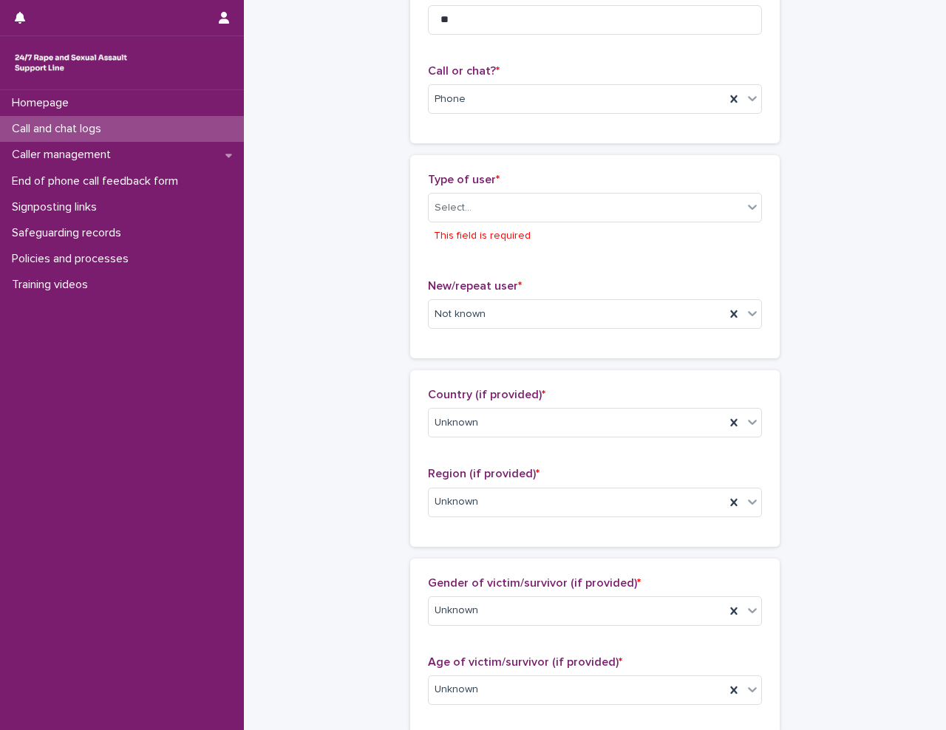
scroll to position [154, 0]
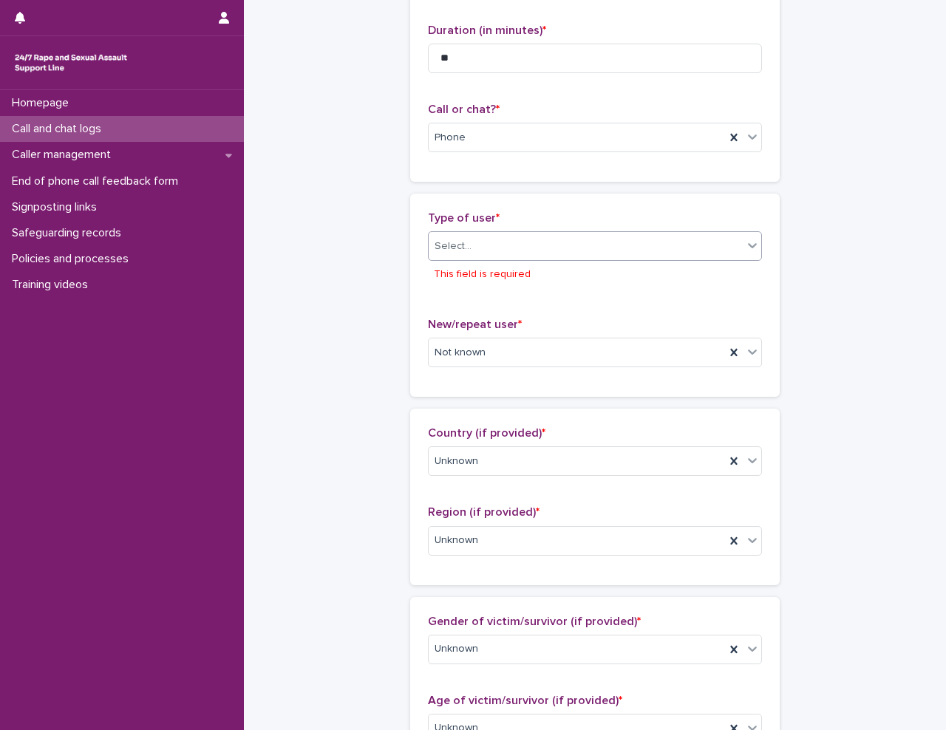
click at [488, 238] on div "Select..." at bounding box center [586, 246] width 314 height 24
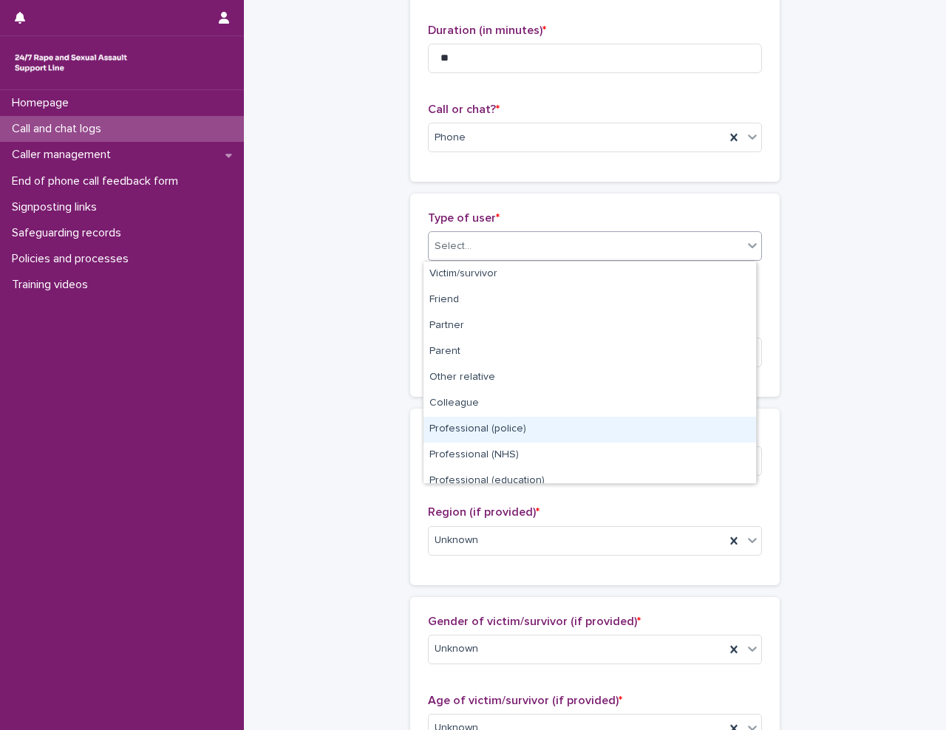
scroll to position [166, 0]
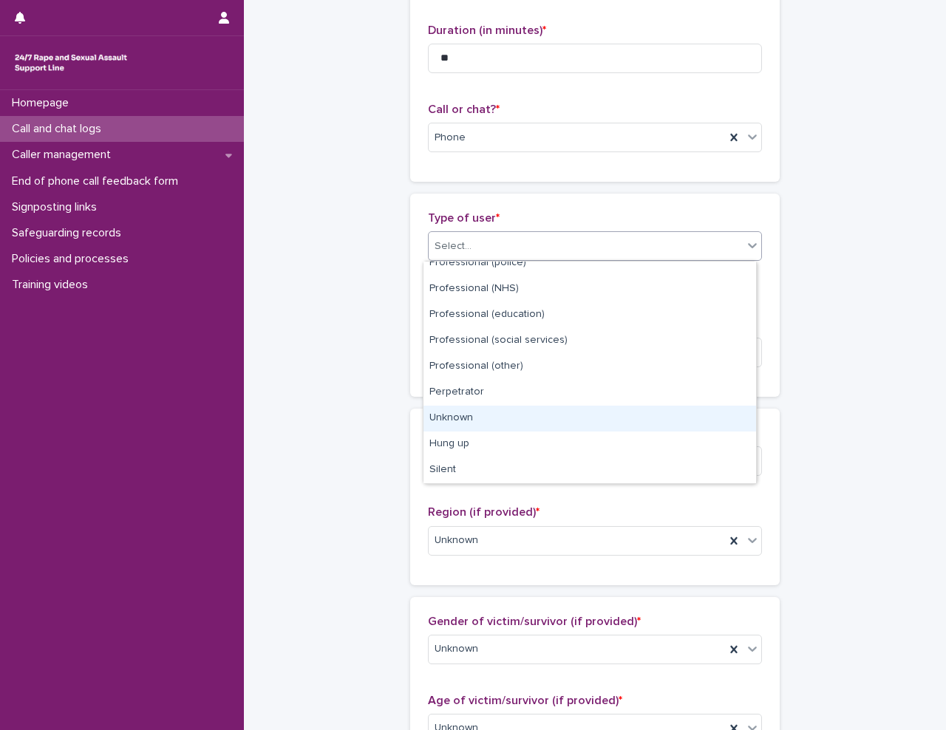
click at [491, 418] on div "Unknown" at bounding box center [589, 419] width 333 height 26
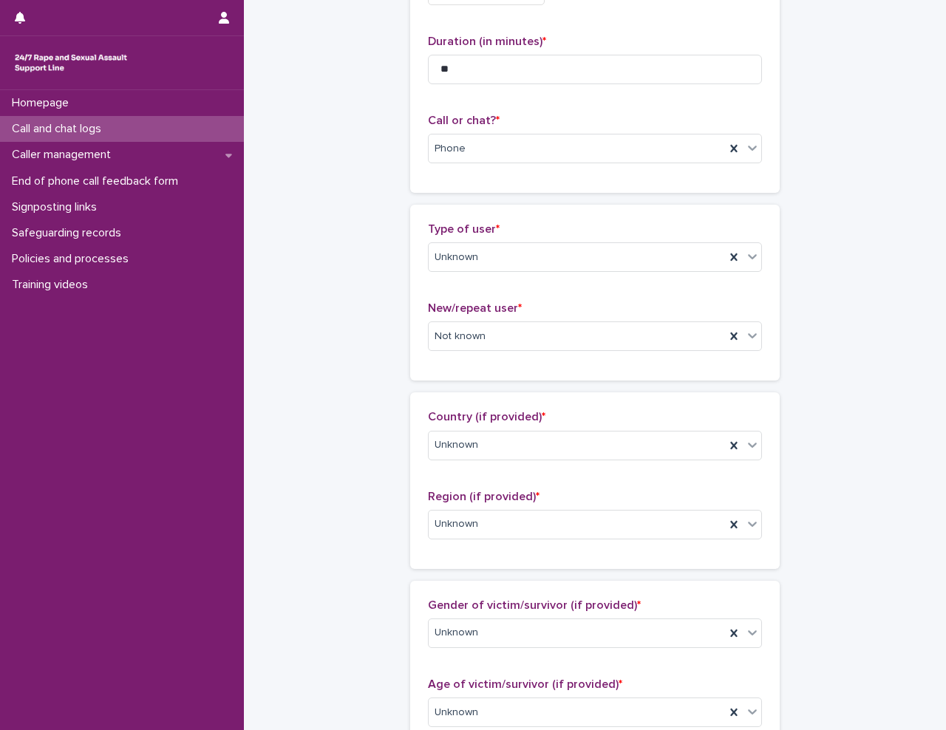
click at [358, 437] on div "**********" at bounding box center [595, 683] width 673 height 1650
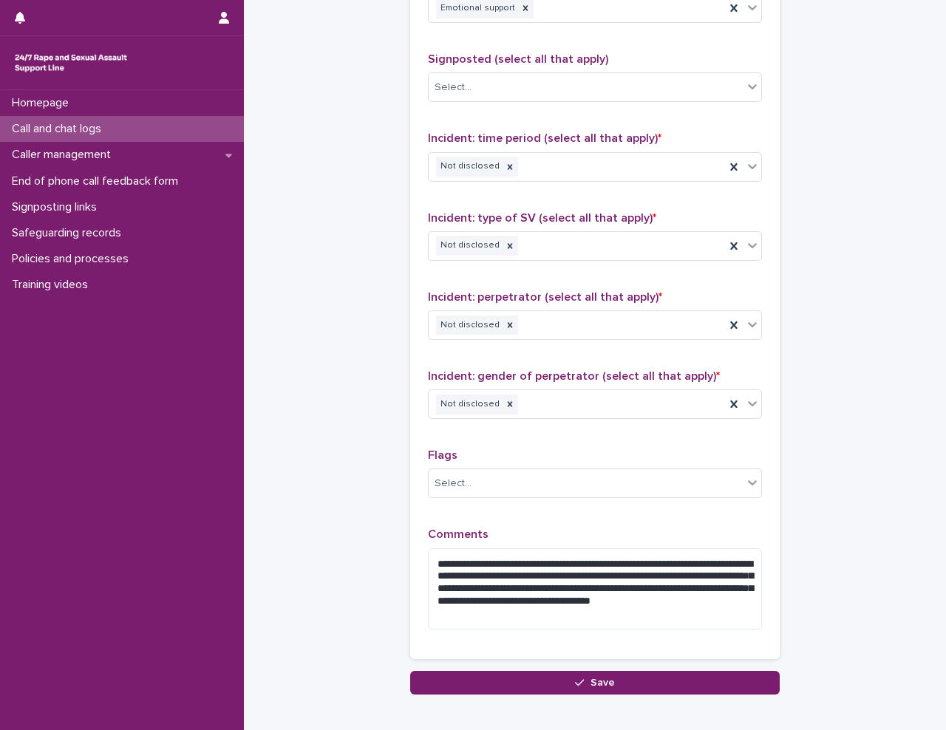
scroll to position [1036, 0]
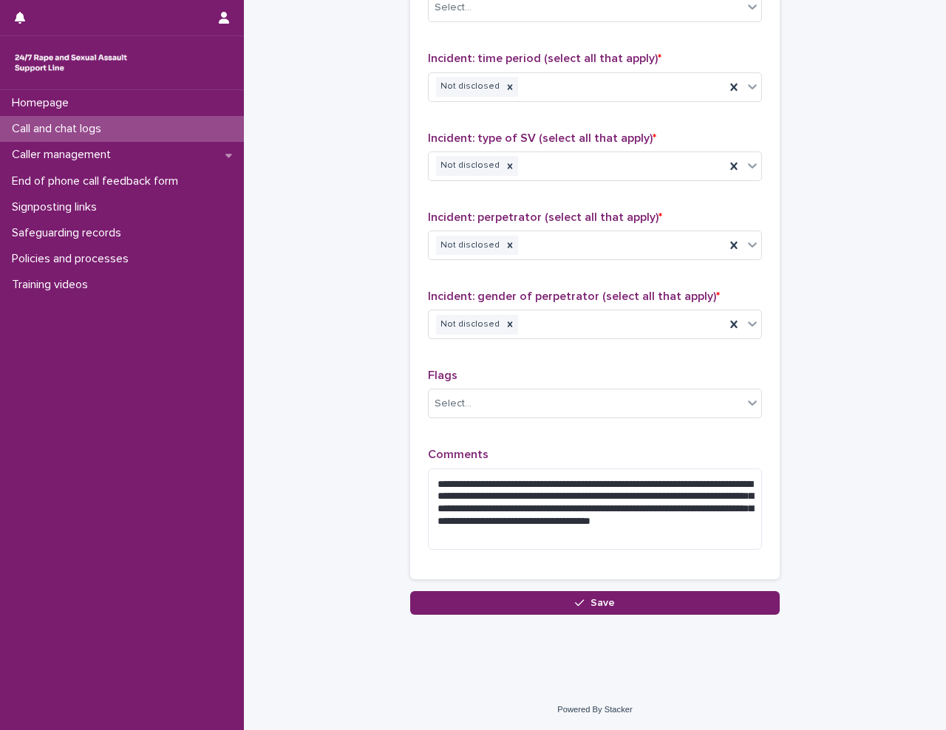
click at [452, 604] on button "Save" at bounding box center [595, 603] width 370 height 24
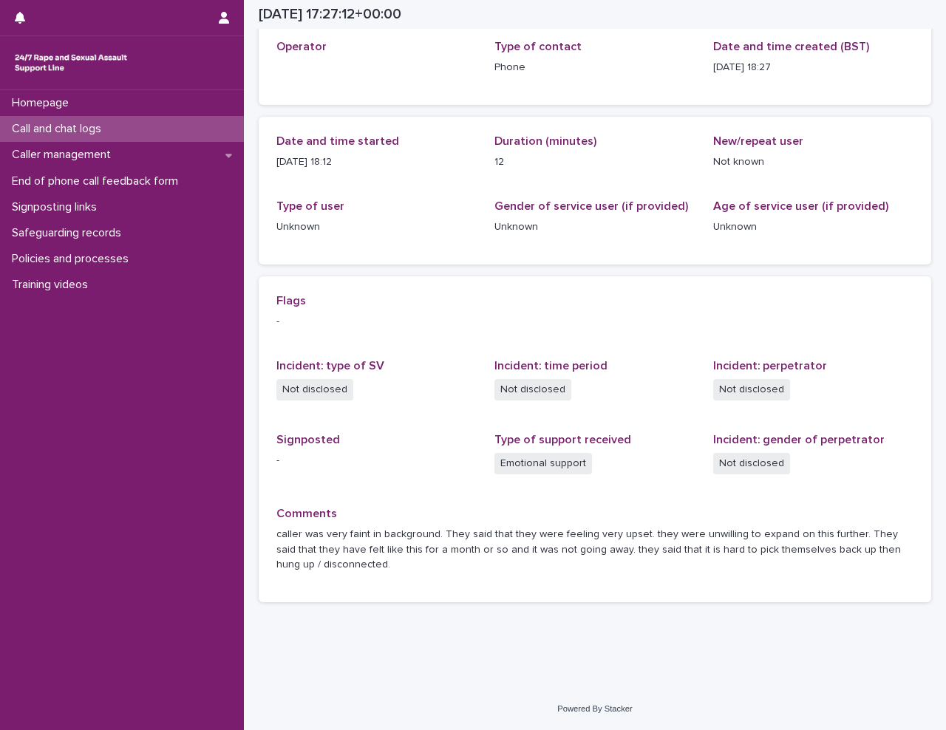
scroll to position [86, 0]
click at [101, 134] on p "Call and chat logs" at bounding box center [59, 129] width 107 height 14
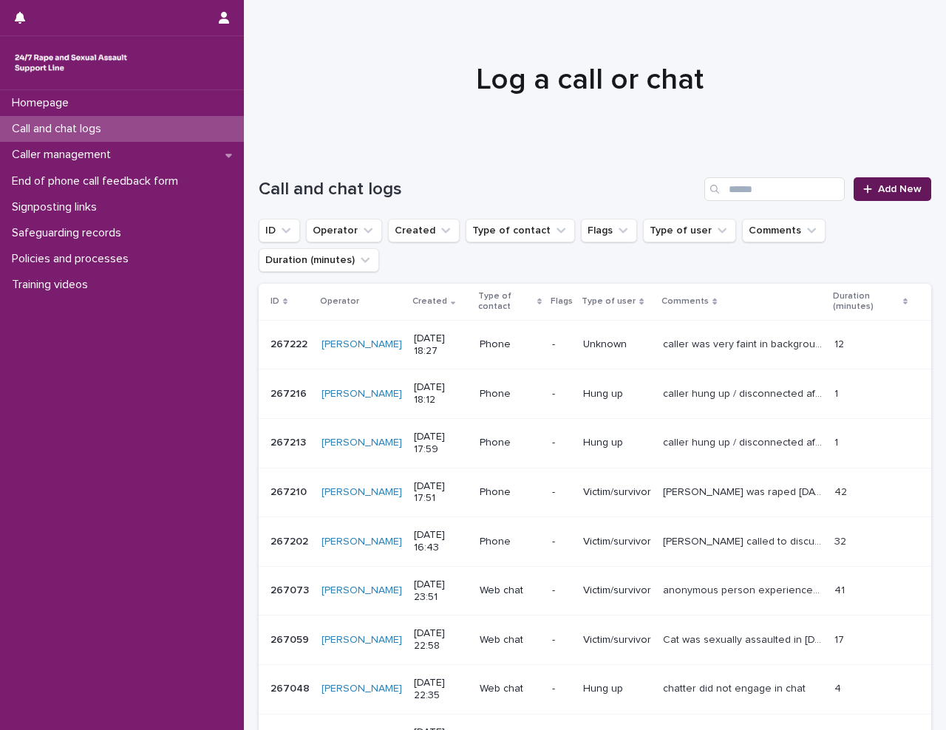
click at [886, 200] on link "Add New" at bounding box center [893, 189] width 78 height 24
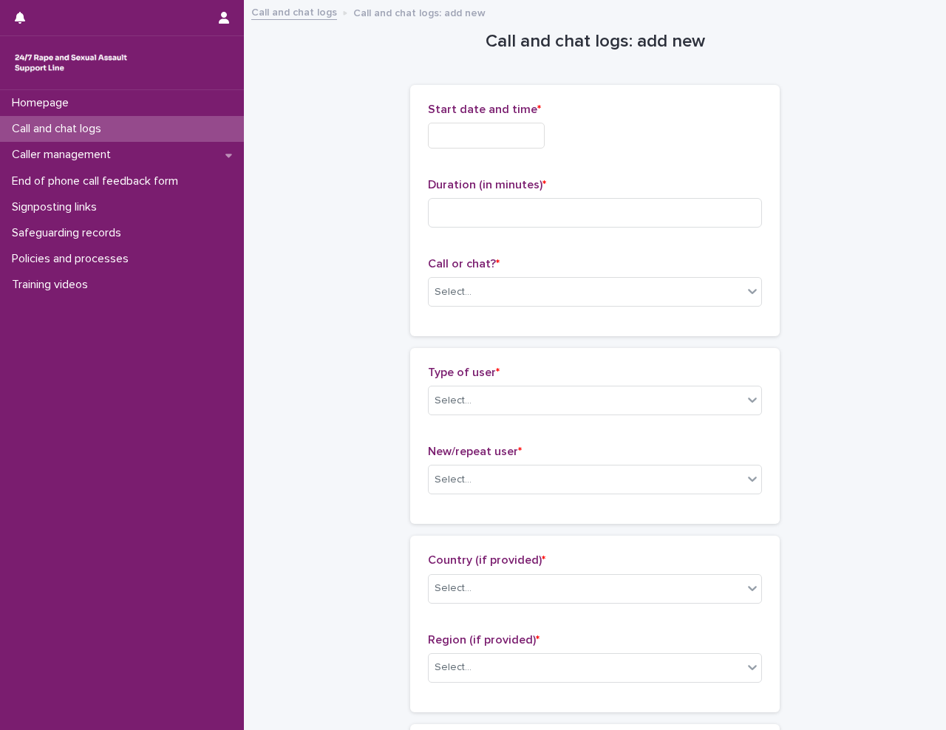
click at [457, 127] on input "text" at bounding box center [486, 136] width 117 height 26
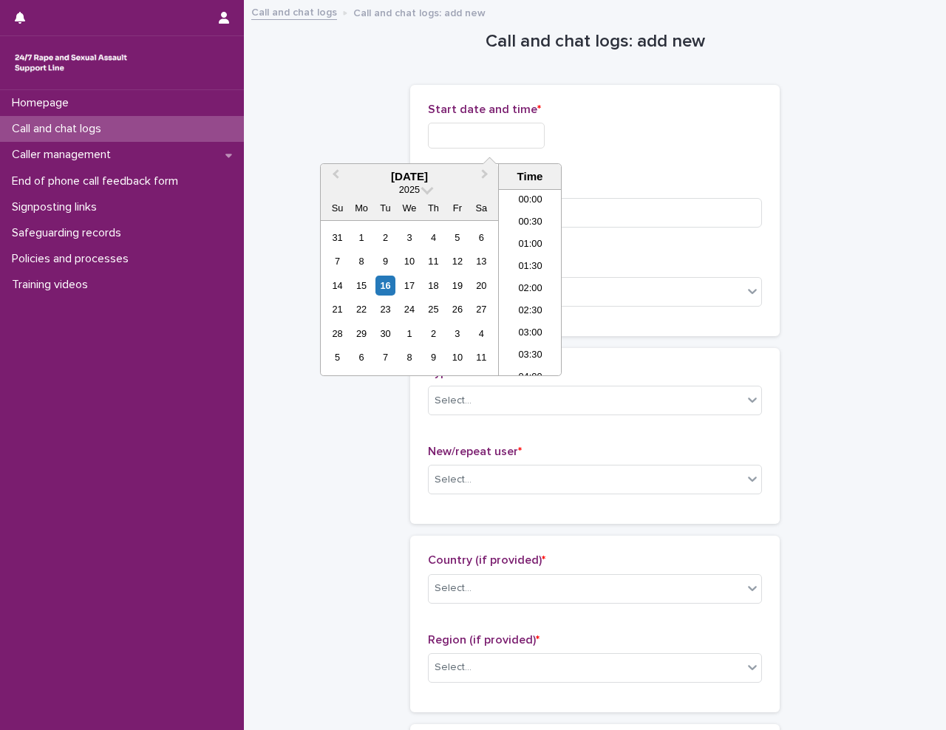
scroll to position [717, 0]
click at [520, 298] on li "18:30" at bounding box center [530, 304] width 63 height 22
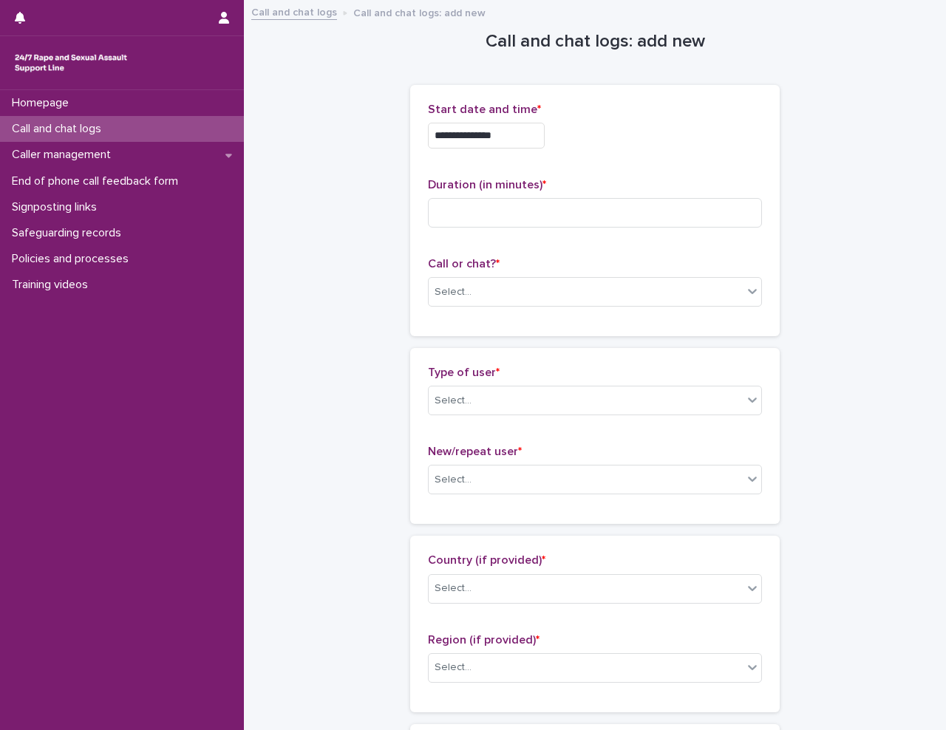
click at [523, 131] on input "**********" at bounding box center [486, 136] width 117 height 26
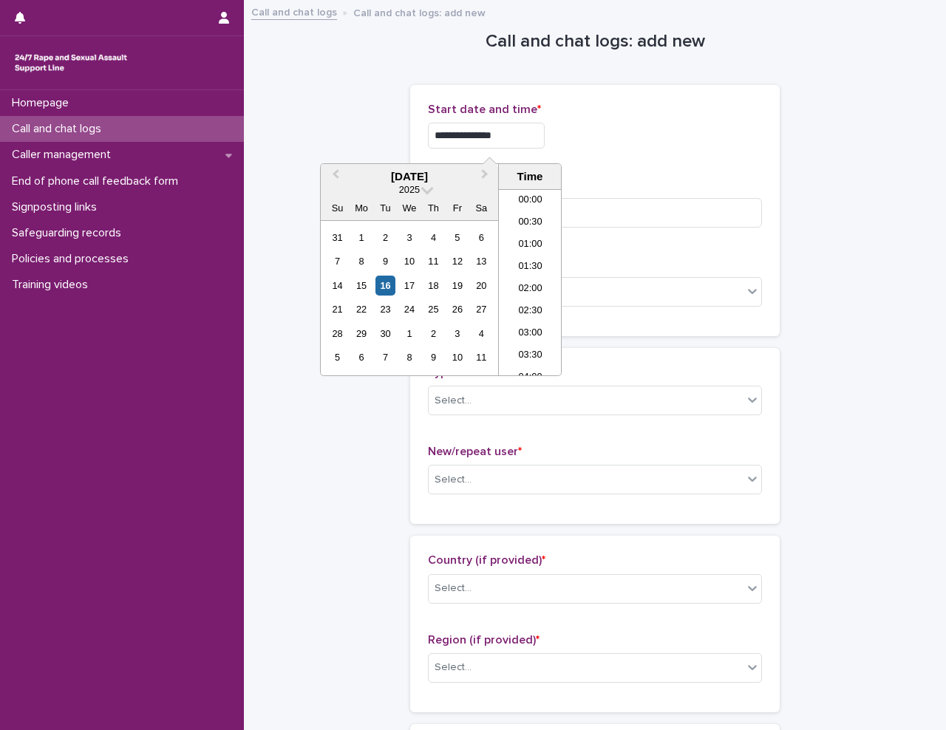
scroll to position [739, 0]
click at [618, 173] on div "**********" at bounding box center [595, 211] width 334 height 216
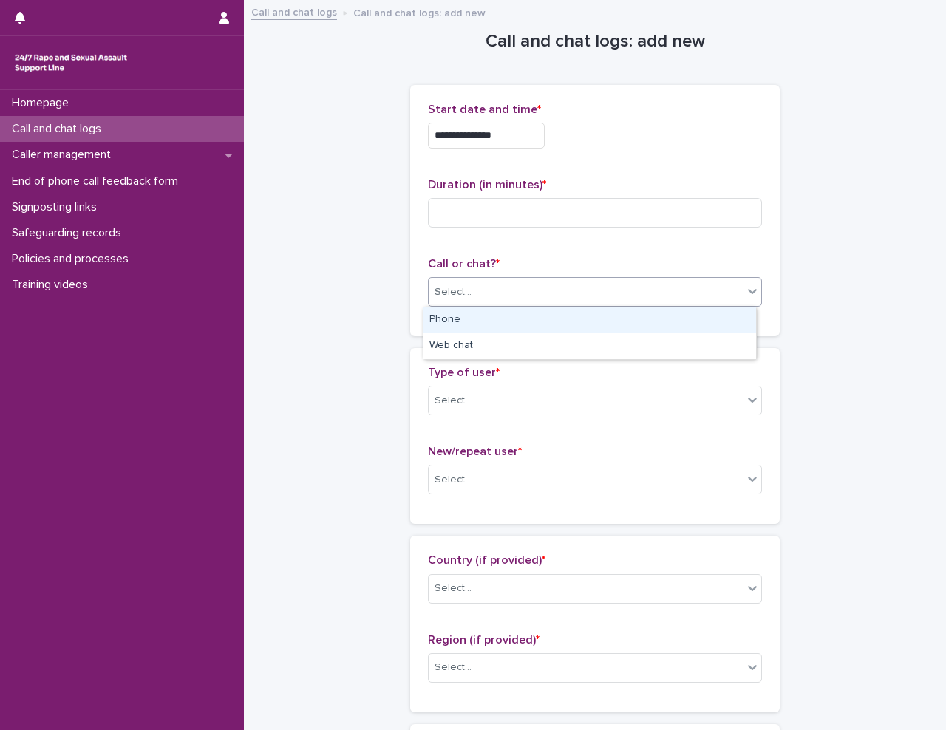
click at [461, 298] on div "Select..." at bounding box center [453, 293] width 37 height 16
click at [463, 319] on div "Phone" at bounding box center [589, 320] width 333 height 26
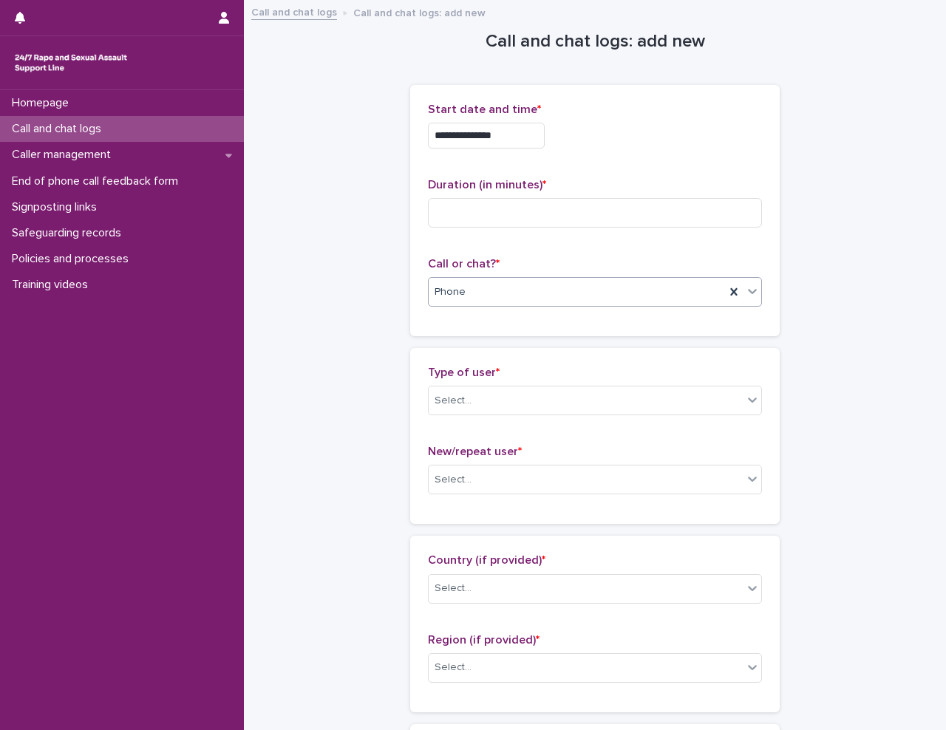
click at [460, 204] on input at bounding box center [595, 213] width 334 height 30
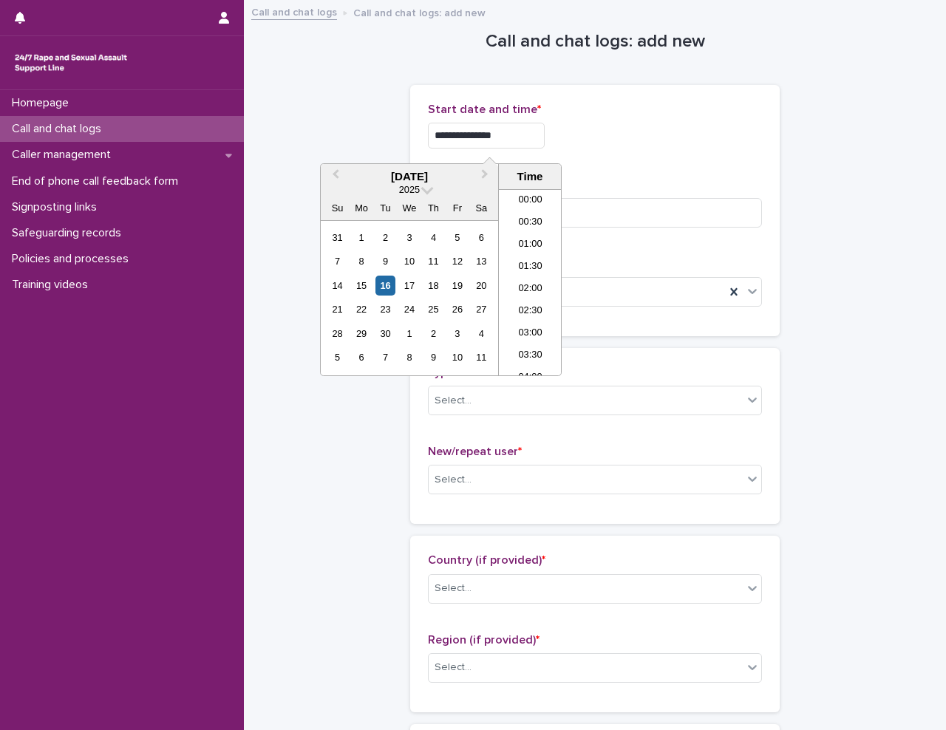
click at [513, 137] on input "**********" at bounding box center [486, 136] width 117 height 26
type input "**********"
click at [662, 140] on div "**********" at bounding box center [595, 136] width 334 height 26
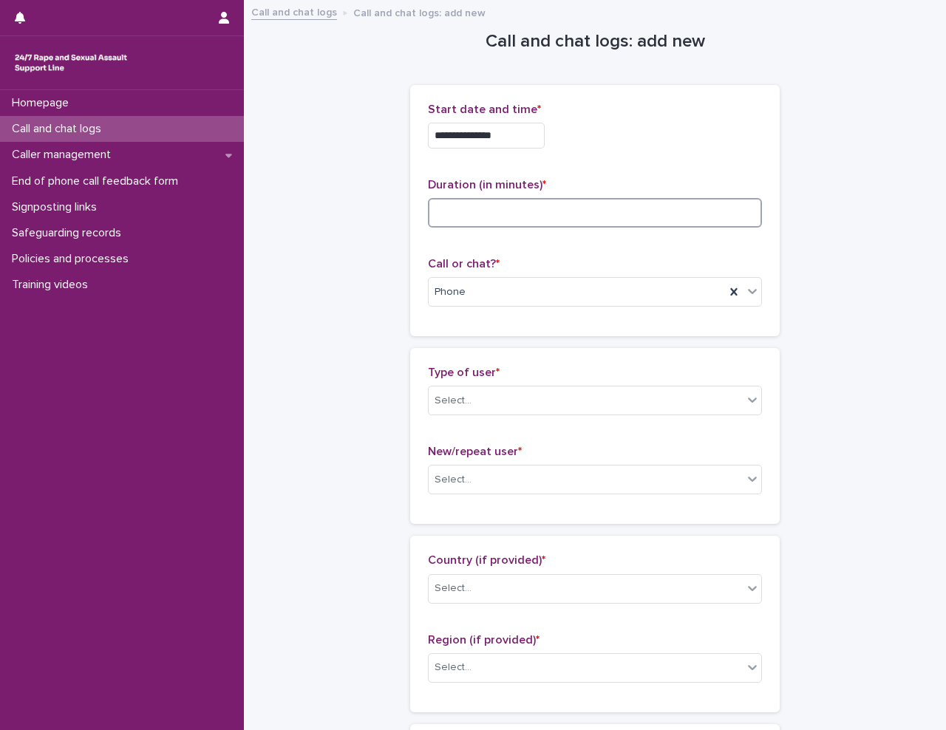
click at [464, 211] on input at bounding box center [595, 213] width 334 height 30
type input "*"
click at [461, 396] on div "Select..." at bounding box center [453, 401] width 37 height 16
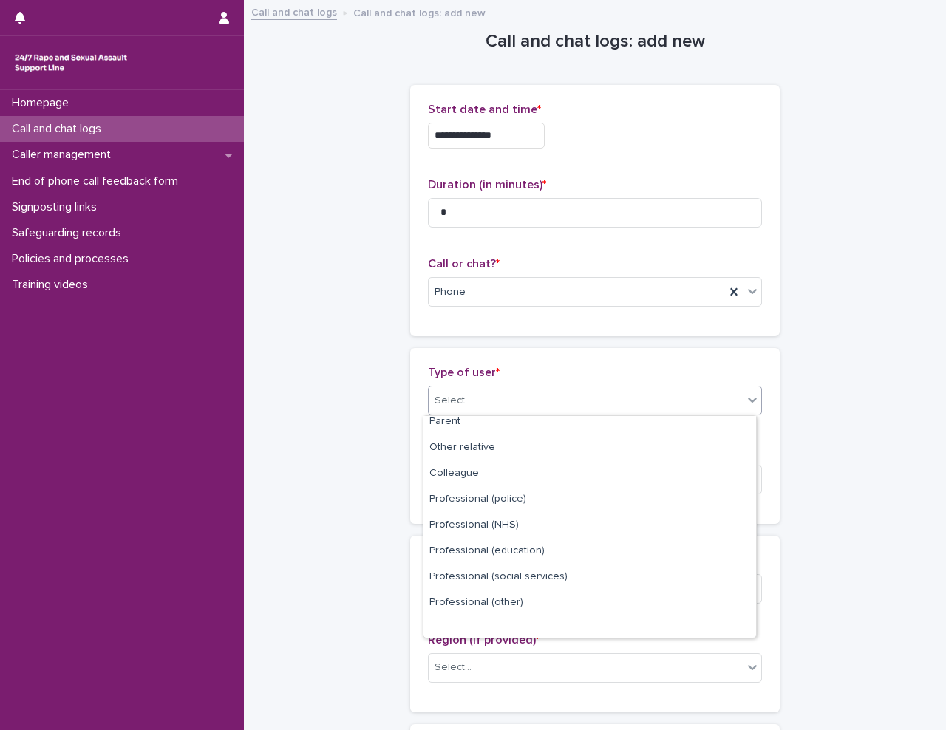
scroll to position [166, 0]
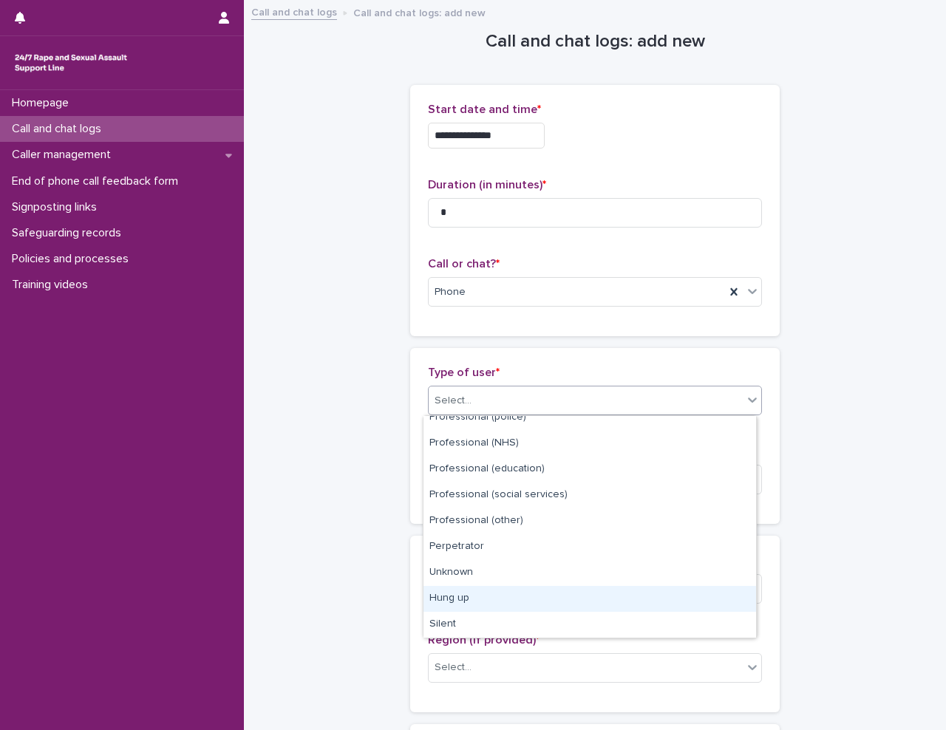
click at [527, 595] on div "Hung up" at bounding box center [589, 599] width 333 height 26
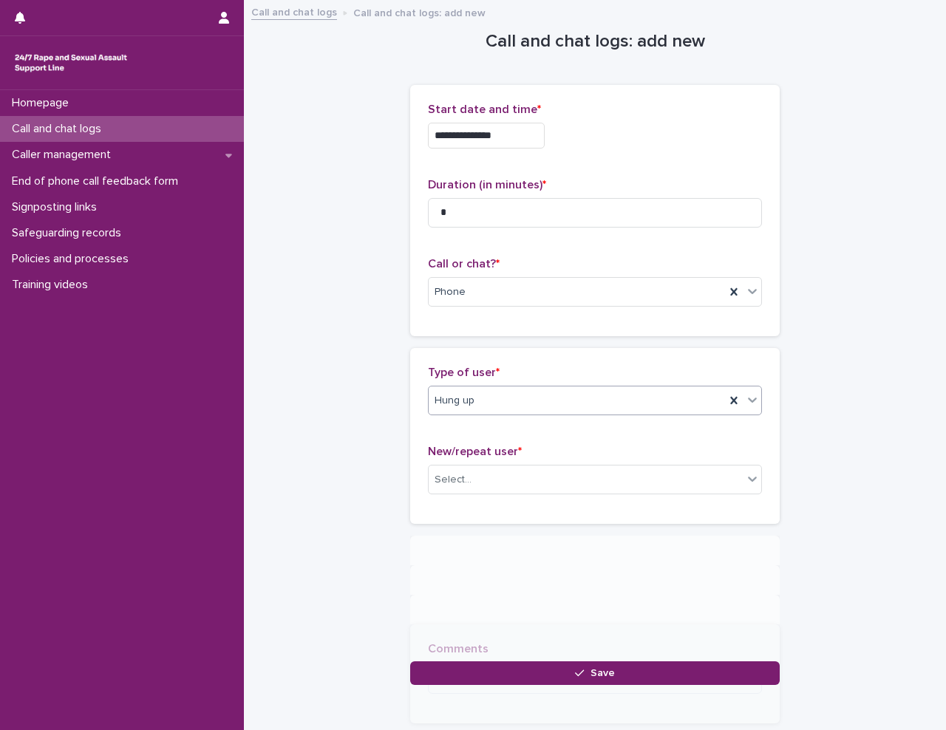
click at [325, 522] on div "**********" at bounding box center [595, 343] width 673 height 684
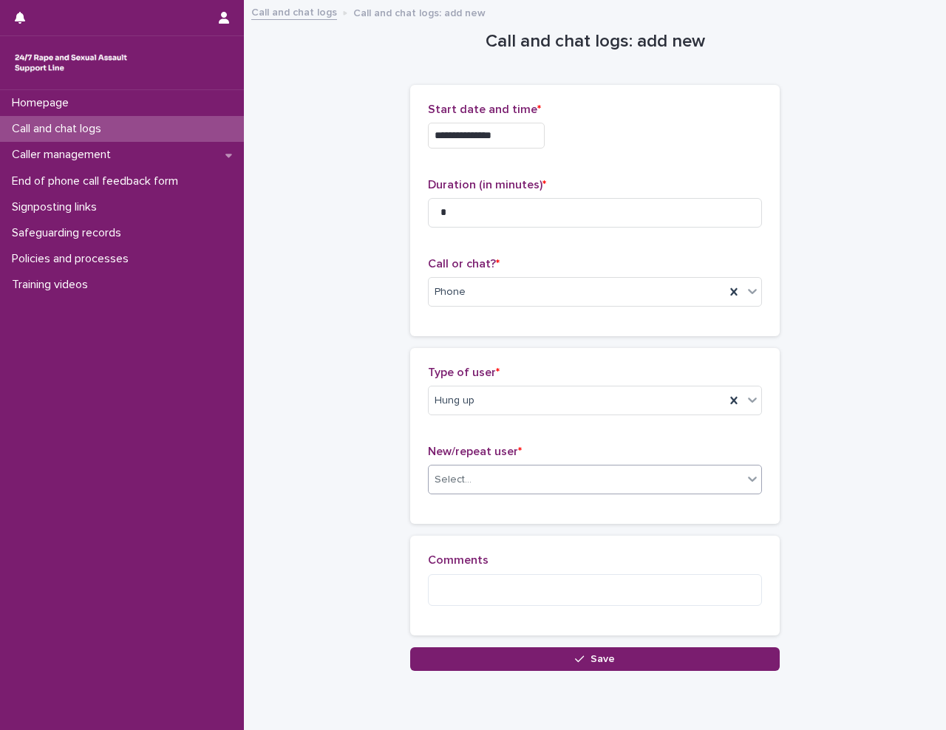
click at [491, 477] on div "Select..." at bounding box center [586, 480] width 314 height 24
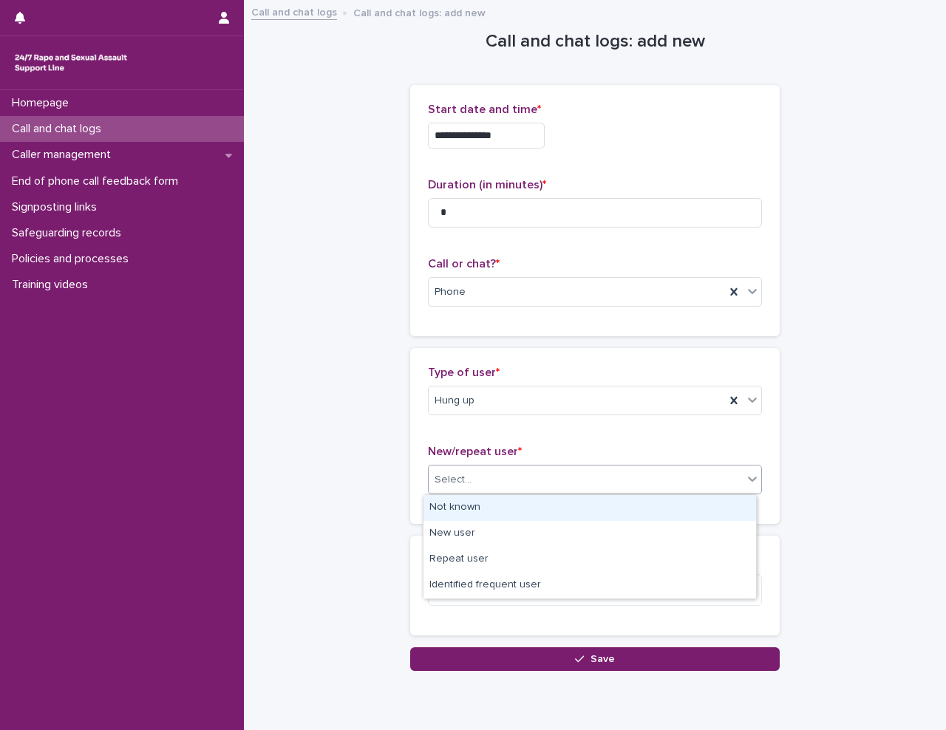
click at [497, 508] on div "Not known" at bounding box center [589, 508] width 333 height 26
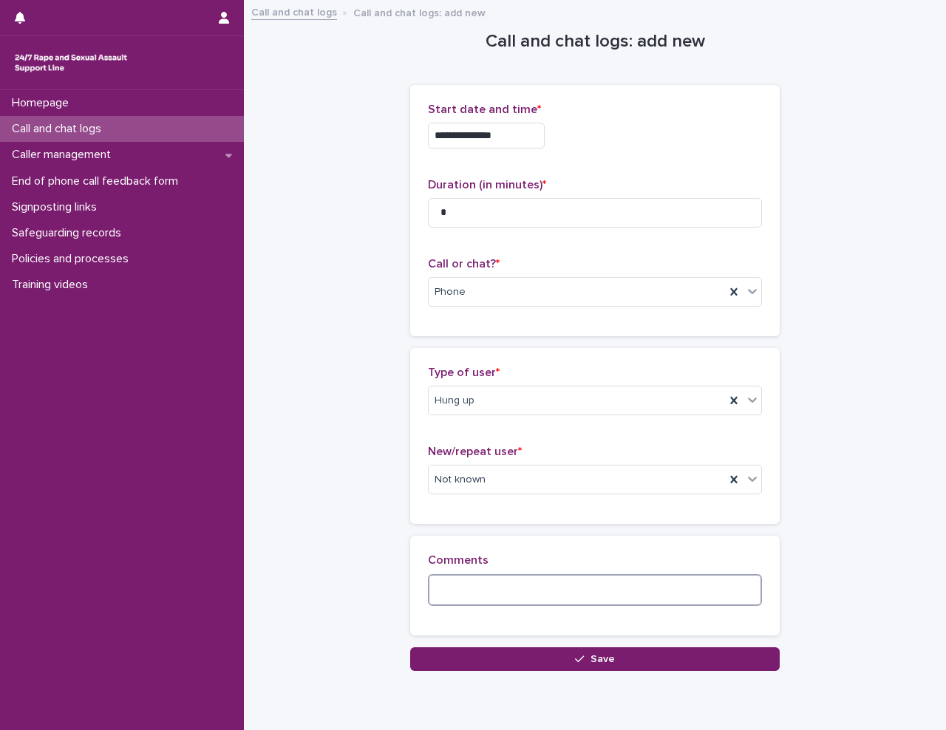
click at [505, 589] on textarea at bounding box center [595, 590] width 334 height 32
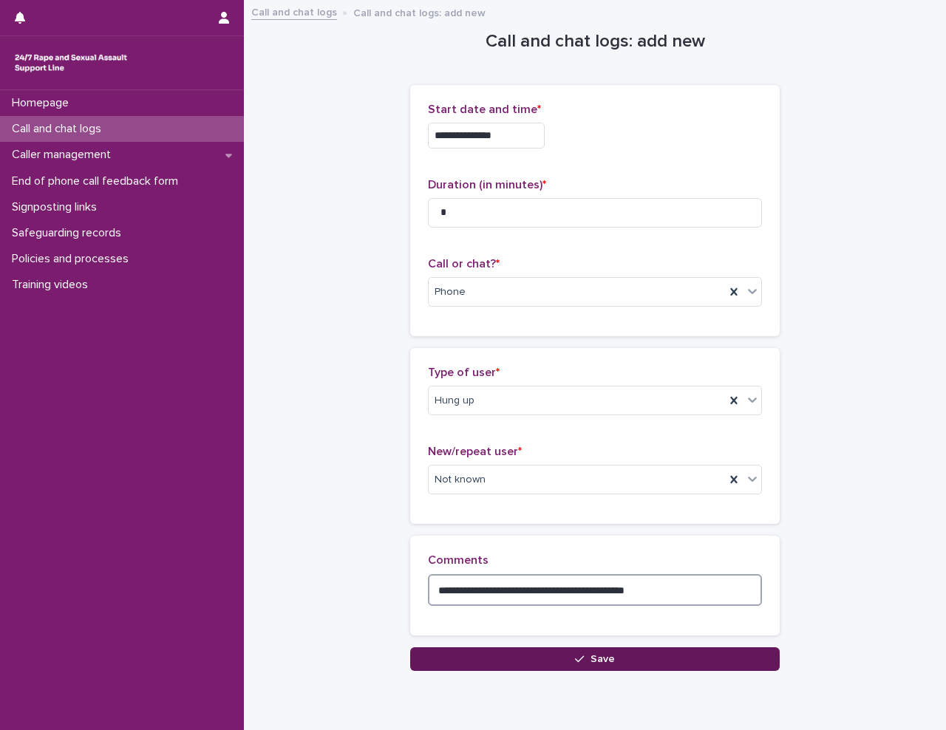
type textarea "**********"
click at [484, 661] on button "Save" at bounding box center [595, 659] width 370 height 24
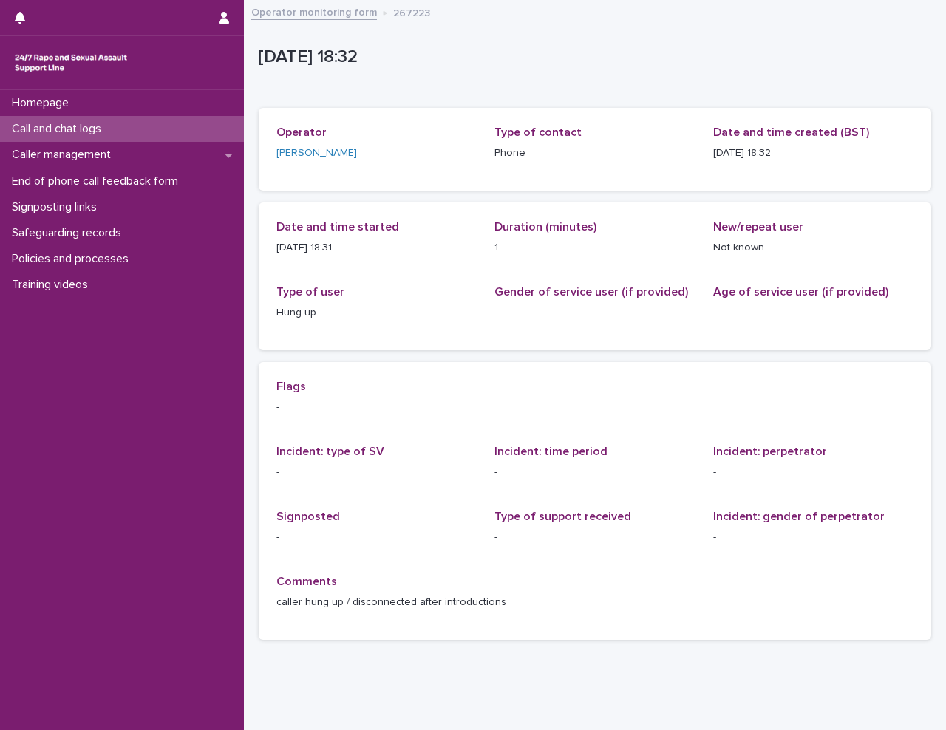
click at [72, 132] on p "Call and chat logs" at bounding box center [59, 129] width 107 height 14
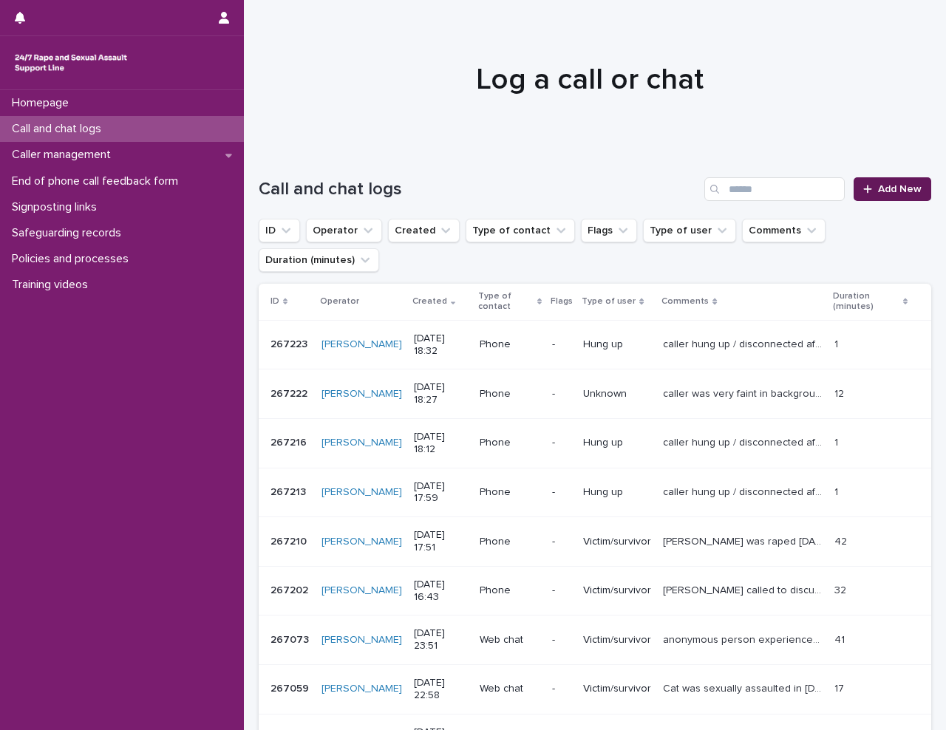
click at [875, 199] on link "Add New" at bounding box center [893, 189] width 78 height 24
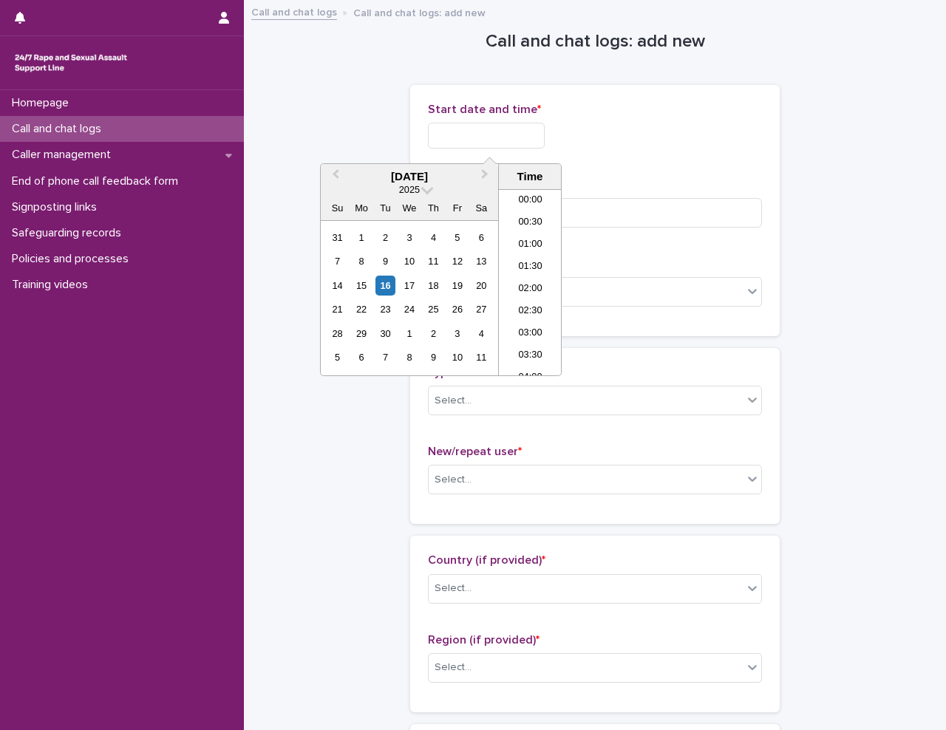
click at [493, 140] on input "text" at bounding box center [486, 136] width 117 height 26
click at [514, 283] on li "18:30" at bounding box center [530, 282] width 63 height 22
click at [516, 138] on input "**********" at bounding box center [486, 136] width 117 height 26
type input "**********"
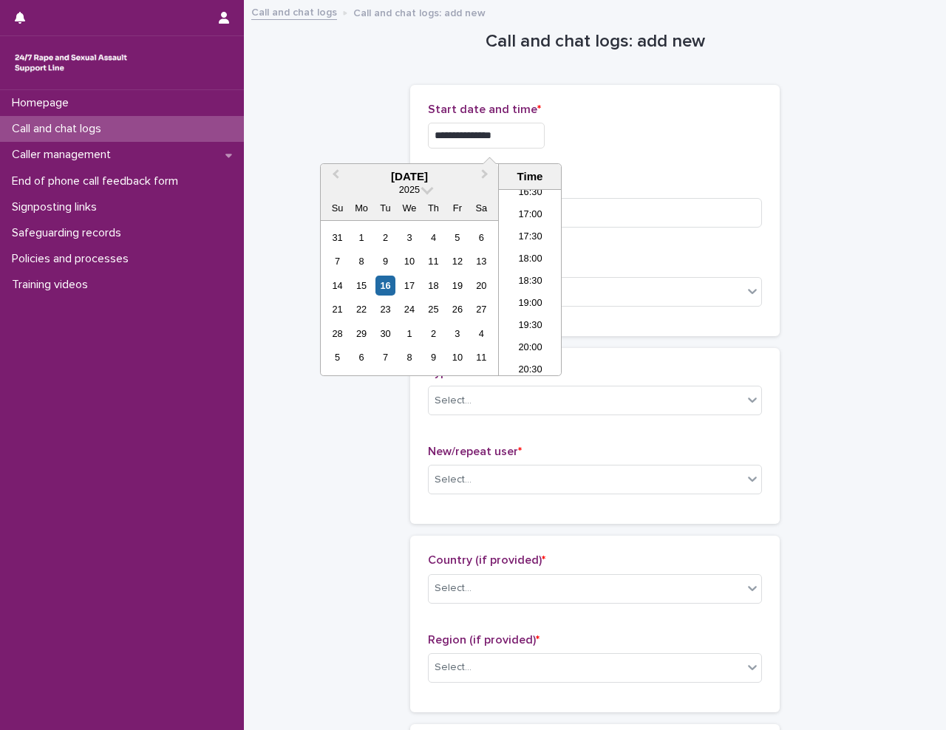
click at [718, 138] on div "**********" at bounding box center [595, 136] width 334 height 26
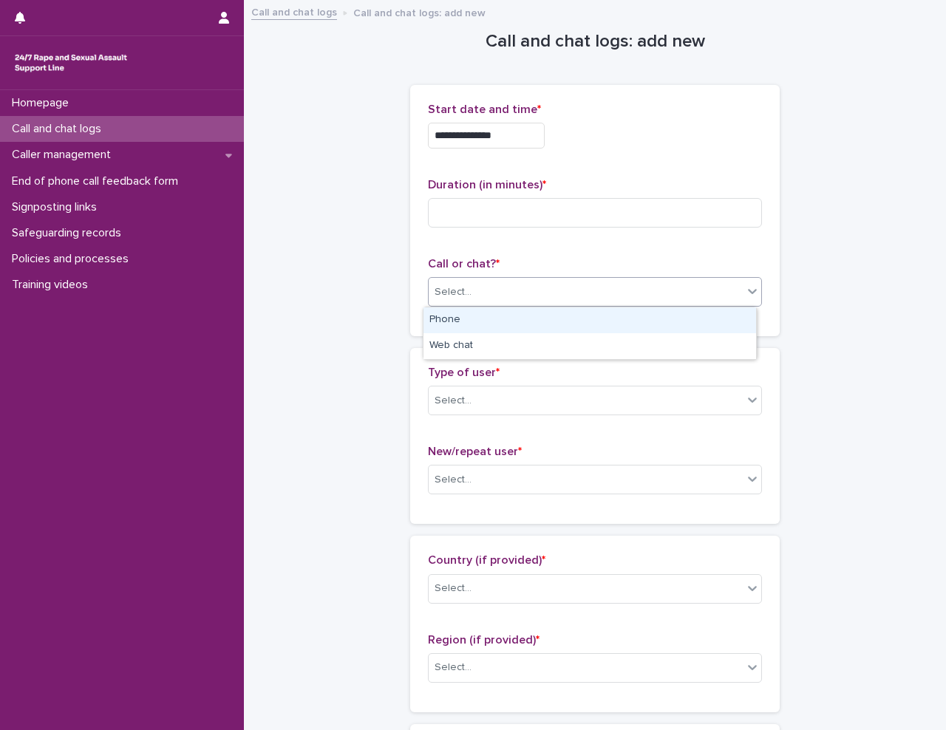
click at [458, 289] on div "Select..." at bounding box center [453, 293] width 37 height 16
click at [503, 324] on div "Phone" at bounding box center [589, 320] width 333 height 26
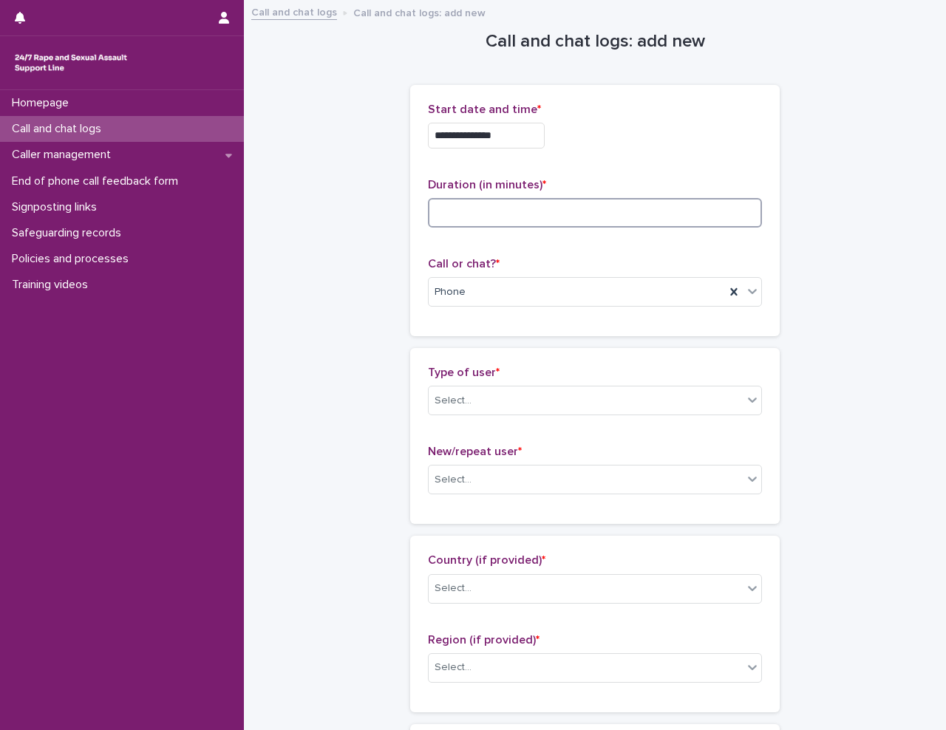
click at [549, 215] on input at bounding box center [595, 213] width 334 height 30
type input "*"
click at [499, 403] on div "Select..." at bounding box center [586, 401] width 314 height 24
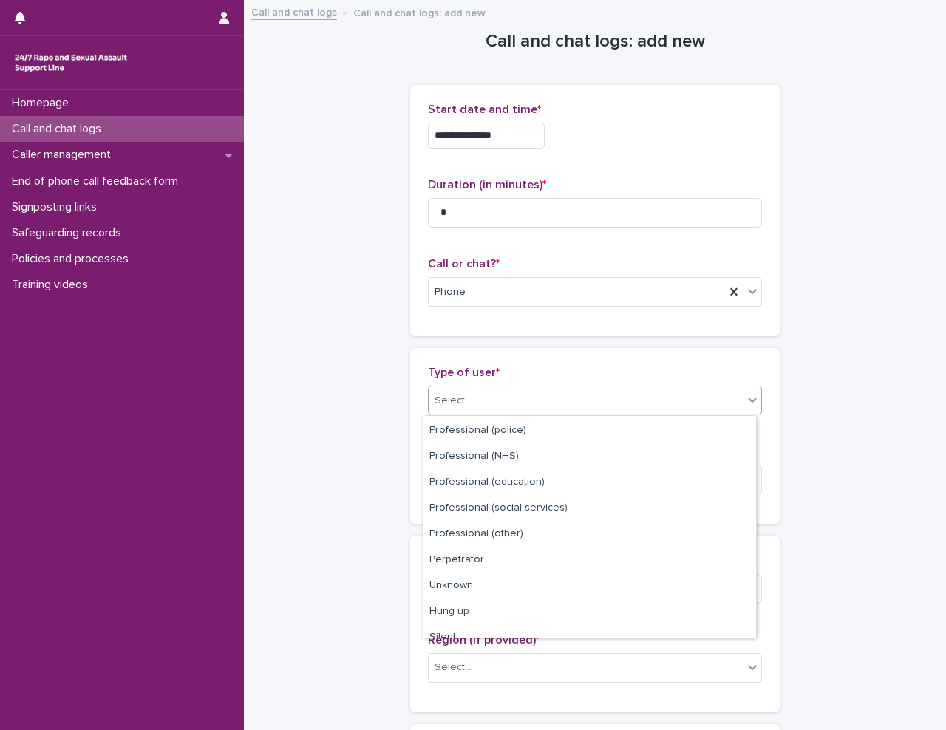
scroll to position [166, 0]
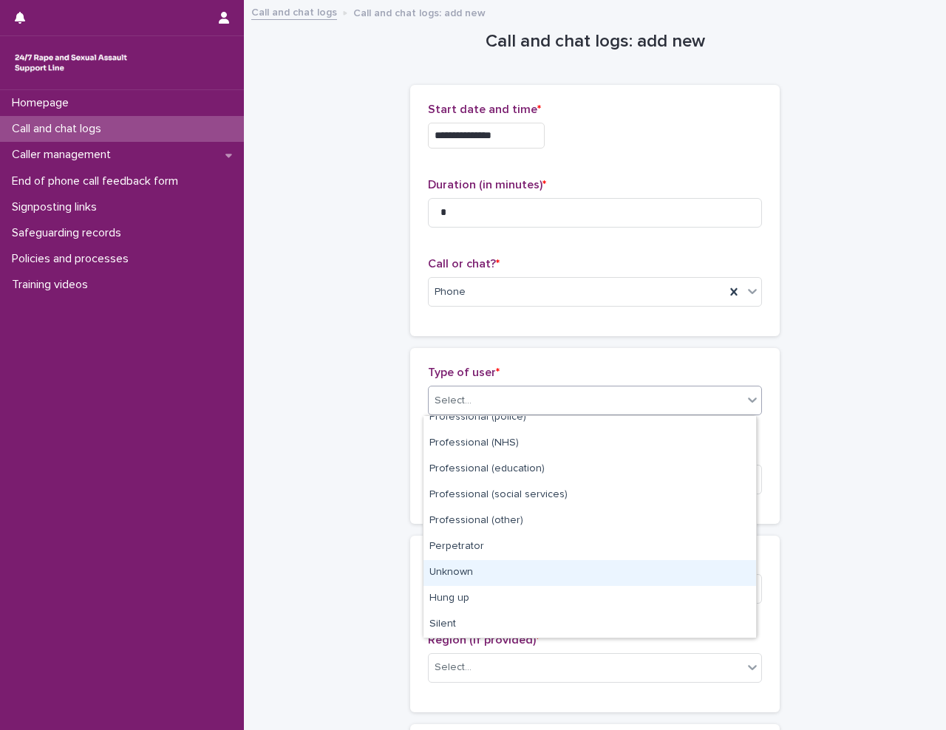
drag, startPoint x: 528, startPoint y: 612, endPoint x: 525, endPoint y: 577, distance: 34.9
click at [525, 577] on div "Unknown" at bounding box center [589, 573] width 333 height 26
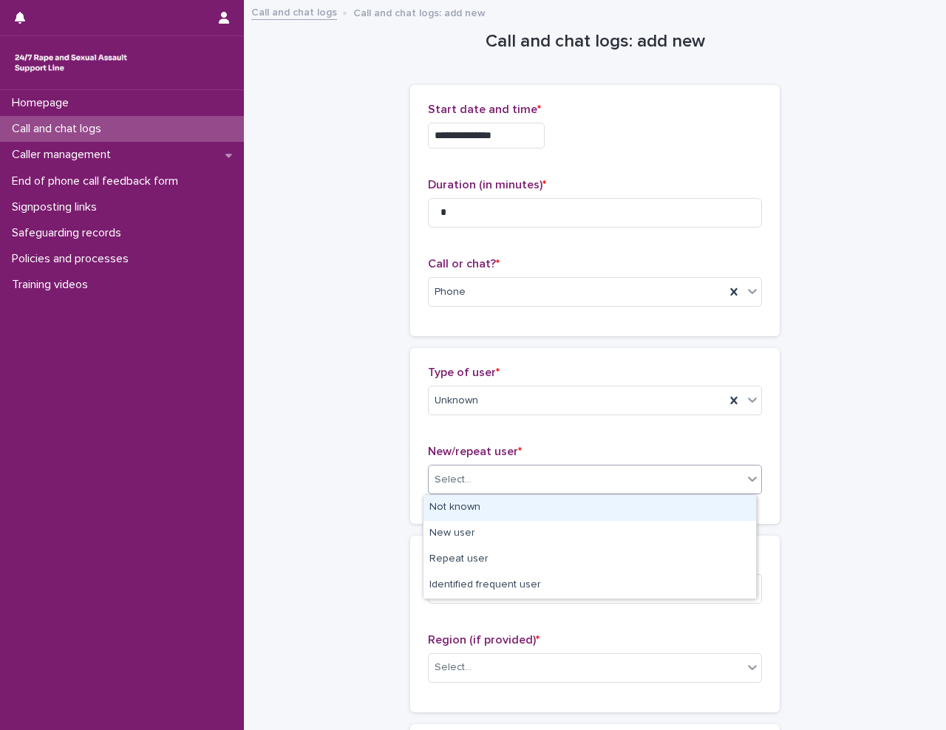
click at [517, 477] on div "Select..." at bounding box center [586, 480] width 314 height 24
click at [523, 506] on div "Not known" at bounding box center [589, 508] width 333 height 26
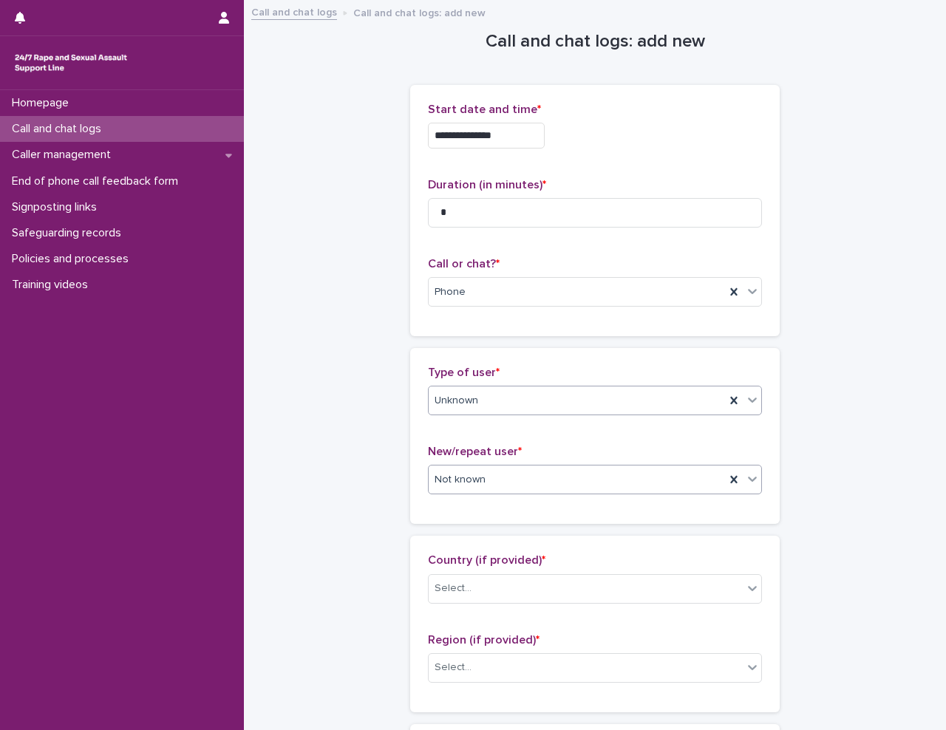
click at [521, 393] on div "Unknown" at bounding box center [577, 401] width 296 height 24
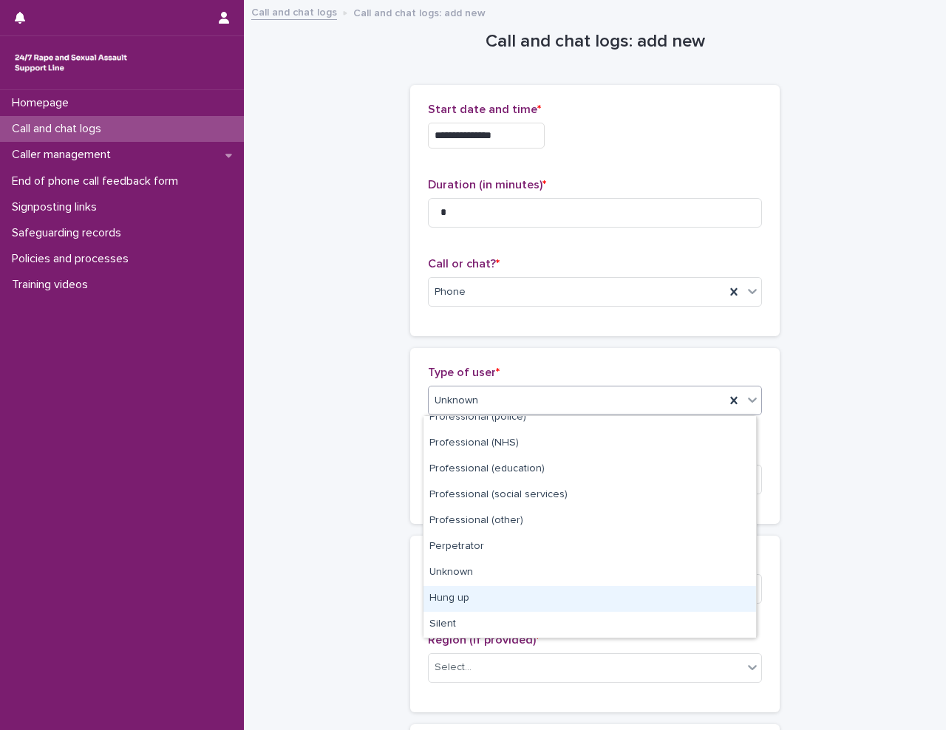
click at [523, 599] on div "Hung up" at bounding box center [589, 599] width 333 height 26
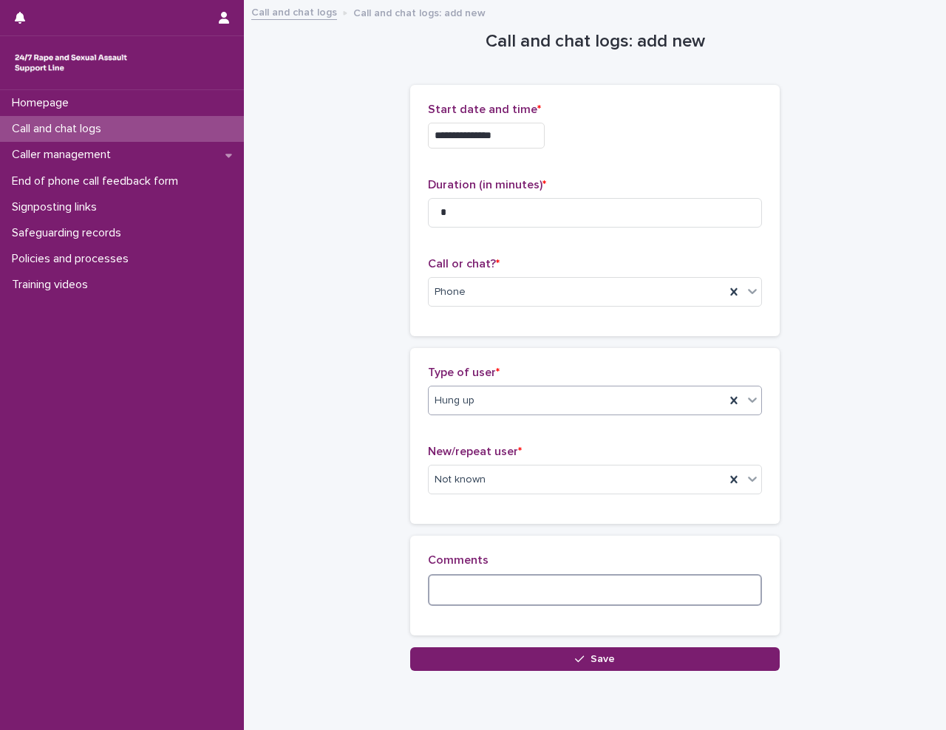
click at [506, 589] on textarea at bounding box center [595, 590] width 334 height 32
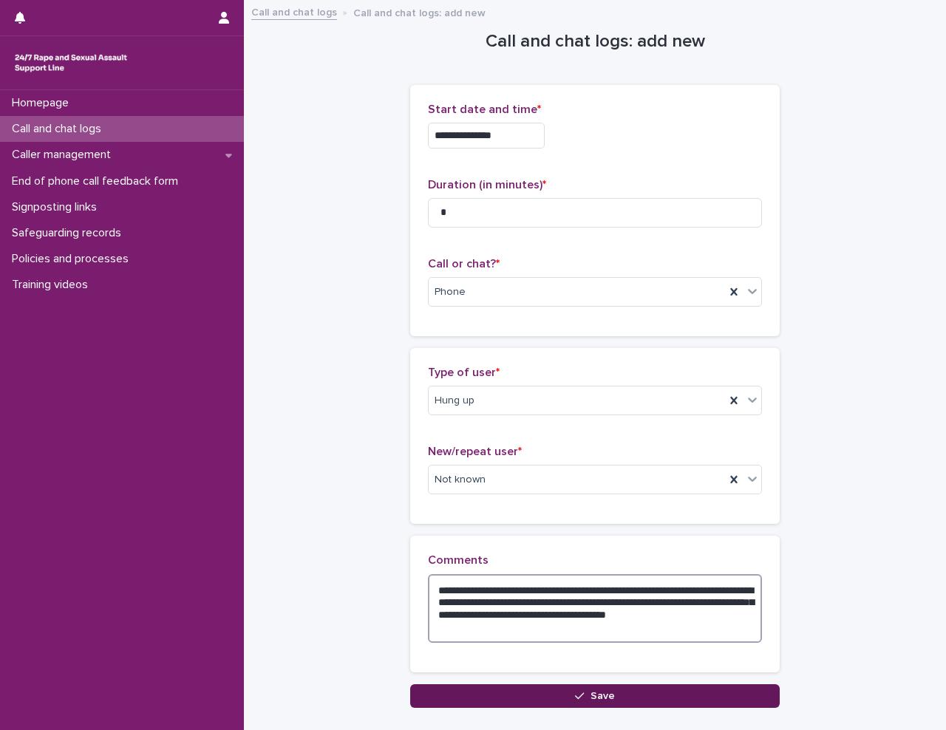
type textarea "**********"
click at [520, 694] on button "Save" at bounding box center [595, 696] width 370 height 24
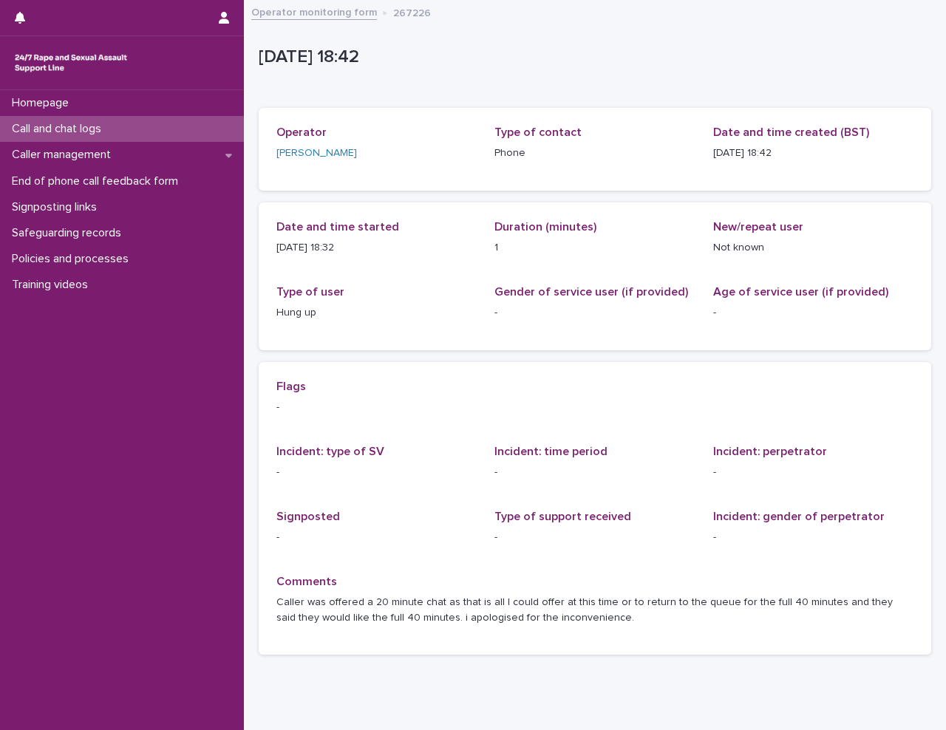
click at [148, 129] on div "Call and chat logs" at bounding box center [122, 129] width 244 height 26
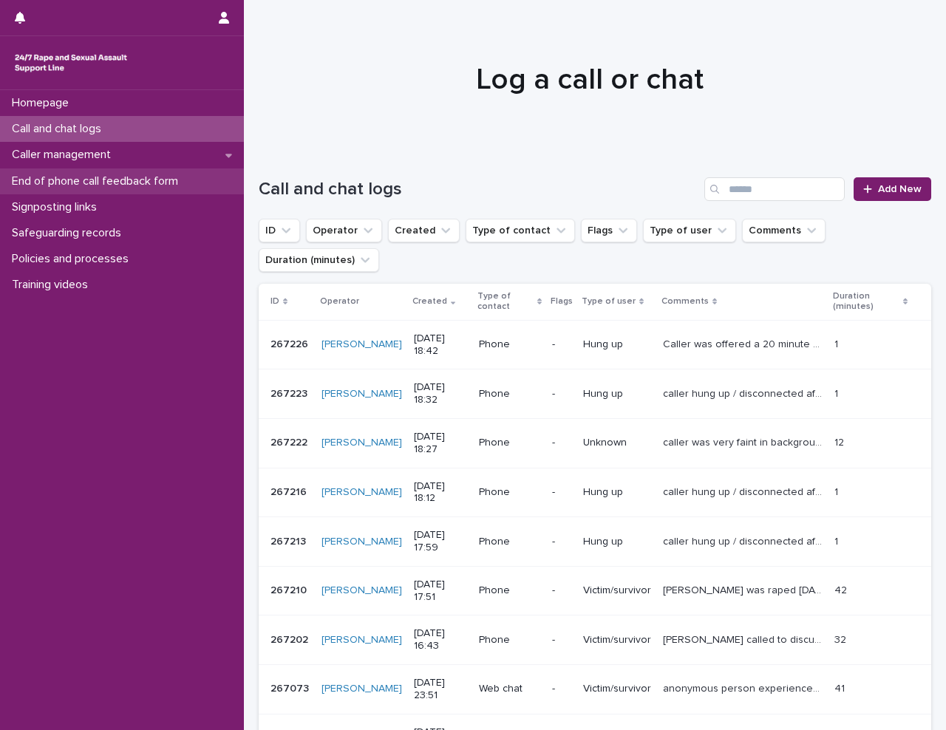
click at [123, 181] on p "End of phone call feedback form" at bounding box center [98, 181] width 184 height 14
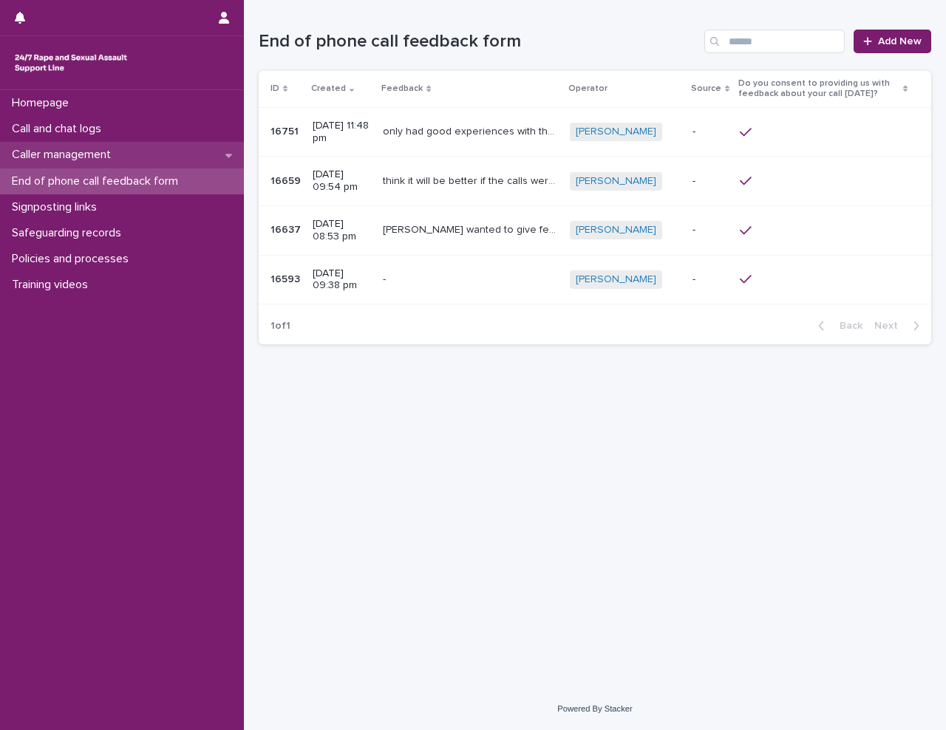
click at [105, 157] on p "Caller management" at bounding box center [64, 155] width 117 height 14
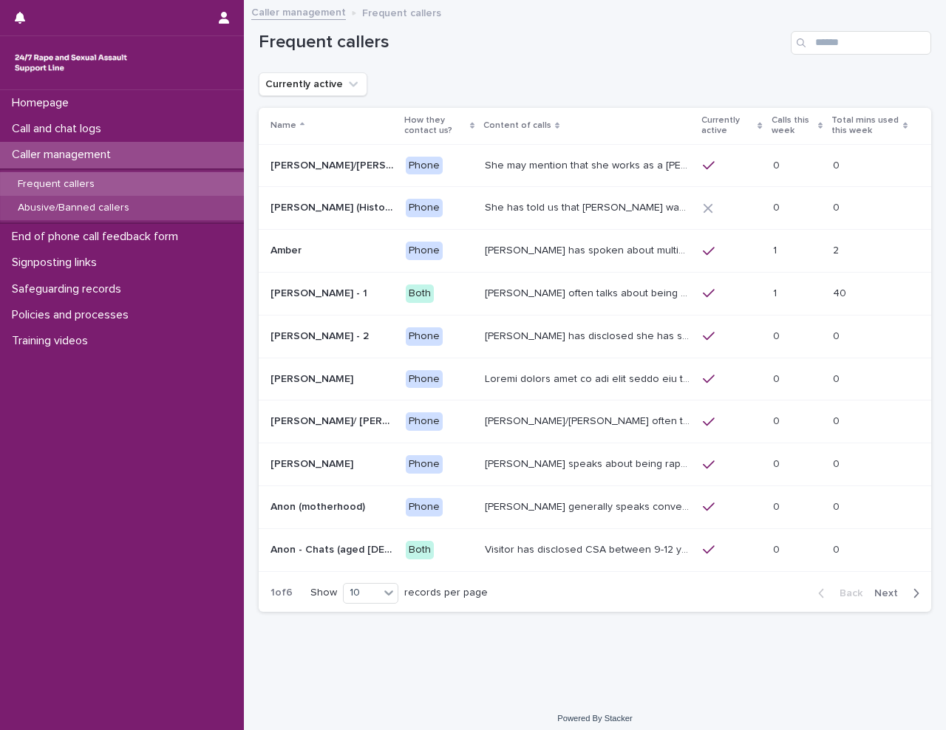
click at [104, 206] on p "Abusive/Banned callers" at bounding box center [73, 208] width 135 height 13
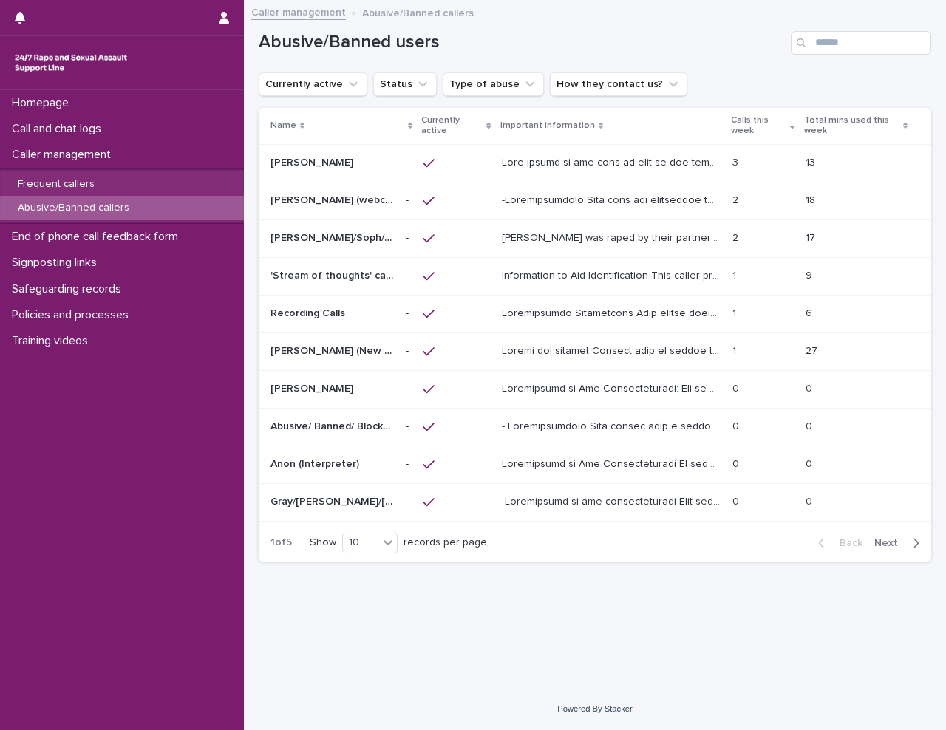
click at [887, 537] on button "Next" at bounding box center [899, 543] width 63 height 13
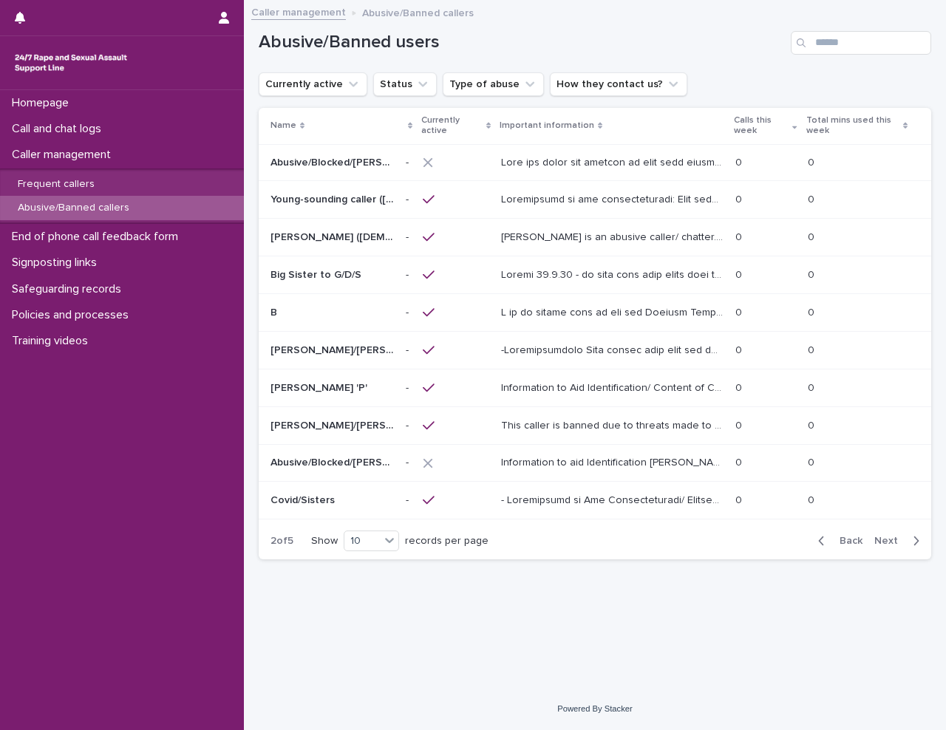
click at [887, 537] on span "Next" at bounding box center [890, 541] width 33 height 10
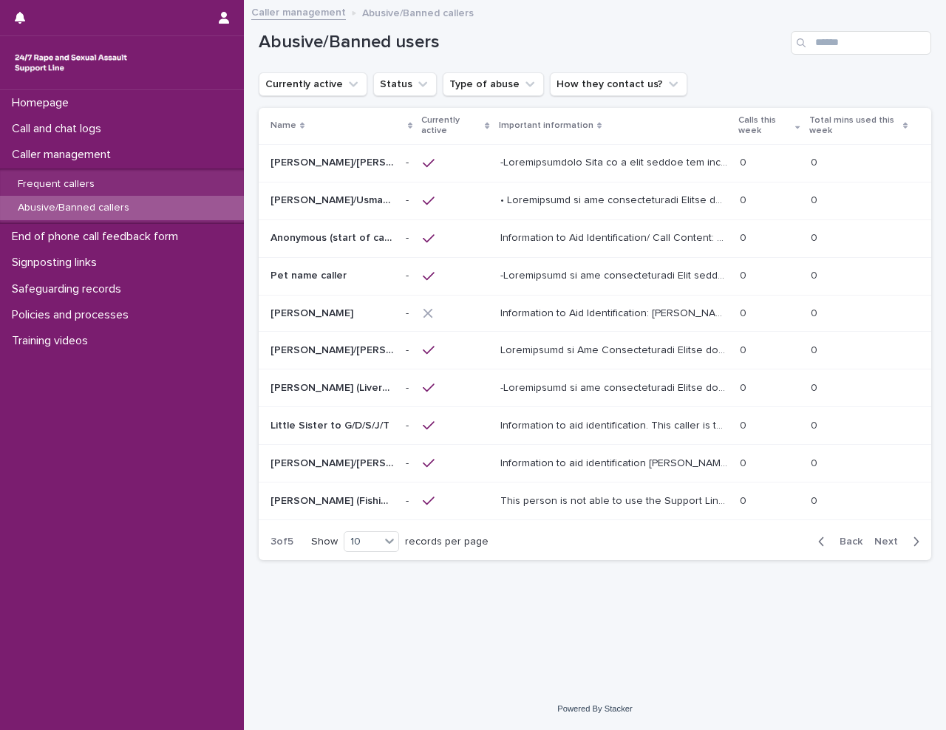
click at [885, 550] on div "Back Next" at bounding box center [868, 541] width 125 height 37
click at [885, 537] on span "Next" at bounding box center [890, 542] width 33 height 10
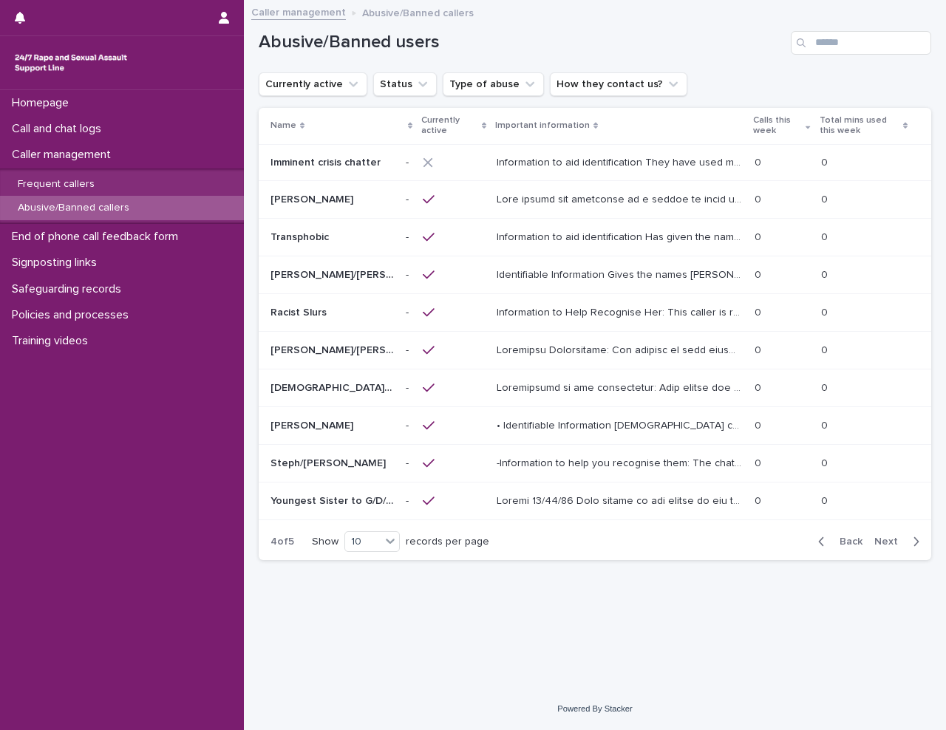
click at [885, 537] on span "Next" at bounding box center [890, 542] width 33 height 10
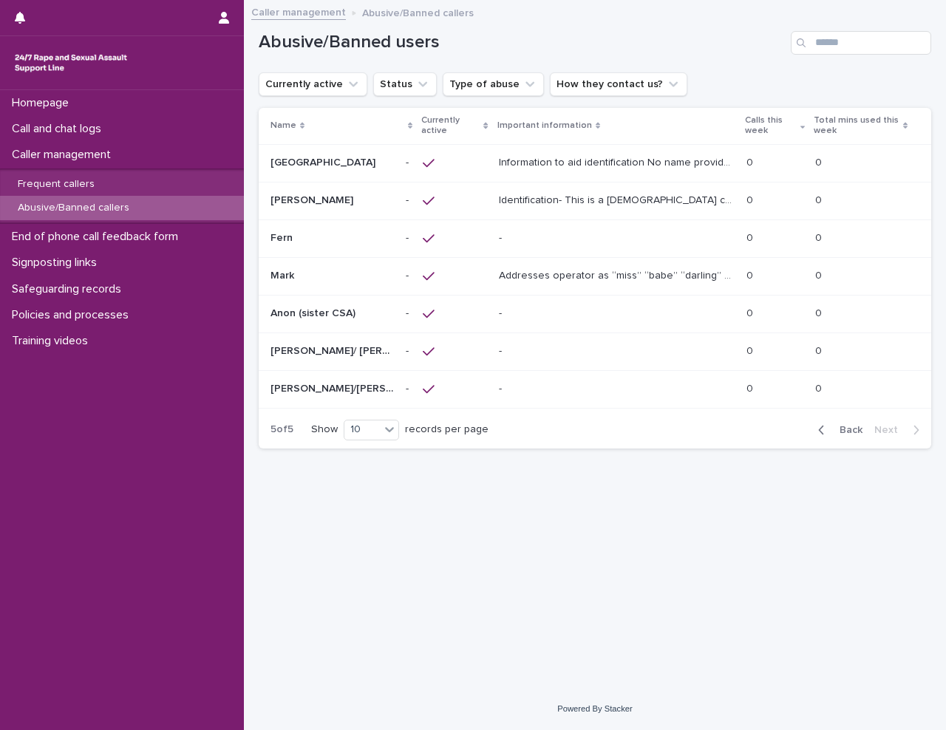
click at [324, 387] on p "[PERSON_NAME]/[PERSON_NAME]/[PERSON_NAME]" at bounding box center [333, 388] width 126 height 16
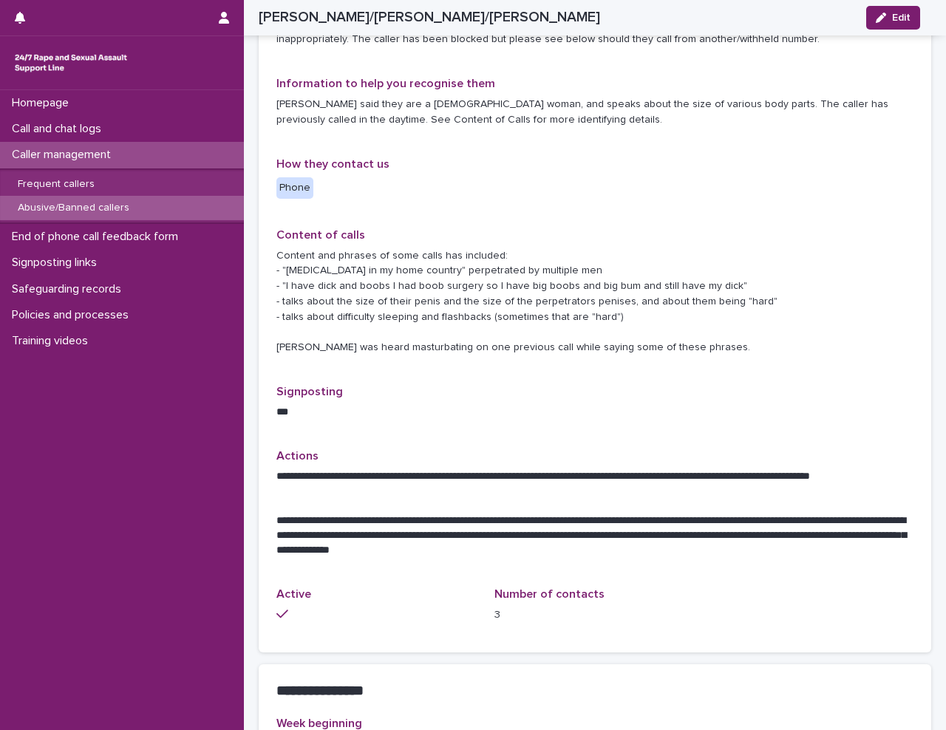
scroll to position [517, 0]
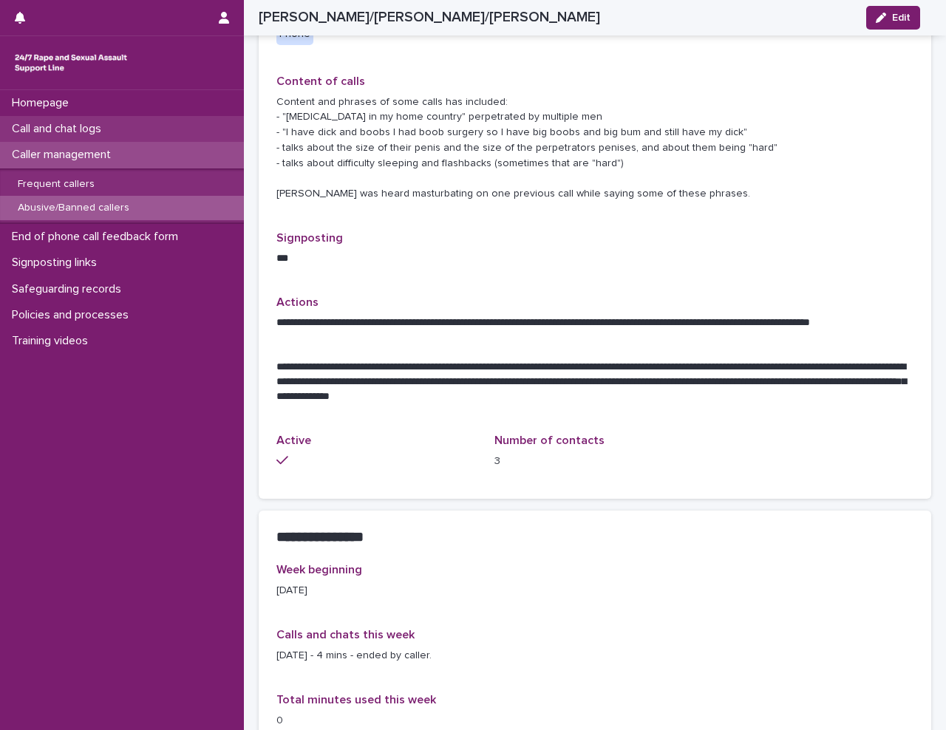
click at [52, 132] on p "Call and chat logs" at bounding box center [59, 129] width 107 height 14
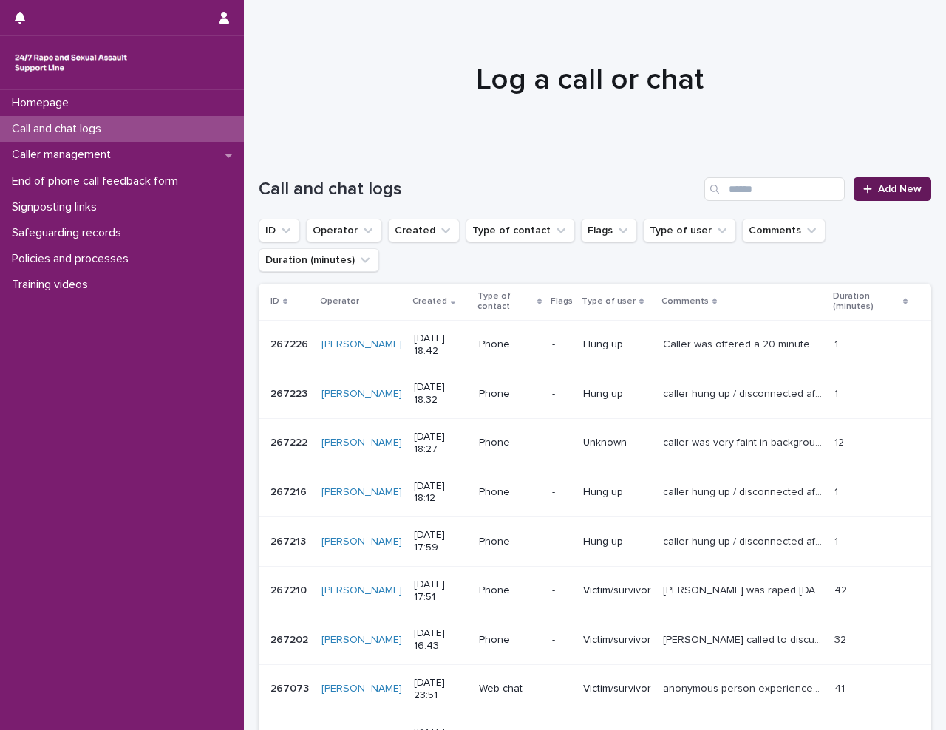
click at [891, 194] on link "Add New" at bounding box center [893, 189] width 78 height 24
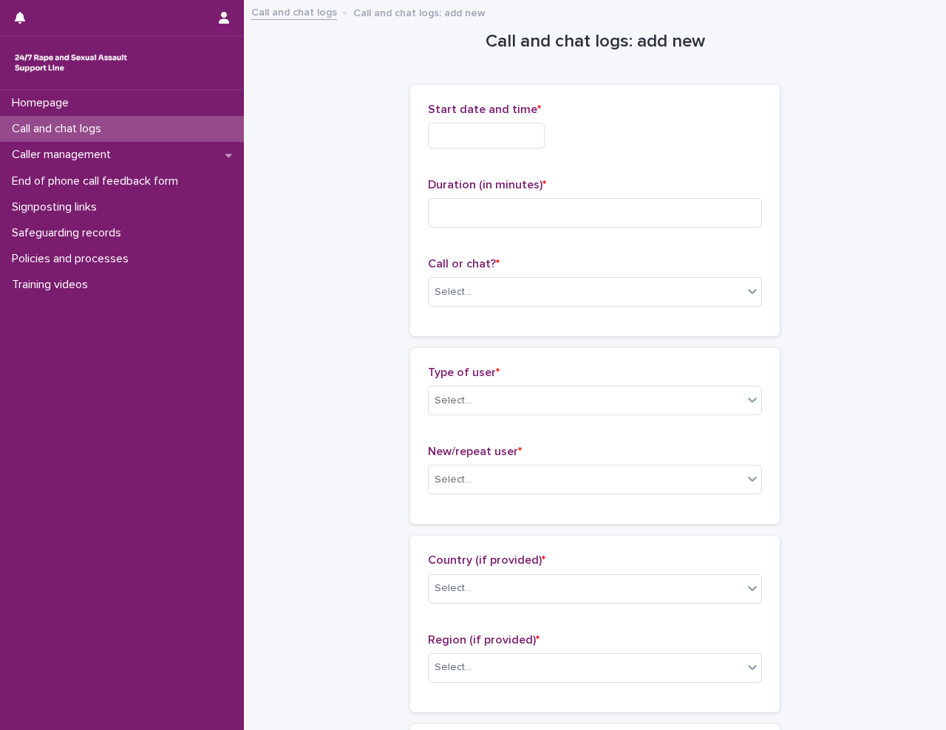
click at [507, 136] on input "text" at bounding box center [486, 136] width 117 height 26
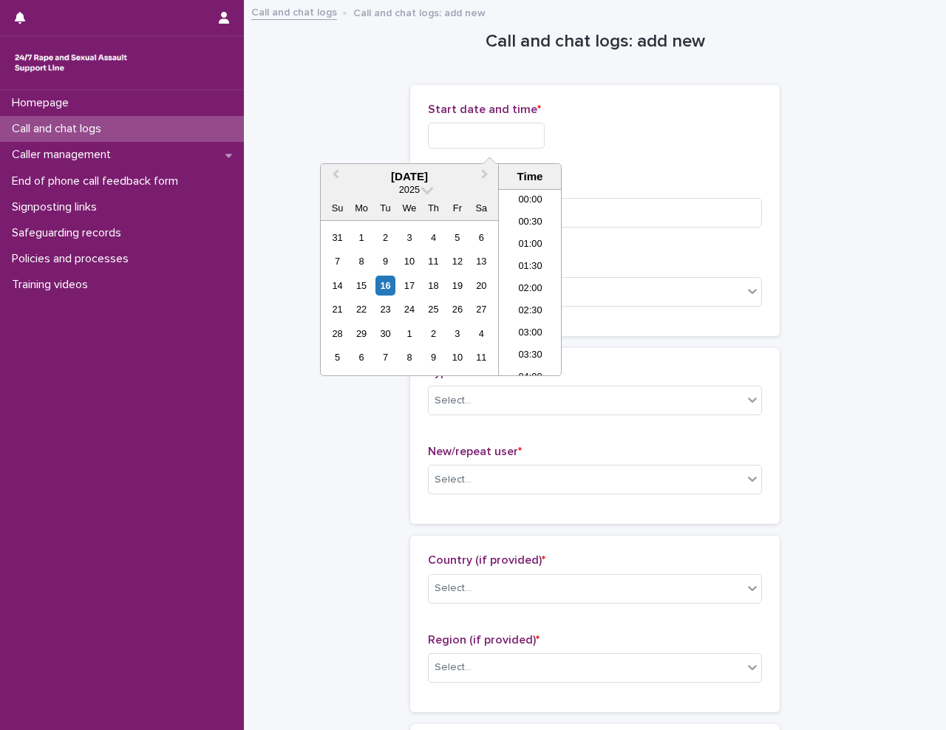
scroll to position [783, 0]
click at [534, 303] on li "20:00" at bounding box center [530, 304] width 63 height 22
type input "**********"
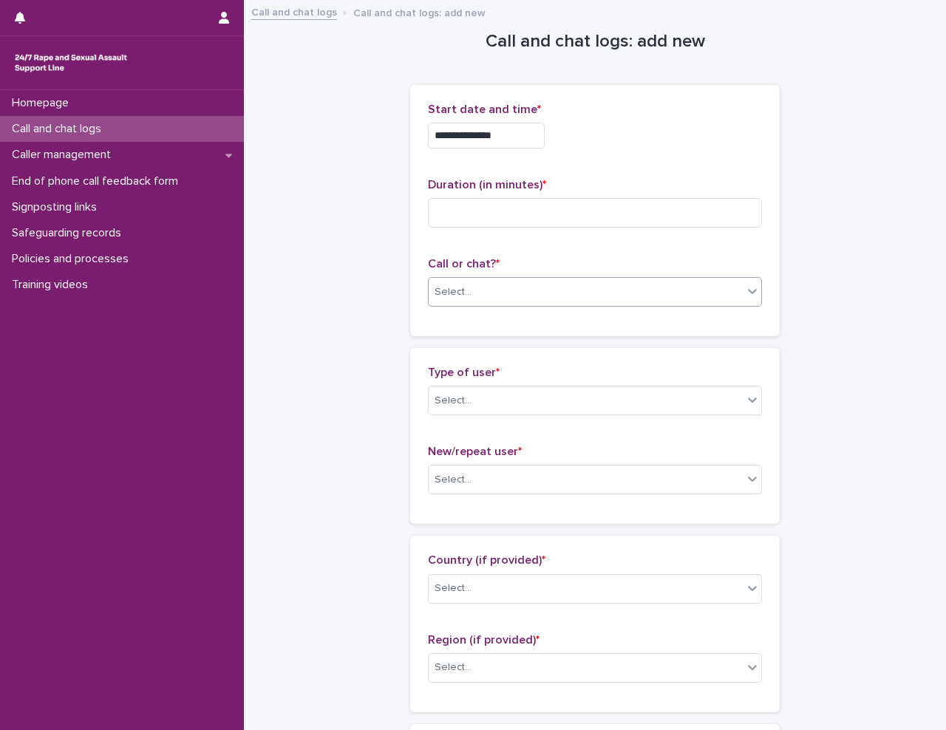
click at [506, 293] on div "Select..." at bounding box center [586, 292] width 314 height 24
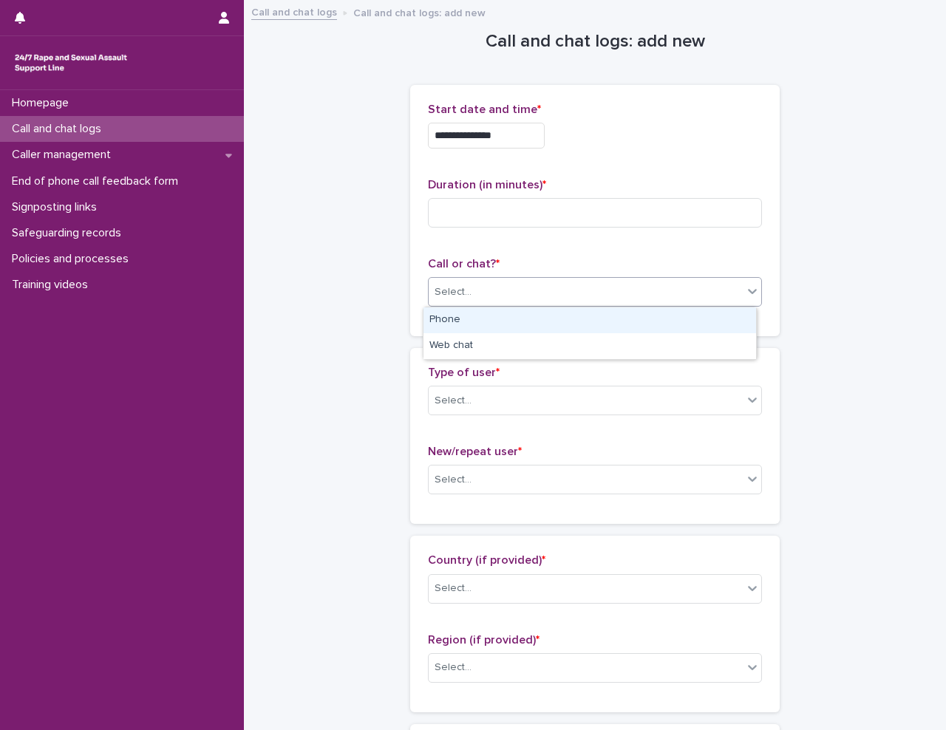
click at [503, 323] on div "Phone" at bounding box center [589, 320] width 333 height 26
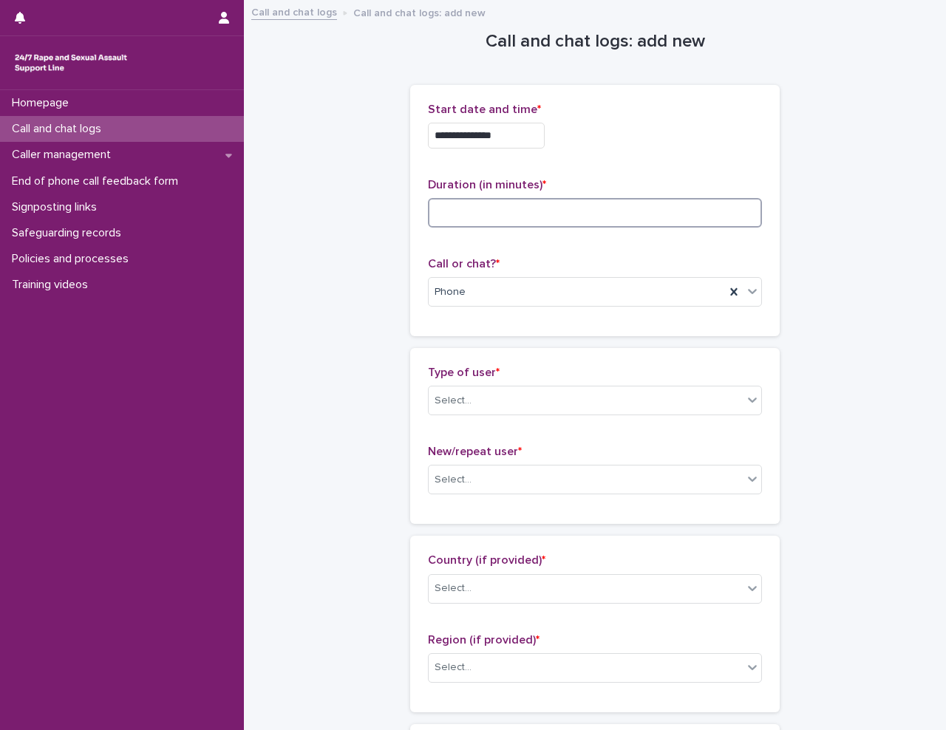
click at [486, 209] on input at bounding box center [595, 213] width 334 height 30
click at [429, 211] on input at bounding box center [595, 213] width 334 height 30
click at [457, 203] on input at bounding box center [595, 213] width 334 height 30
type input "*"
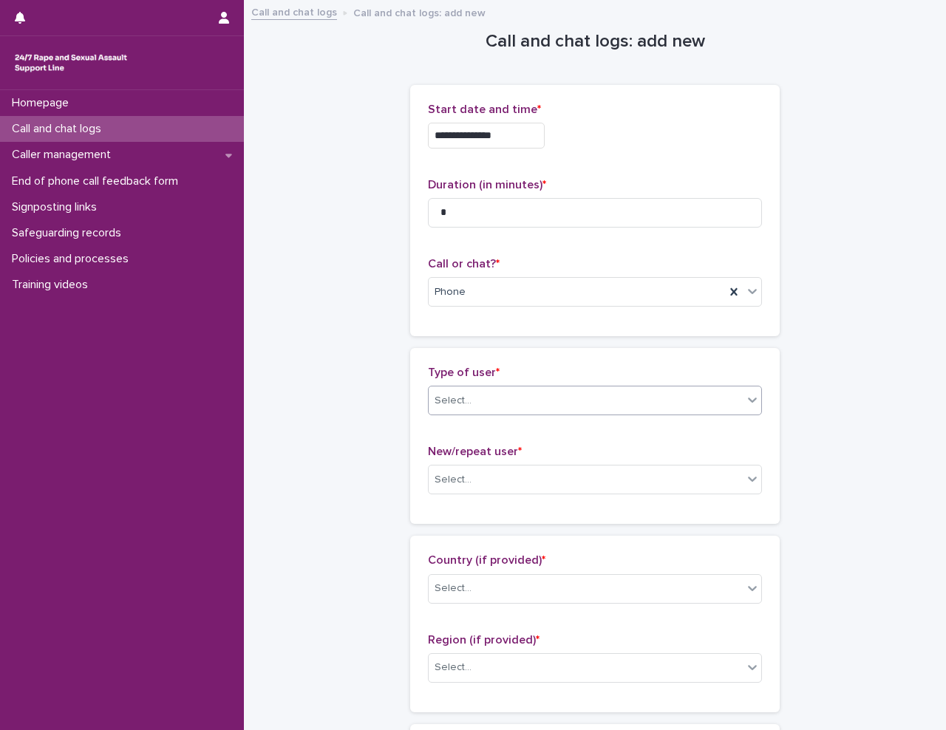
click at [463, 399] on div "Select..." at bounding box center [453, 401] width 37 height 16
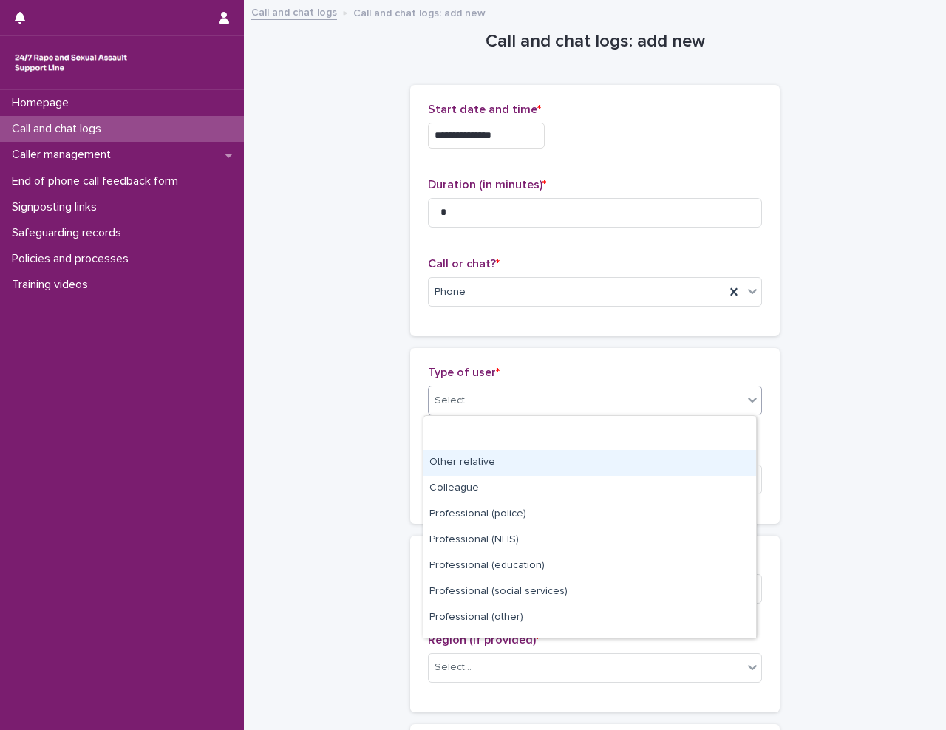
scroll to position [166, 0]
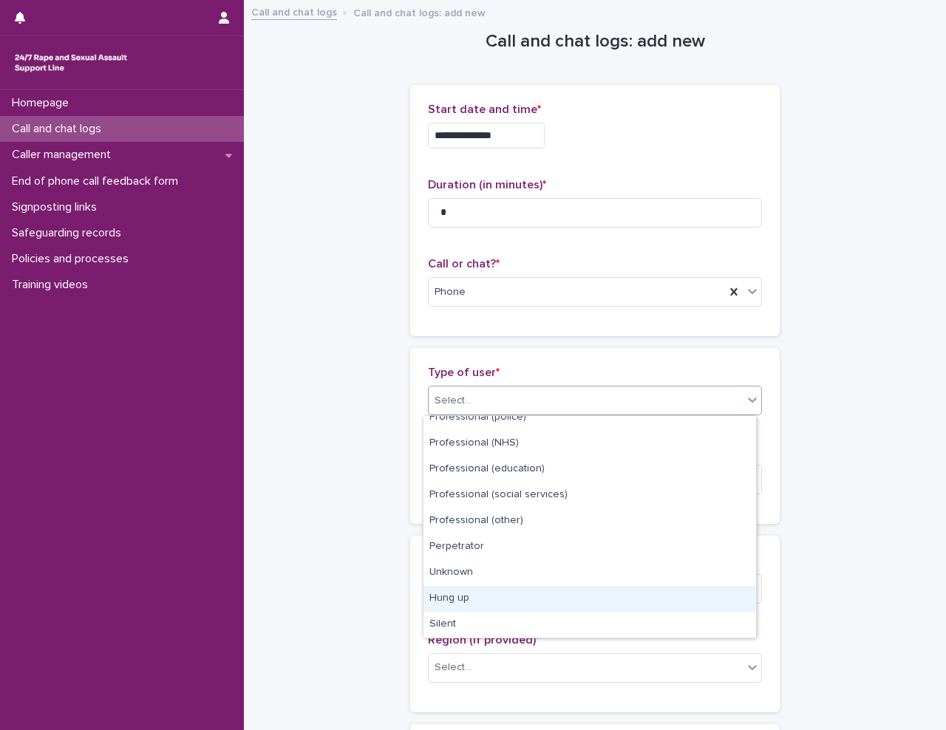
click at [483, 593] on div "Hung up" at bounding box center [589, 599] width 333 height 26
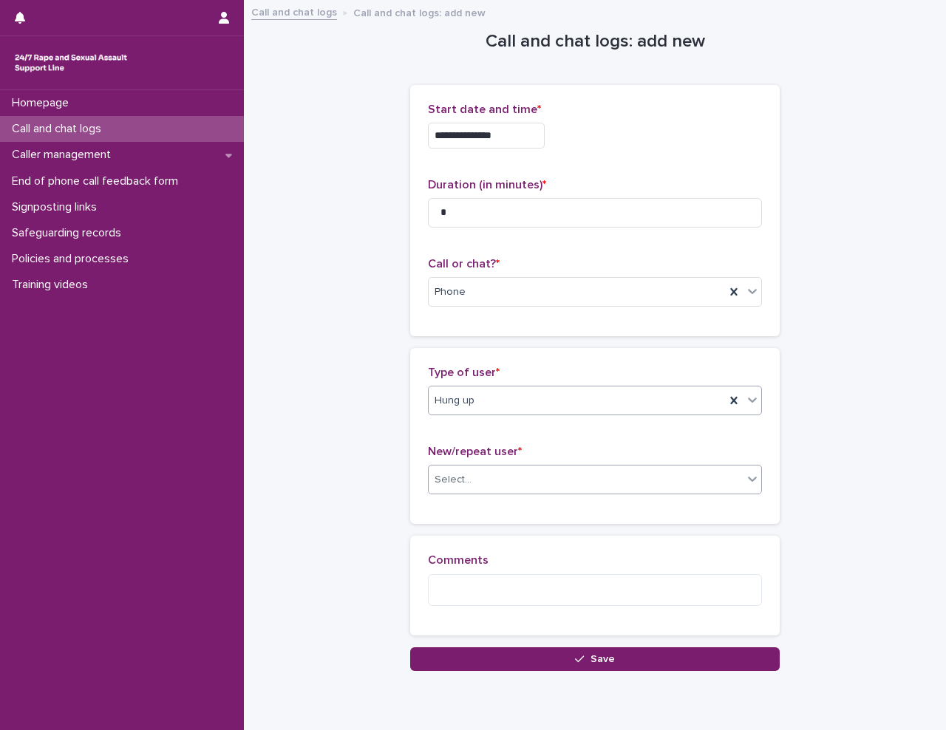
click at [517, 479] on div "Select..." at bounding box center [586, 480] width 314 height 24
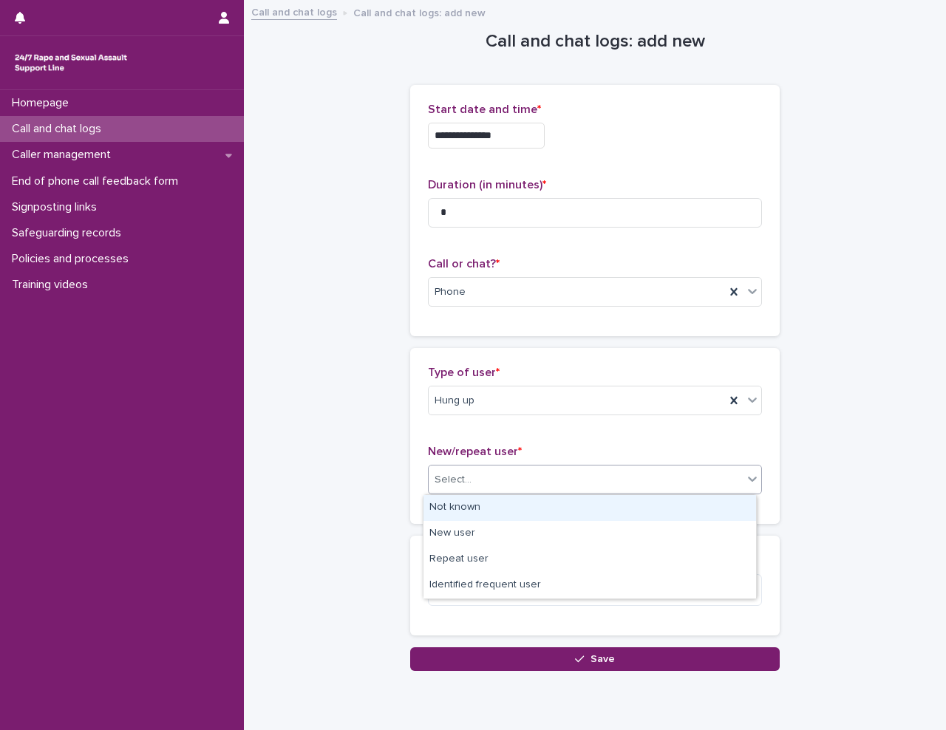
click at [509, 499] on div "Not known" at bounding box center [589, 508] width 333 height 26
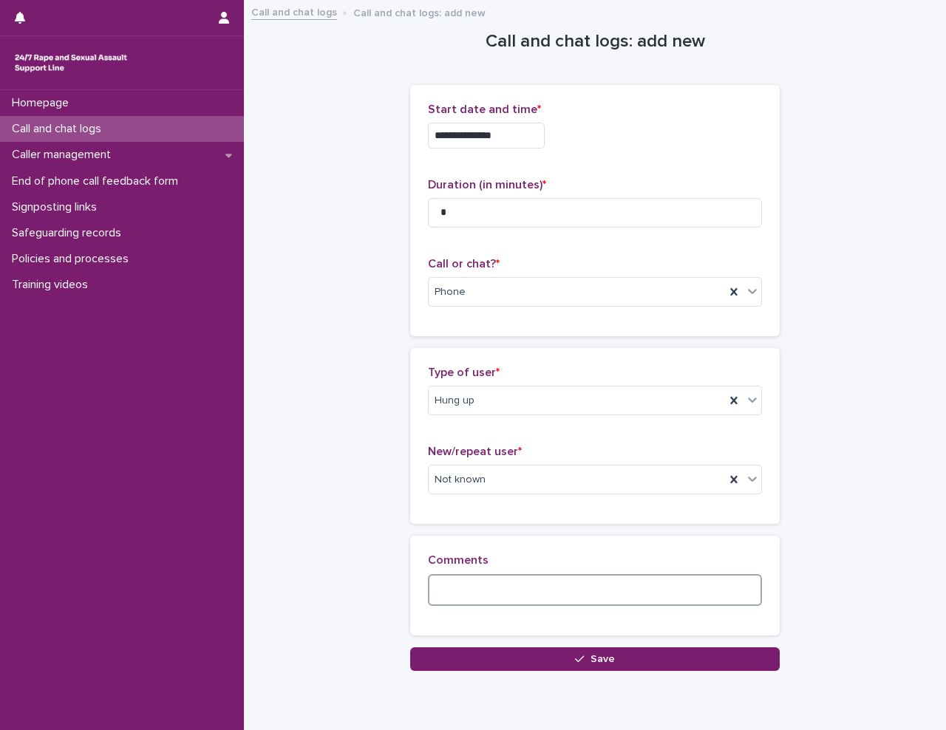
click at [483, 593] on textarea at bounding box center [595, 590] width 334 height 32
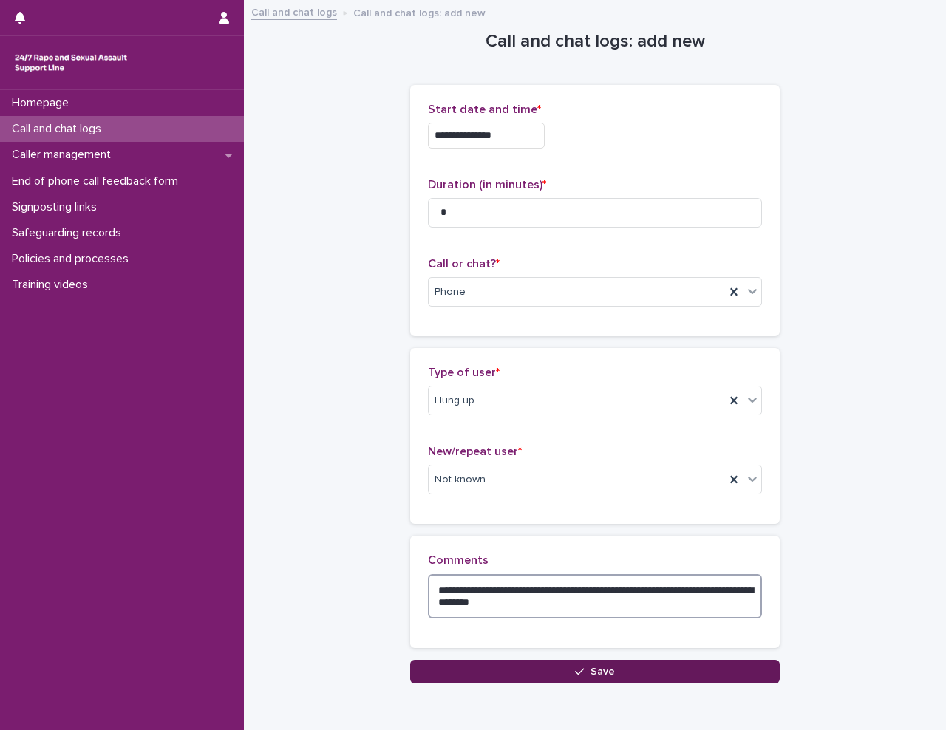
type textarea "**********"
click at [513, 675] on button "Save" at bounding box center [595, 672] width 370 height 24
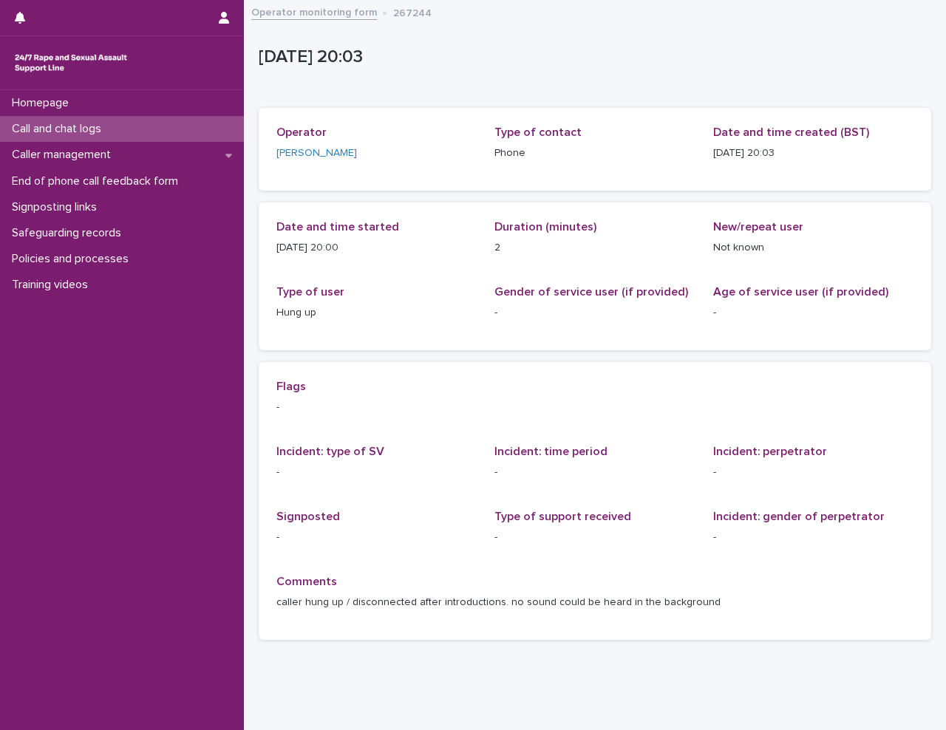
click at [94, 122] on p "Call and chat logs" at bounding box center [59, 129] width 107 height 14
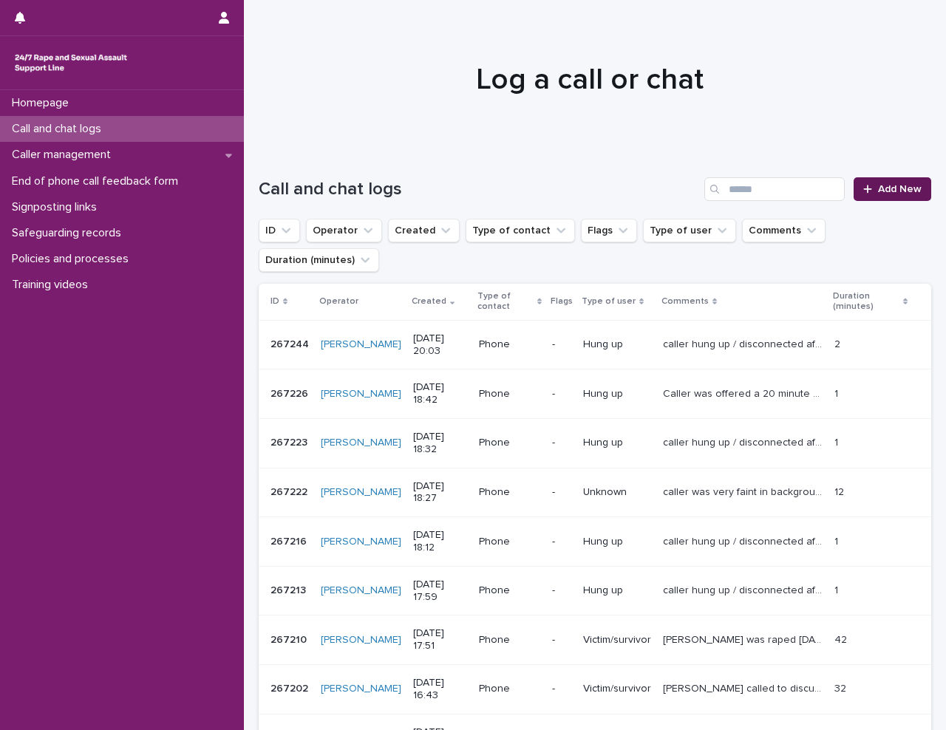
click at [885, 194] on link "Add New" at bounding box center [893, 189] width 78 height 24
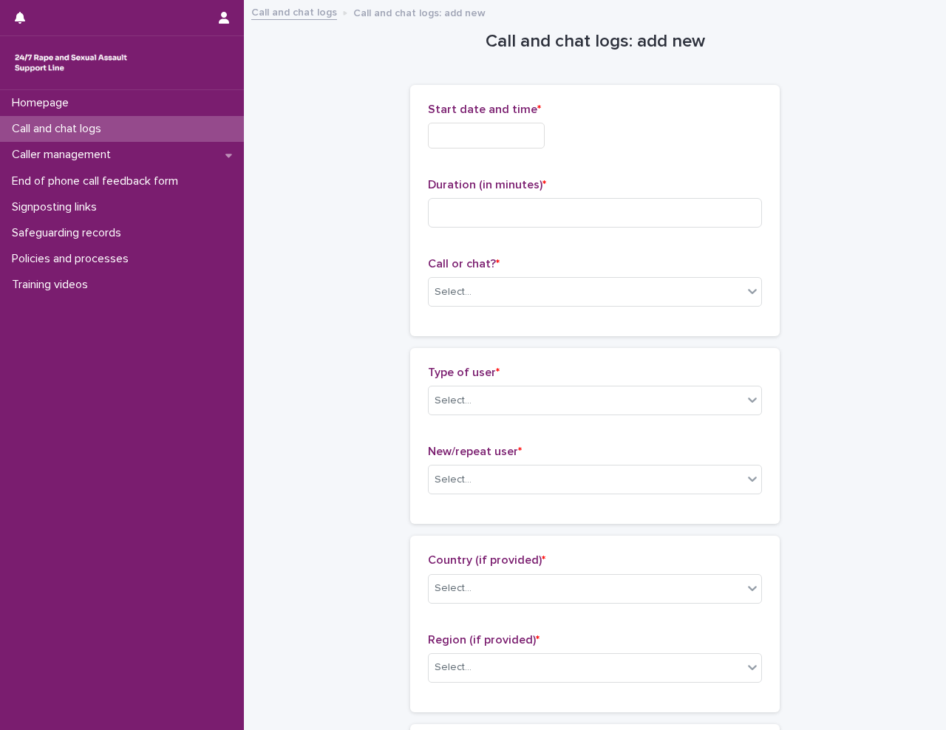
click at [477, 141] on input "text" at bounding box center [486, 136] width 117 height 26
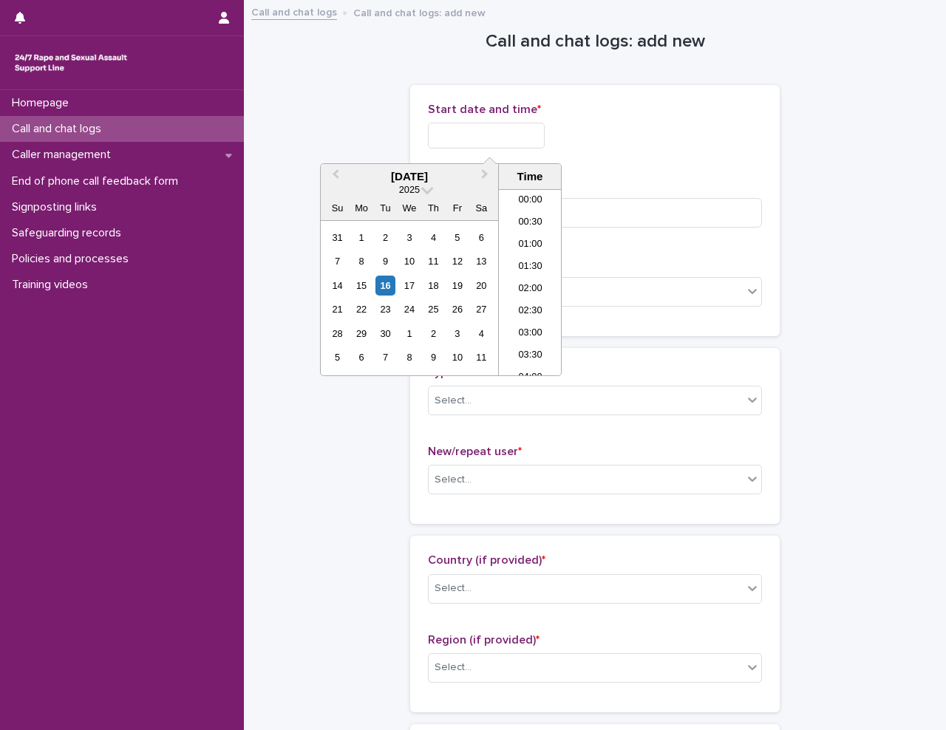
scroll to position [806, 0]
click at [545, 277] on li "20:00" at bounding box center [530, 282] width 63 height 22
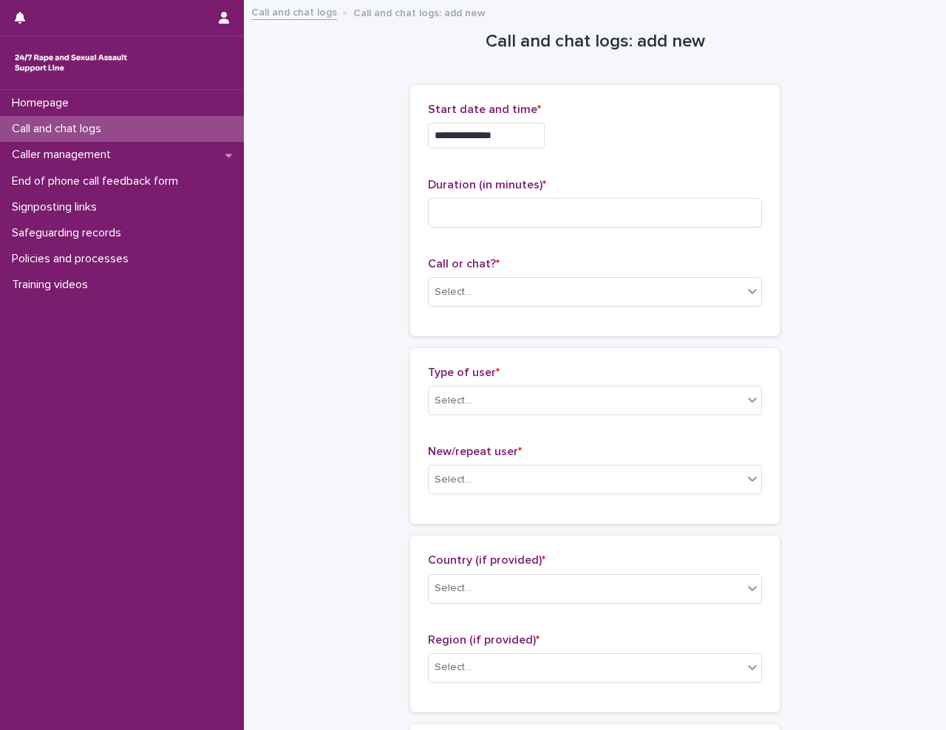
click at [525, 139] on input "**********" at bounding box center [486, 136] width 117 height 26
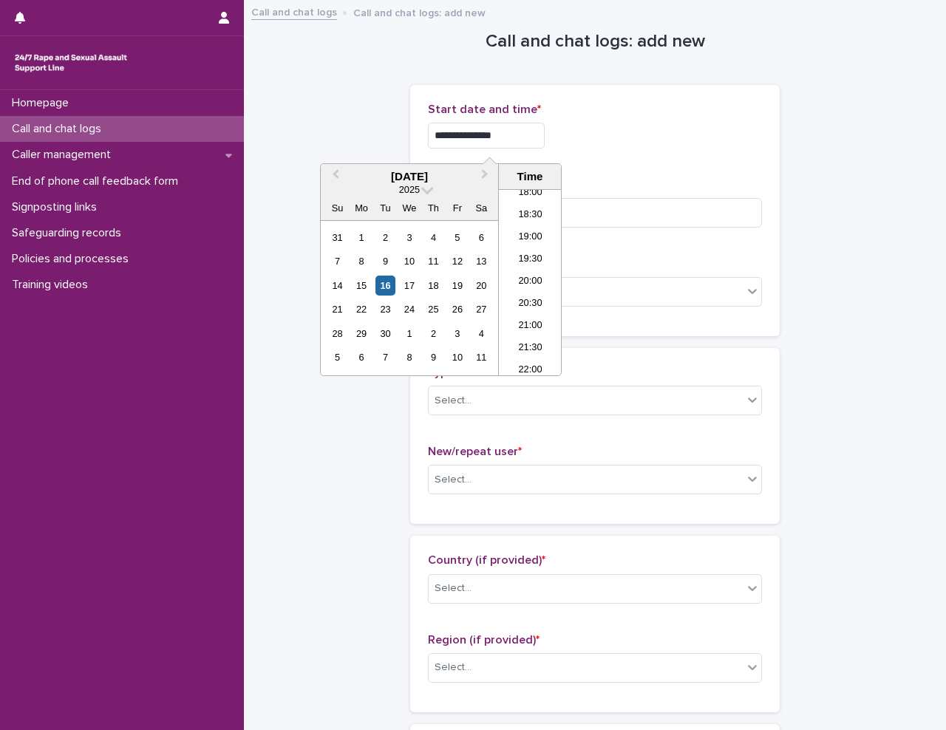
type input "**********"
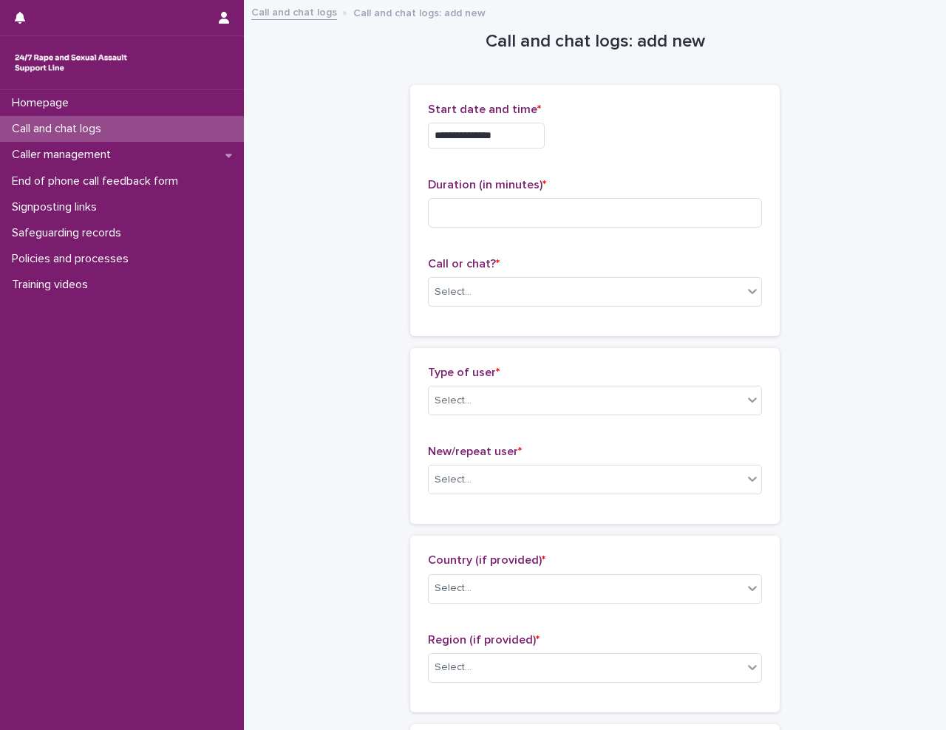
click at [697, 144] on div "**********" at bounding box center [595, 136] width 334 height 26
click at [522, 287] on div "Select..." at bounding box center [586, 292] width 314 height 24
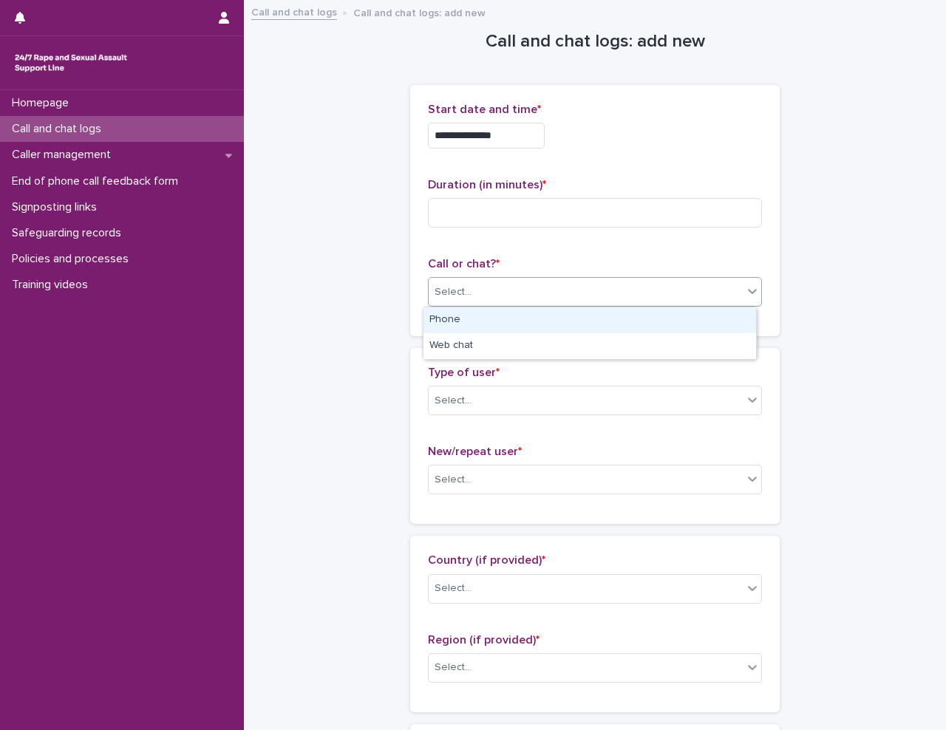
click at [500, 322] on div "Phone" at bounding box center [589, 320] width 333 height 26
